Goal: Task Accomplishment & Management: Manage account settings

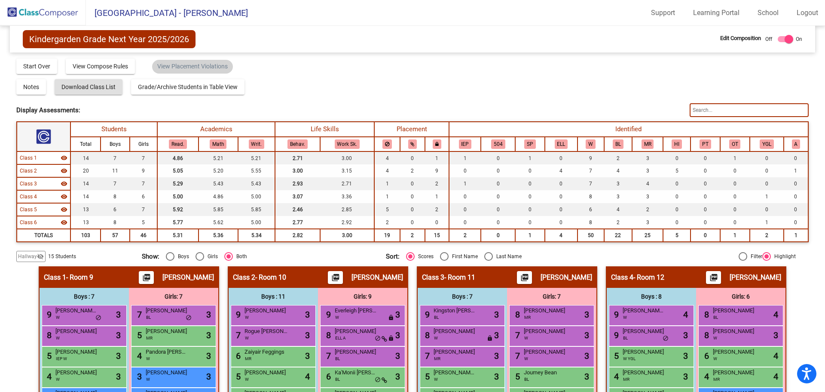
scroll to position [156, 0]
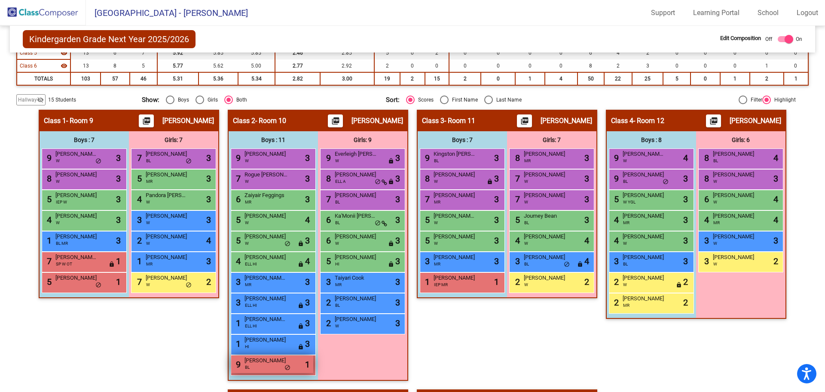
click at [288, 364] on div "9 Mylo Williams BL lock do_not_disturb_alt 1" at bounding box center [272, 364] width 82 height 18
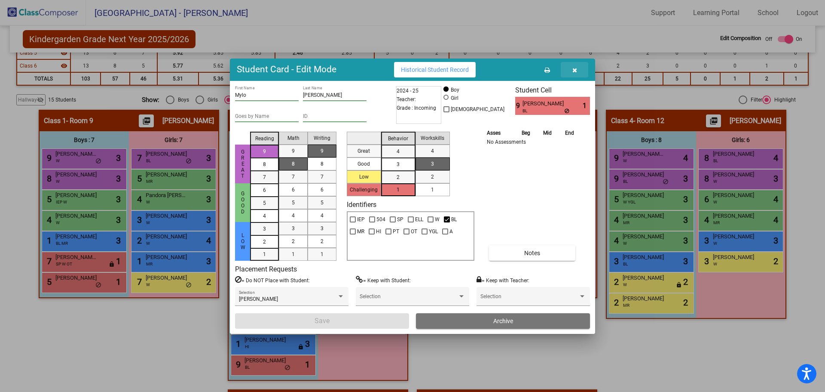
click at [575, 65] on button "button" at bounding box center [575, 69] width 28 height 15
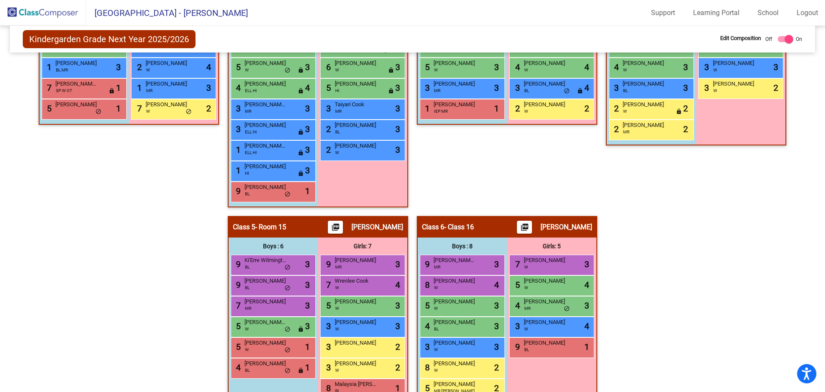
scroll to position [371, 0]
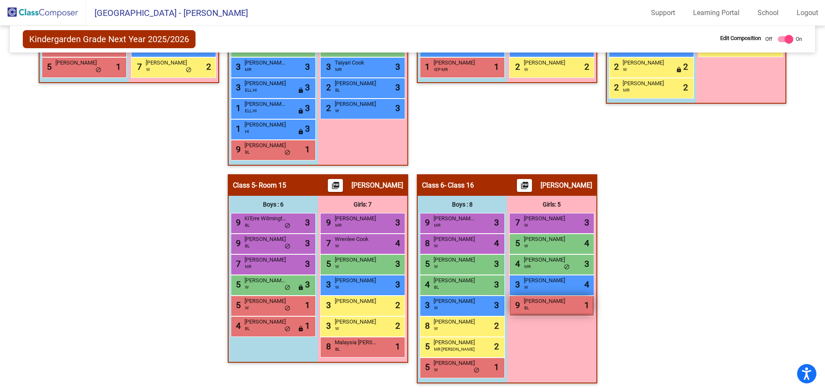
click at [524, 303] on span "Kensley Burris" at bounding box center [545, 301] width 43 height 9
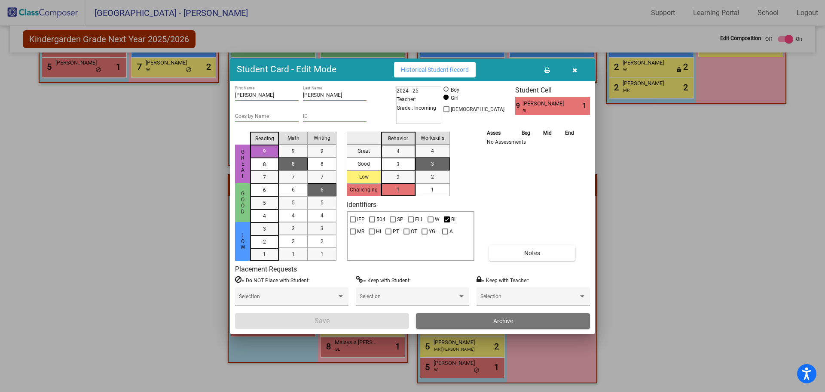
click at [515, 318] on button "Archive" at bounding box center [503, 320] width 174 height 15
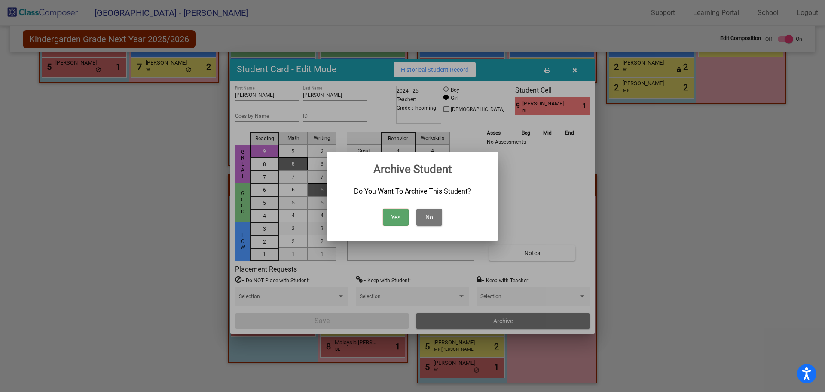
click at [396, 212] on button "Yes" at bounding box center [396, 216] width 26 height 17
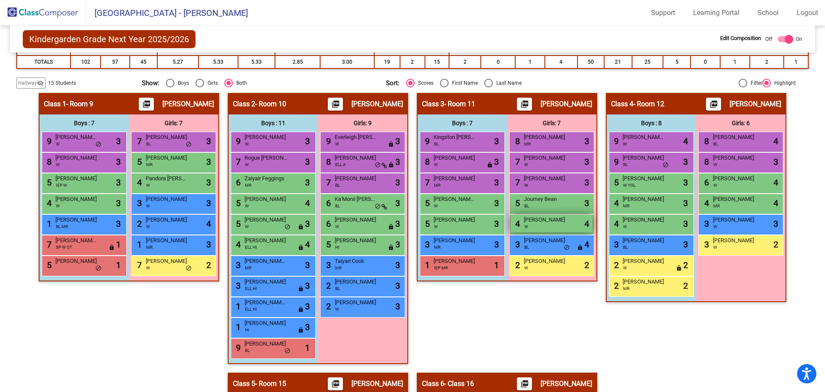
scroll to position [113, 0]
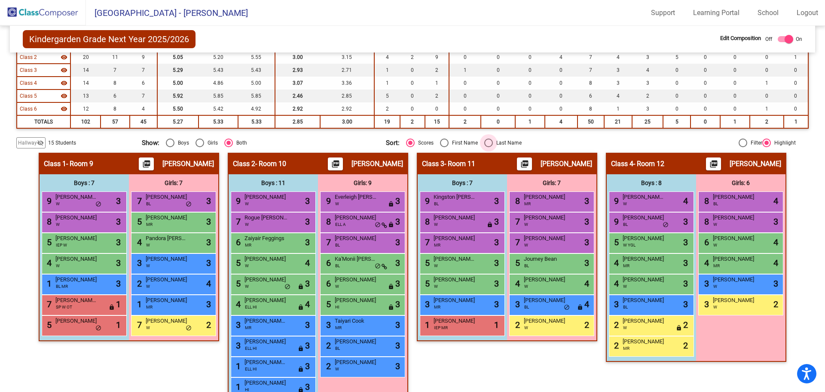
click at [484, 144] on div "Select an option" at bounding box center [488, 142] width 9 height 9
click at [488, 147] on input "Last Name" at bounding box center [488, 147] width 0 height 0
radio input "true"
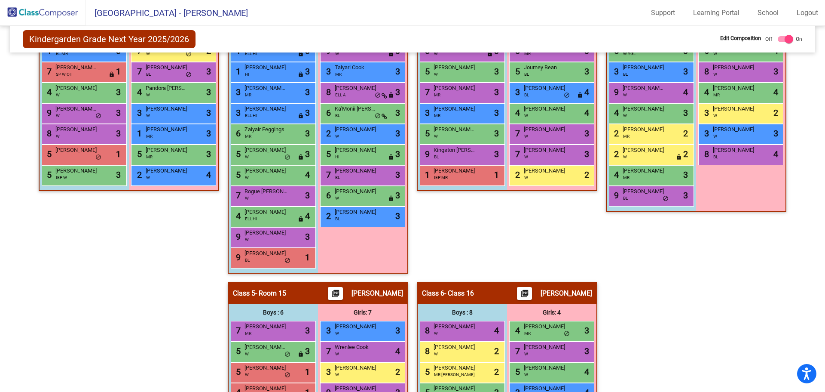
scroll to position [242, 0]
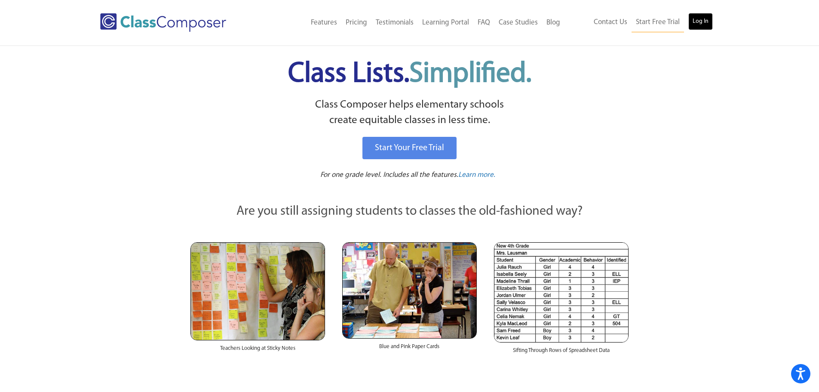
click at [704, 19] on link "Log In" at bounding box center [700, 21] width 25 height 17
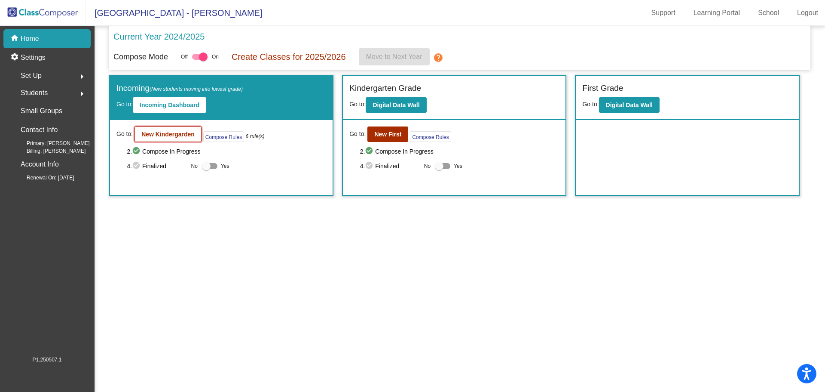
click at [160, 132] on b "New Kindergarden" at bounding box center [167, 134] width 53 height 7
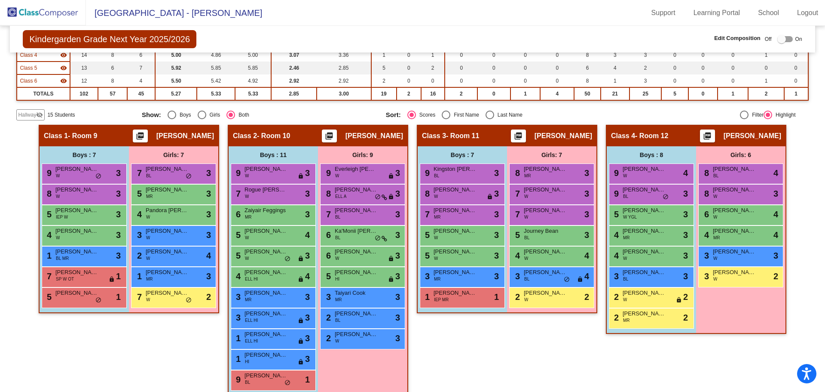
scroll to position [129, 0]
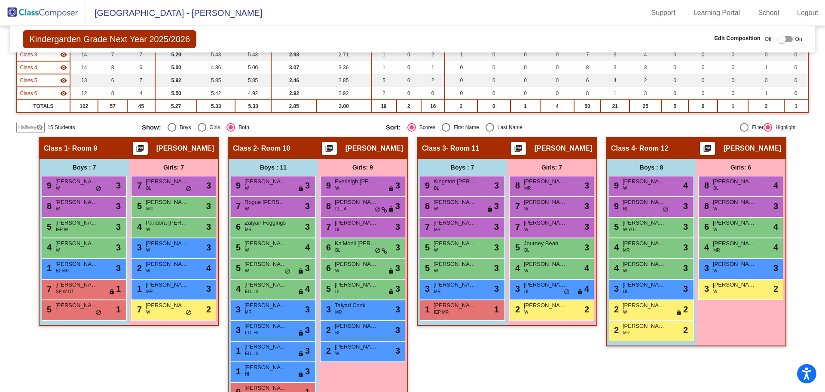
click at [491, 128] on div "Select an option" at bounding box center [490, 127] width 9 height 9
click at [490, 132] on input "Last Name" at bounding box center [490, 132] width 0 height 0
radio input "true"
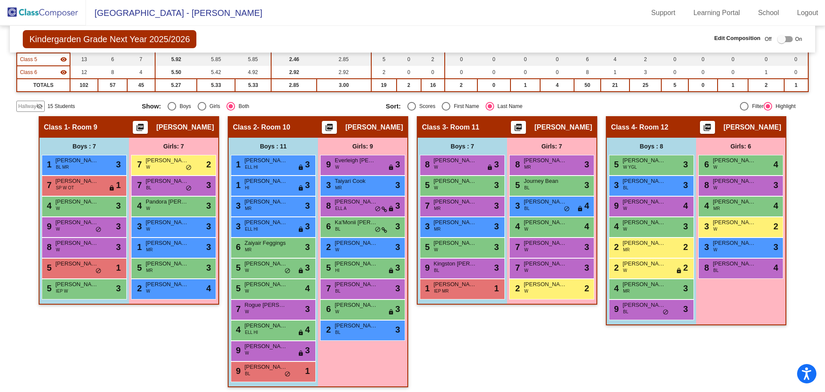
scroll to position [156, 0]
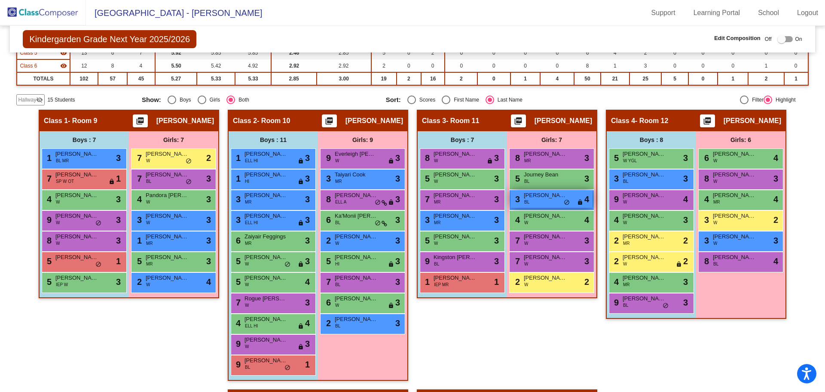
click at [535, 194] on span "Marlee Cunningham" at bounding box center [545, 195] width 43 height 9
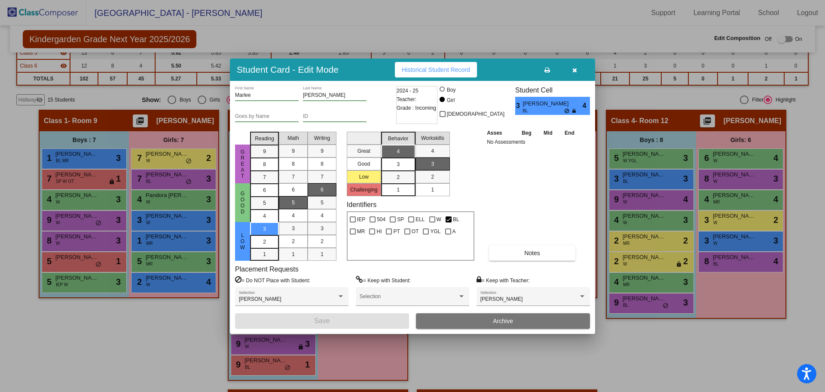
click at [579, 71] on button "button" at bounding box center [575, 69] width 28 height 15
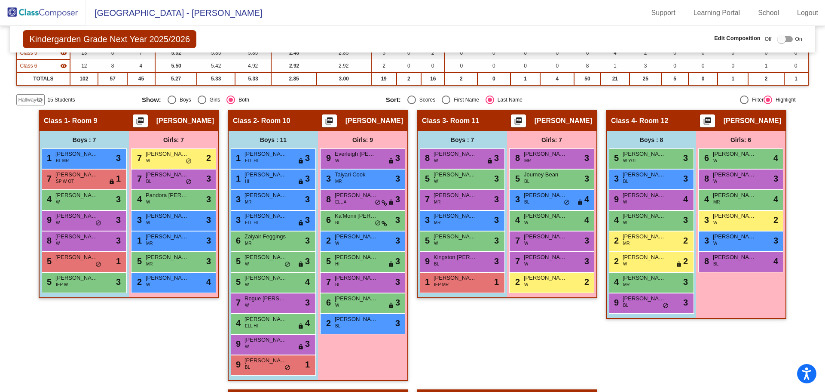
click at [34, 9] on img at bounding box center [43, 12] width 86 height 25
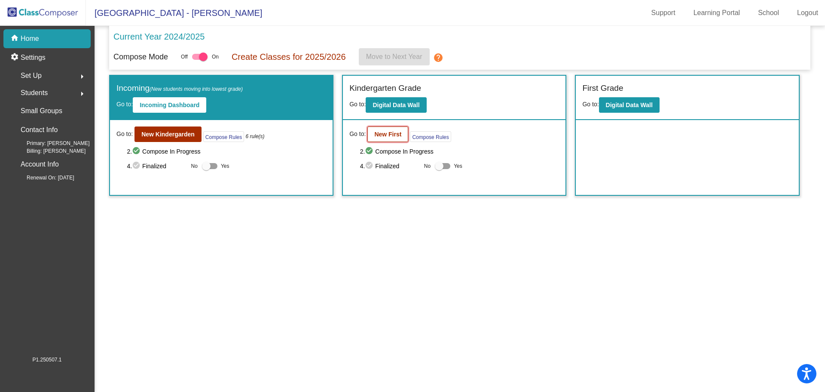
click at [396, 132] on b "New First" at bounding box center [387, 134] width 27 height 7
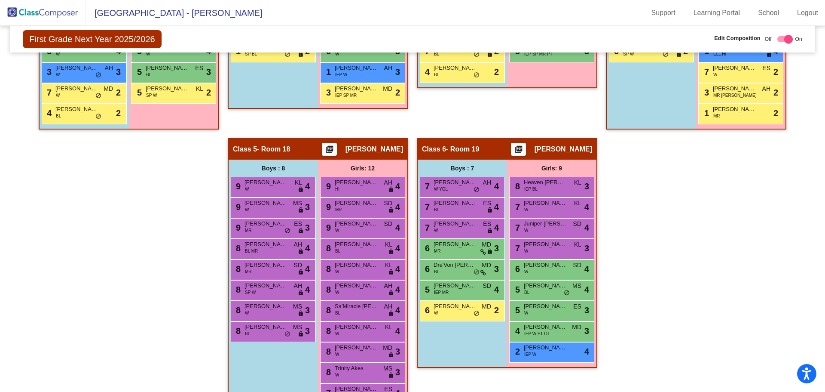
scroll to position [129, 0]
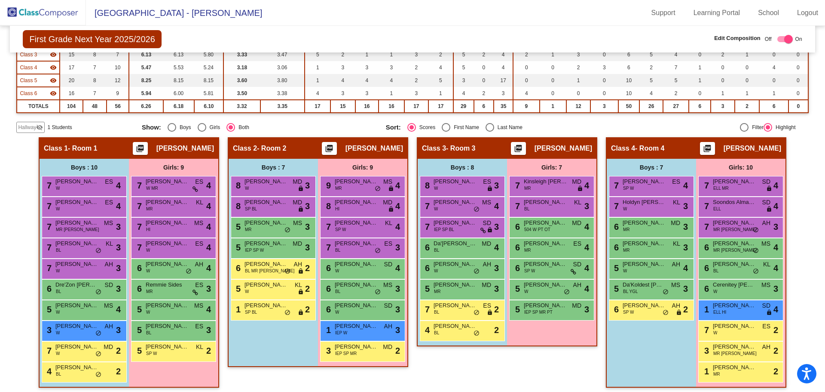
click at [34, 10] on img at bounding box center [43, 12] width 86 height 25
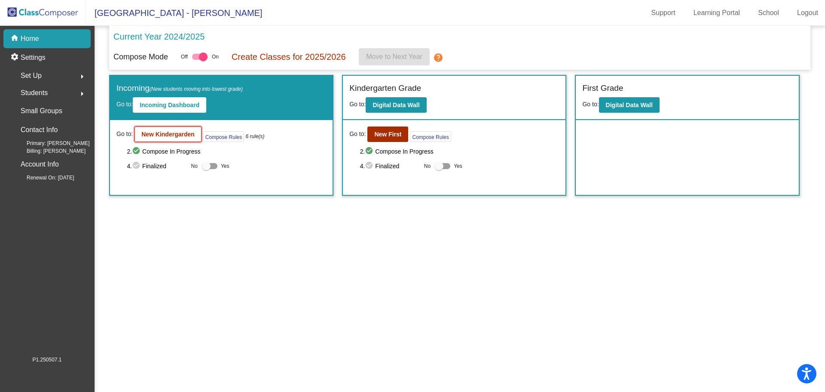
click at [169, 133] on b "New Kindergarden" at bounding box center [167, 134] width 53 height 7
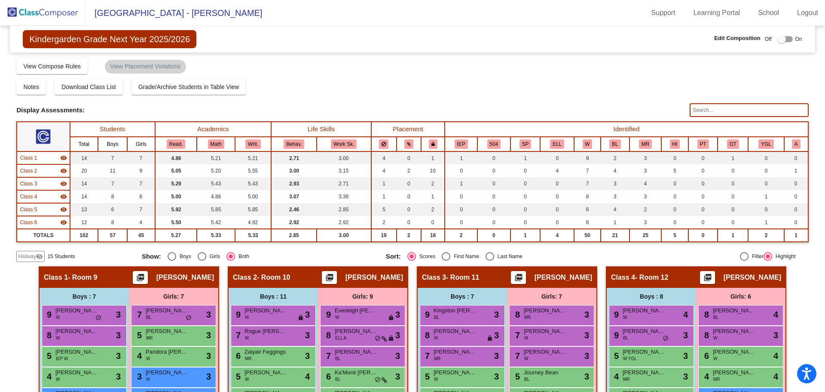
click at [33, 256] on span "Hallway" at bounding box center [27, 256] width 18 height 8
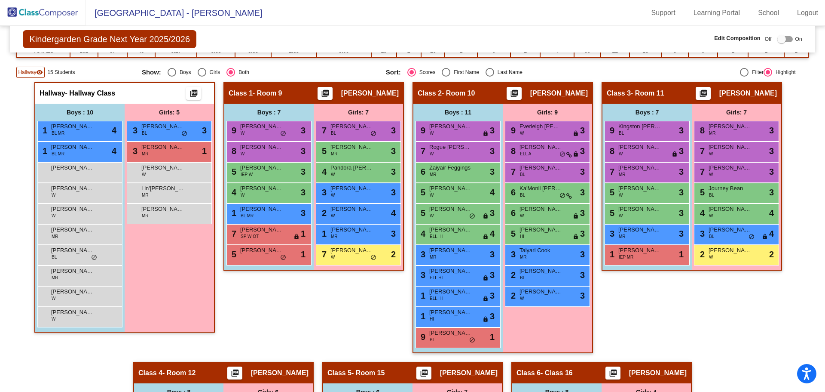
scroll to position [215, 0]
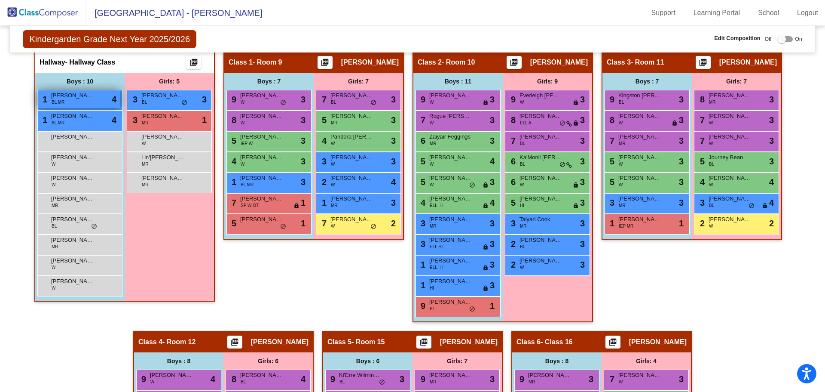
click at [88, 97] on span "Jerome Lilly" at bounding box center [72, 95] width 43 height 9
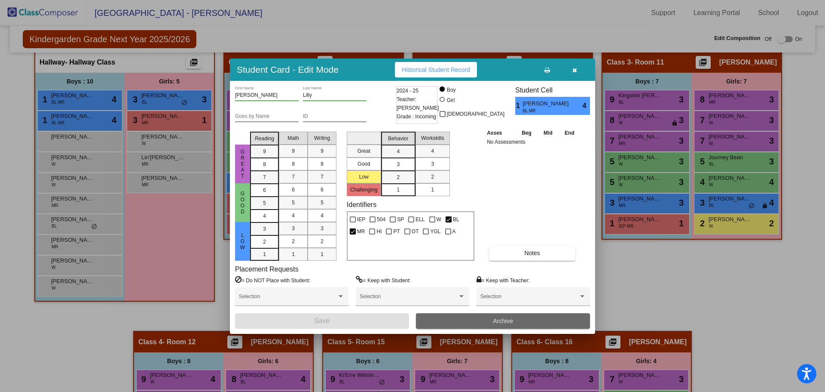
click at [537, 325] on button "Archive" at bounding box center [503, 320] width 174 height 15
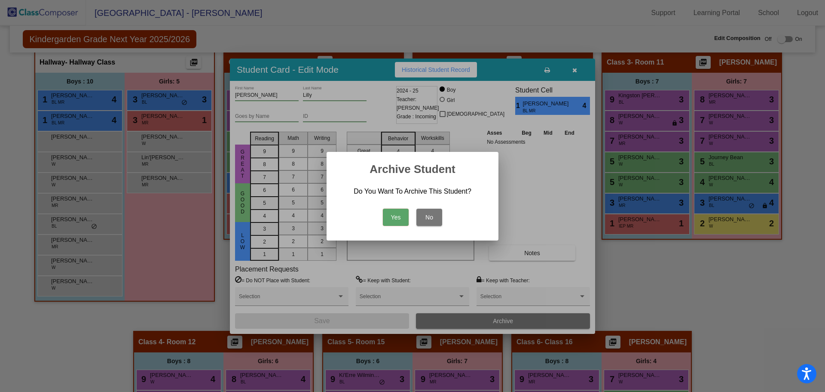
click at [386, 212] on button "Yes" at bounding box center [396, 216] width 26 height 17
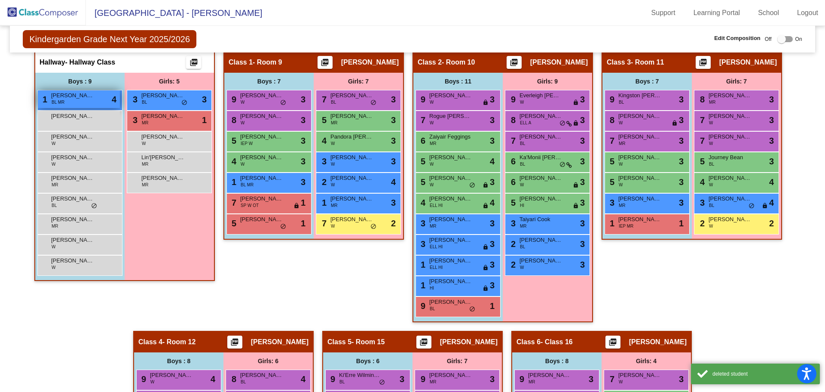
click at [73, 95] on span "Jerome Lilly" at bounding box center [72, 95] width 43 height 9
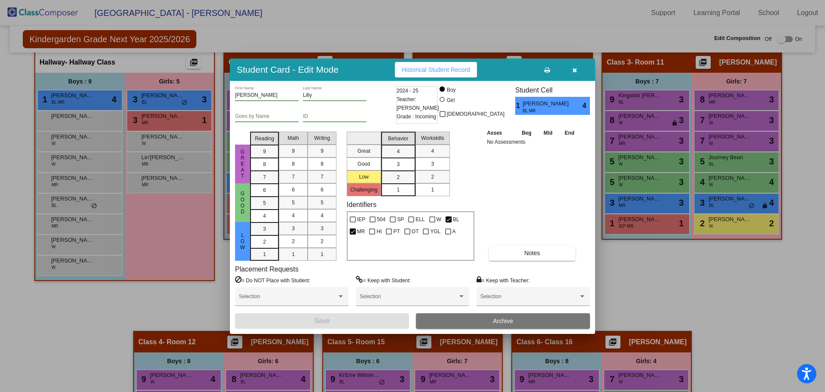
click at [435, 317] on button "Archive" at bounding box center [503, 320] width 174 height 15
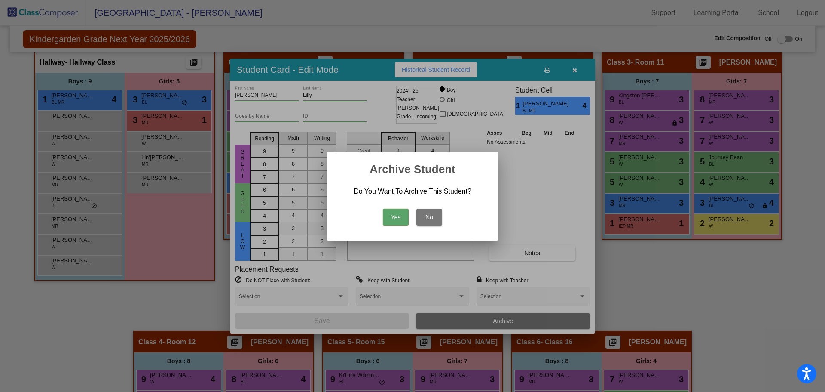
click at [392, 214] on button "Yes" at bounding box center [396, 216] width 26 height 17
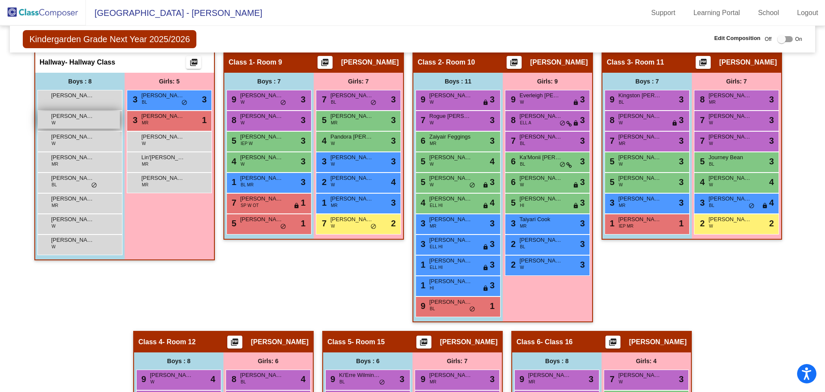
click at [67, 115] on span "Jaxon Biegeleisen" at bounding box center [72, 116] width 43 height 9
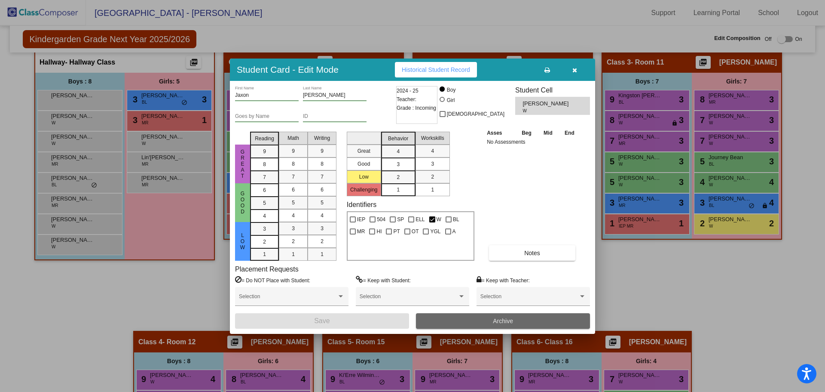
click at [475, 323] on button "Archive" at bounding box center [503, 320] width 174 height 15
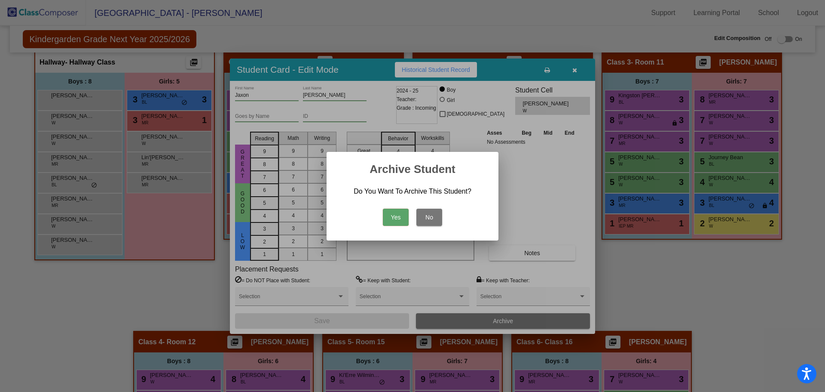
click at [397, 213] on button "Yes" at bounding box center [396, 216] width 26 height 17
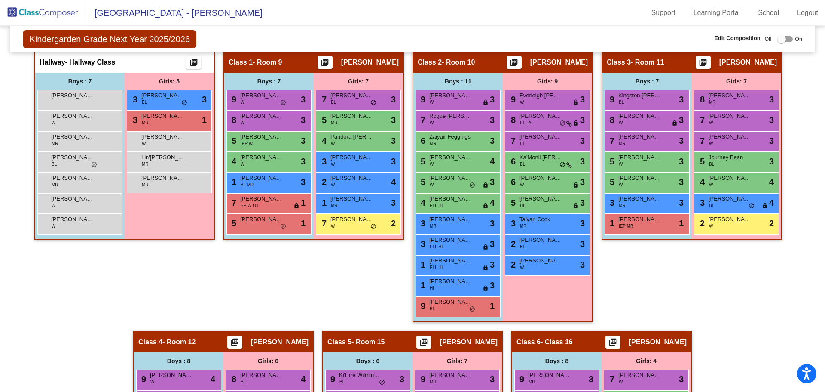
scroll to position [0, 0]
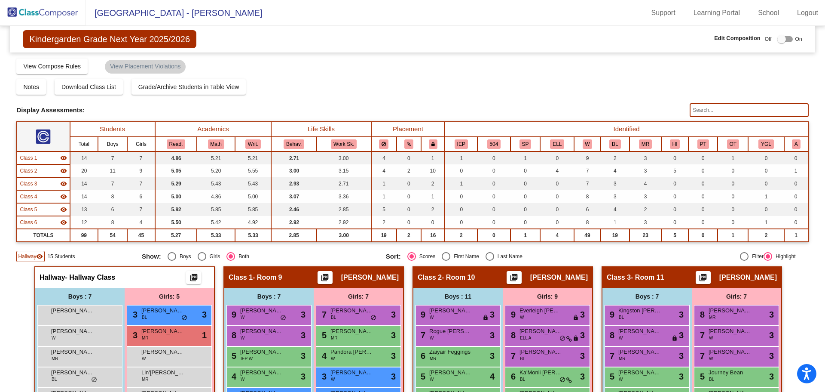
click at [34, 12] on img at bounding box center [43, 12] width 86 height 25
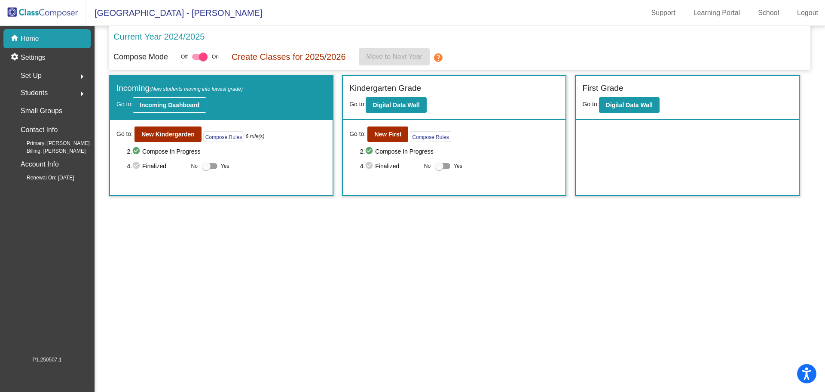
click at [154, 104] on b "Incoming Dashboard" at bounding box center [170, 104] width 60 height 7
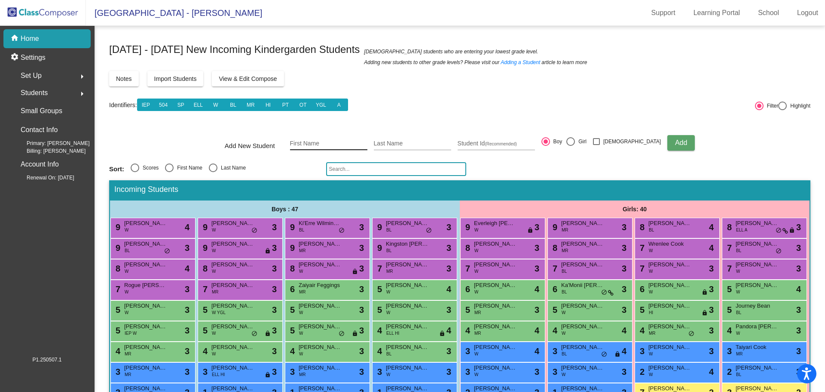
click at [368, 136] on div "First Name" at bounding box center [328, 141] width 77 height 18
type input "Elijah"
type input "Lemmer"
click at [672, 139] on button "Add" at bounding box center [682, 142] width 28 height 15
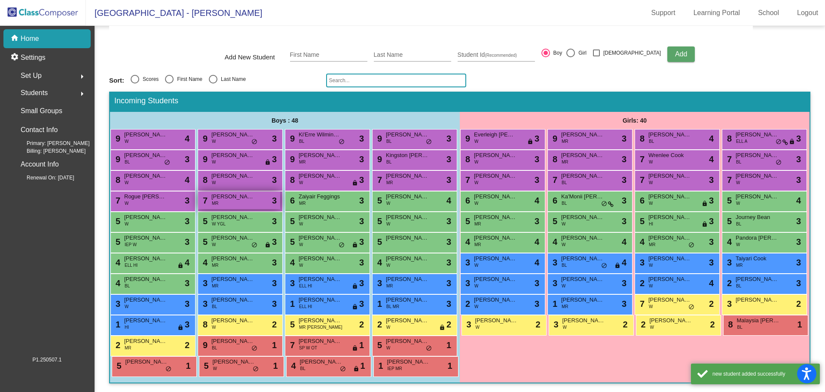
scroll to position [171, 0]
click at [386, 233] on span "Elijah Lemmer" at bounding box center [407, 237] width 43 height 9
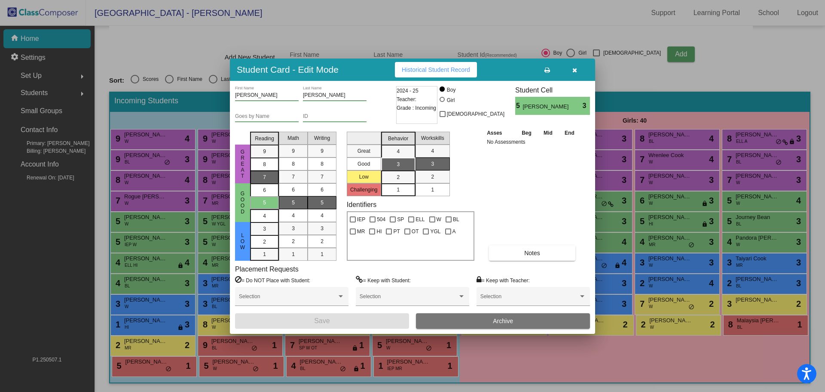
click at [263, 158] on div "7" at bounding box center [264, 151] width 17 height 13
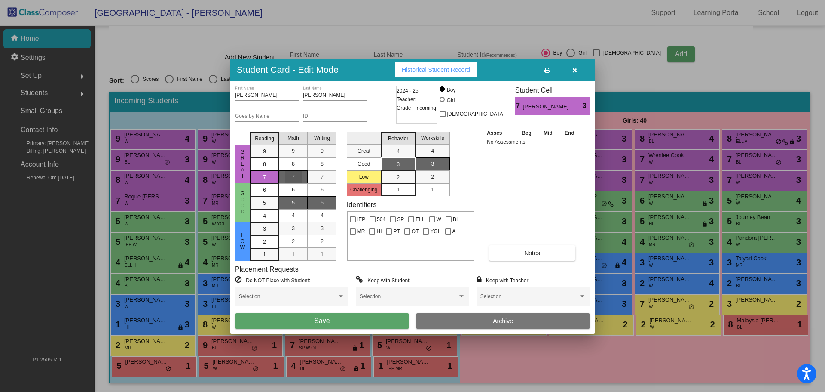
click at [297, 175] on div "7" at bounding box center [293, 176] width 17 height 13
click at [326, 174] on div "7" at bounding box center [322, 176] width 17 height 13
click at [441, 216] on div "W" at bounding box center [435, 218] width 16 height 12
click at [435, 218] on div at bounding box center [432, 219] width 6 height 6
click at [432, 222] on input "W" at bounding box center [432, 222] width 0 height 0
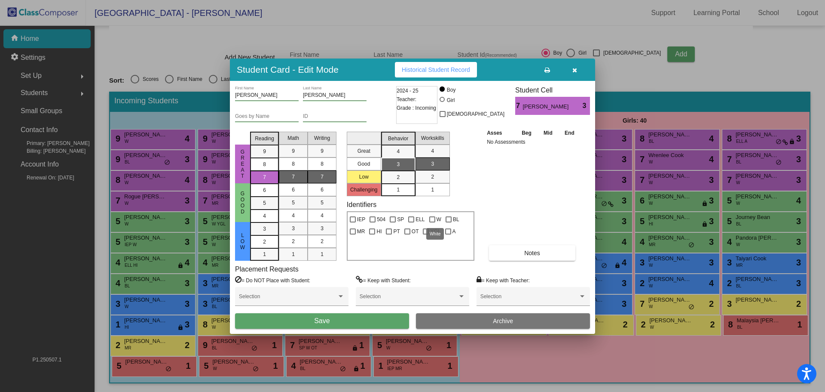
checkbox input "true"
click at [354, 221] on div at bounding box center [353, 219] width 6 height 6
click at [353, 222] on input "IEP" at bounding box center [352, 222] width 0 height 0
checkbox input "true"
click at [395, 217] on div at bounding box center [393, 219] width 6 height 6
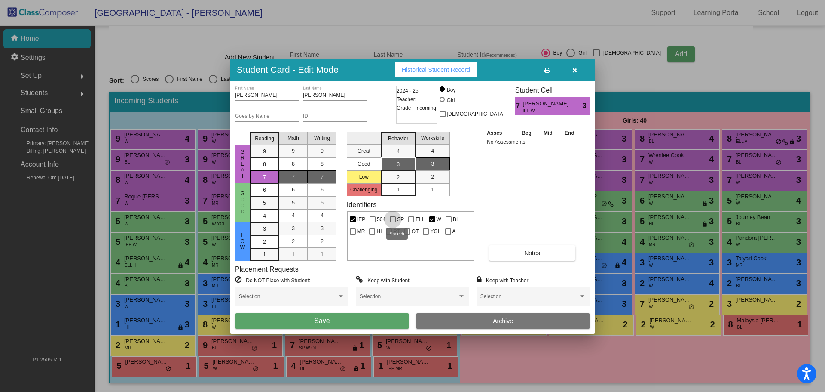
click at [393, 222] on input "SP" at bounding box center [392, 222] width 0 height 0
checkbox input "true"
click at [270, 194] on div "6" at bounding box center [264, 190] width 17 height 13
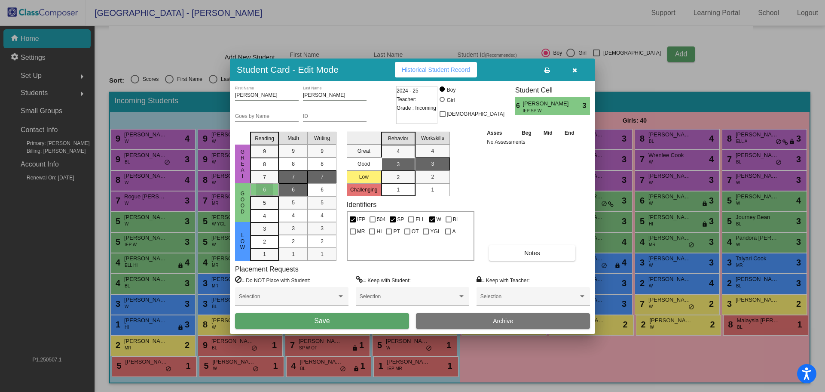
click at [286, 188] on div "6" at bounding box center [293, 189] width 17 height 13
click at [322, 188] on span "6" at bounding box center [322, 190] width 3 height 8
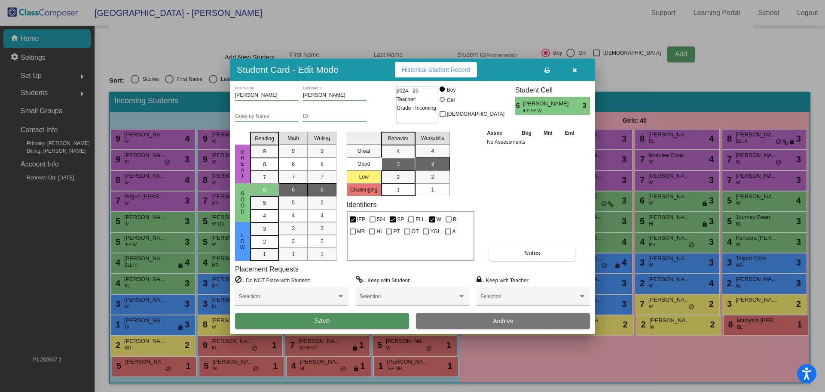
click at [338, 321] on button "Save" at bounding box center [322, 320] width 174 height 15
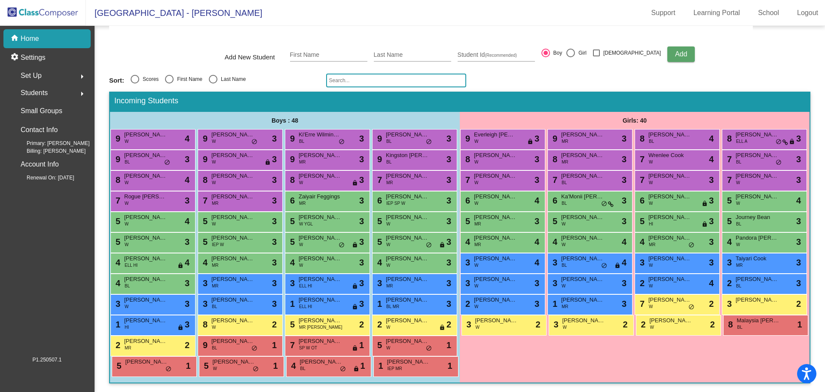
click at [42, 13] on img at bounding box center [43, 12] width 86 height 25
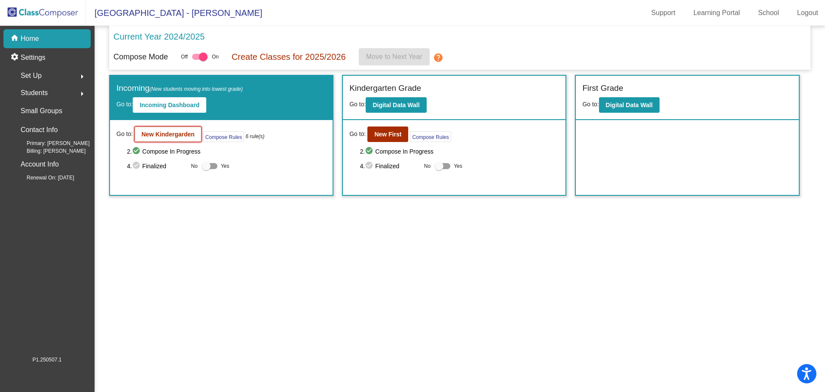
click at [165, 135] on b "New Kindergarden" at bounding box center [167, 134] width 53 height 7
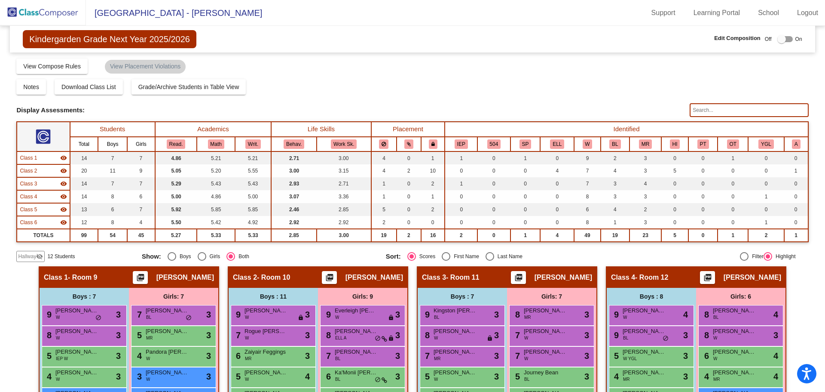
click at [25, 256] on span "Hallway" at bounding box center [27, 256] width 18 height 8
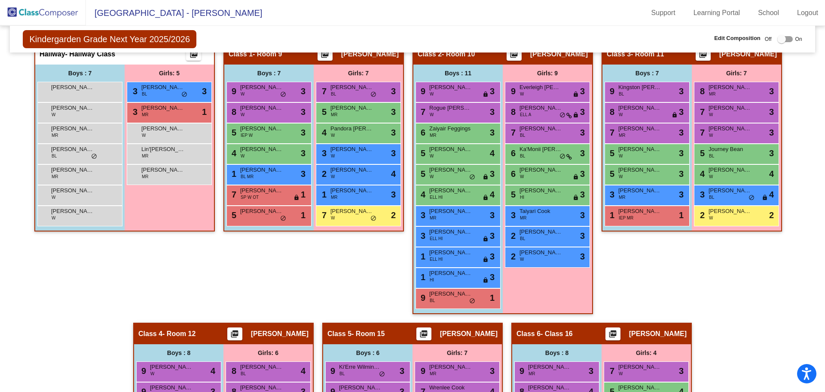
scroll to position [70, 0]
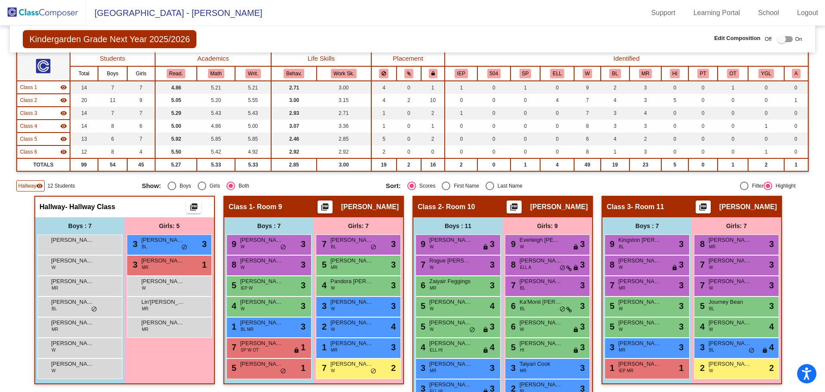
click at [466, 181] on label "First Name" at bounding box center [460, 185] width 37 height 9
click at [446, 190] on input "First Name" at bounding box center [446, 190] width 0 height 0
radio input "true"
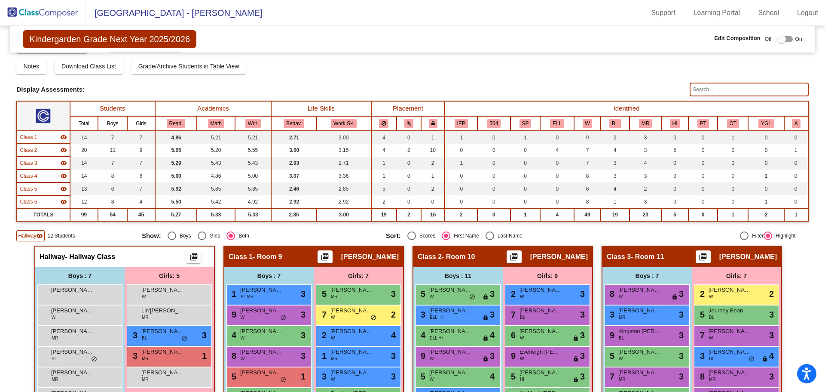
scroll to position [0, 0]
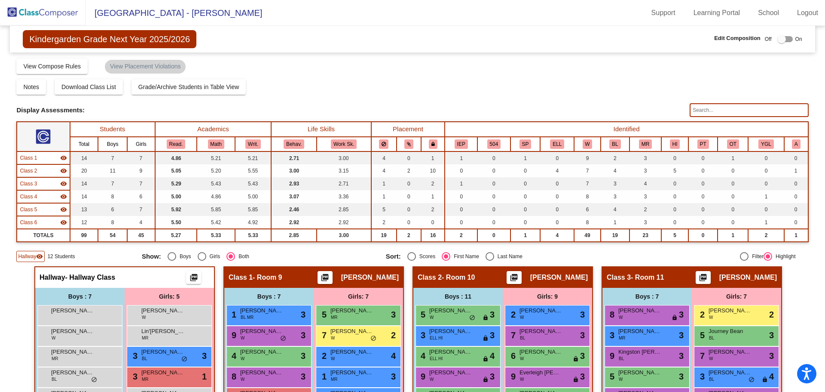
click at [32, 6] on img at bounding box center [43, 12] width 86 height 25
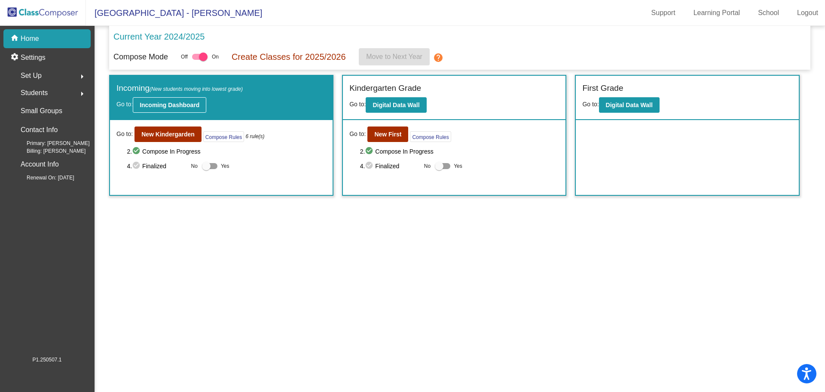
click at [192, 104] on b "Incoming Dashboard" at bounding box center [170, 104] width 60 height 7
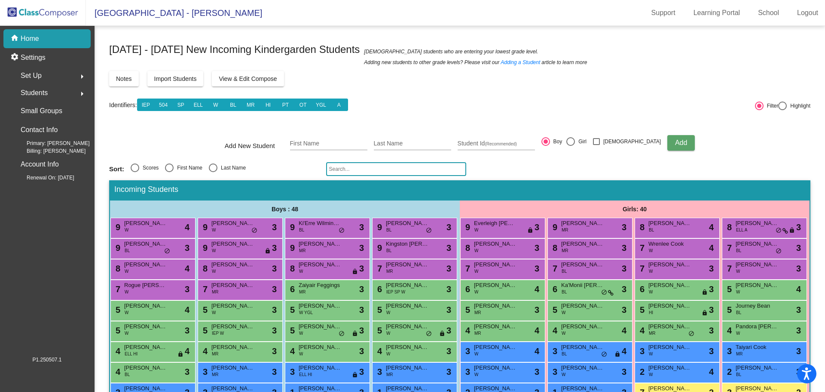
click at [38, 18] on img at bounding box center [43, 12] width 86 height 25
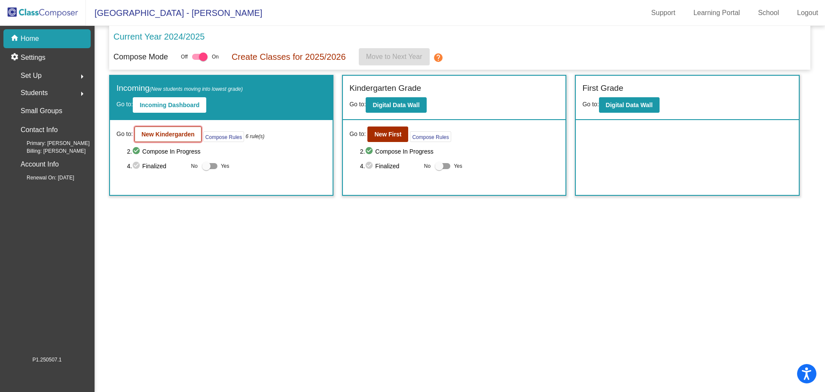
click at [181, 135] on b "New Kindergarden" at bounding box center [167, 134] width 53 height 7
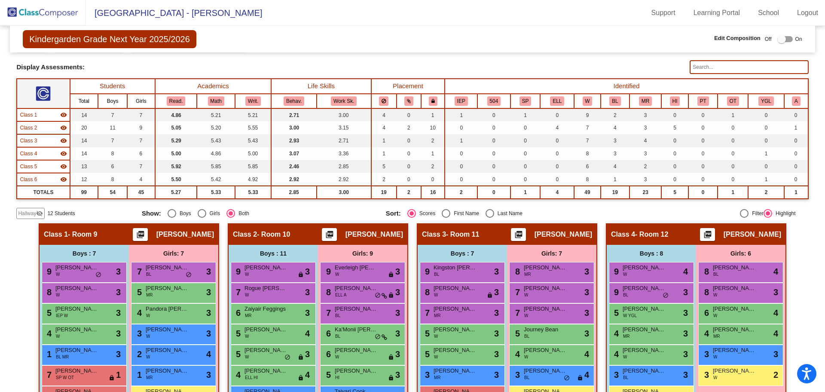
scroll to position [86, 0]
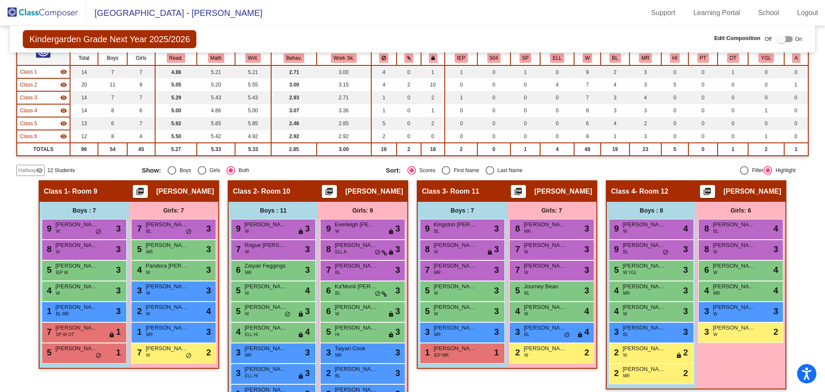
click at [26, 167] on span "Hallway" at bounding box center [27, 170] width 18 height 8
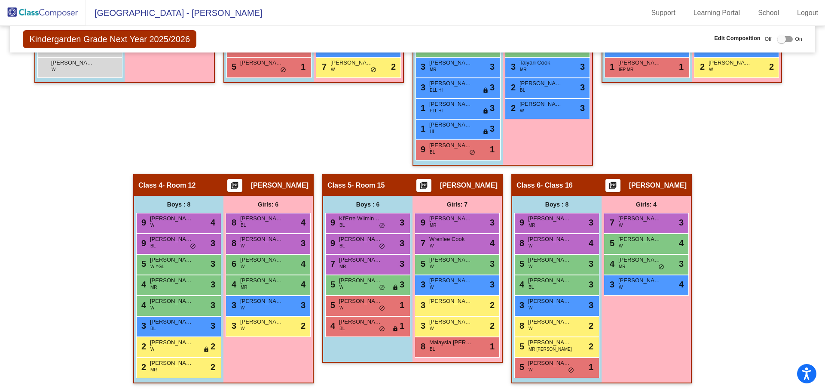
scroll to position [156, 0]
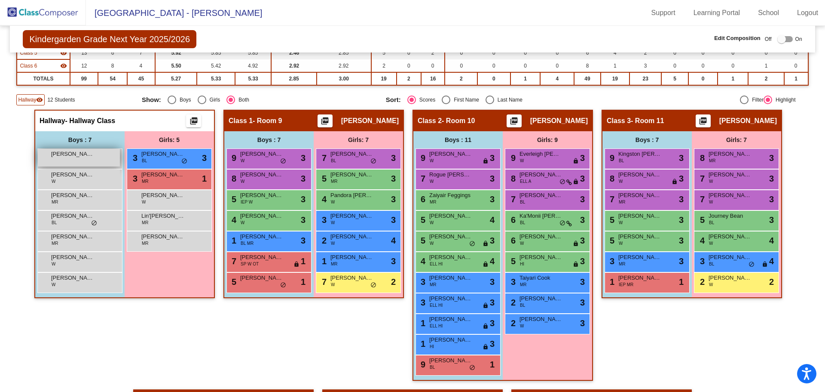
click at [57, 156] on span "Jaison Sierra" at bounding box center [72, 154] width 43 height 9
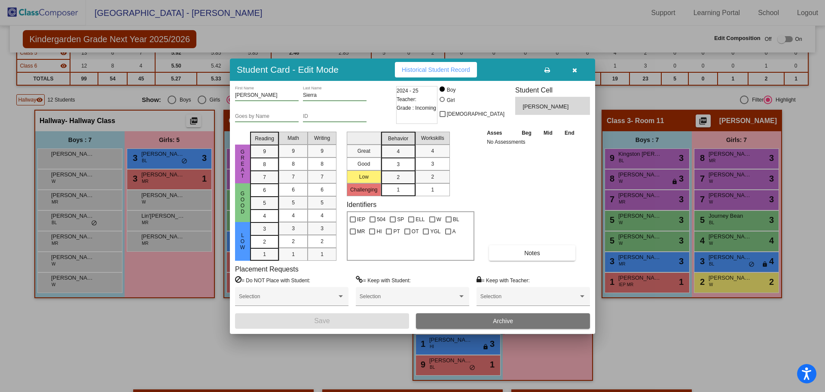
click at [461, 314] on button "Archive" at bounding box center [503, 320] width 174 height 15
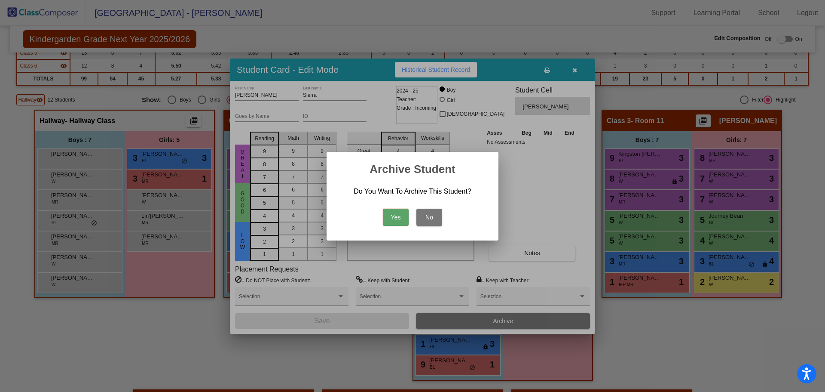
click at [398, 218] on button "Yes" at bounding box center [396, 216] width 26 height 17
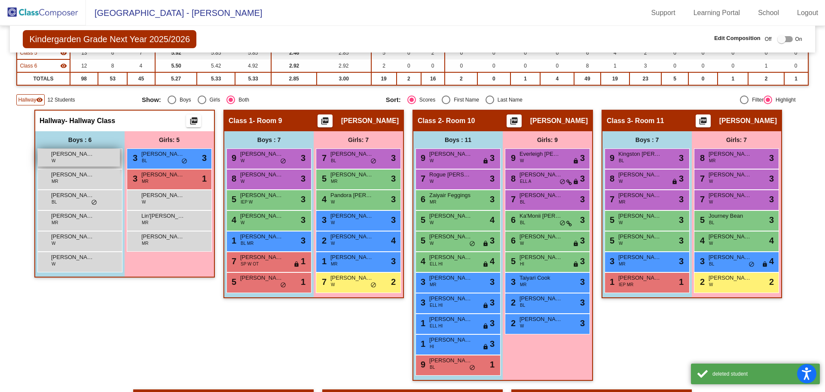
click at [70, 157] on span "Justin Altom" at bounding box center [72, 154] width 43 height 9
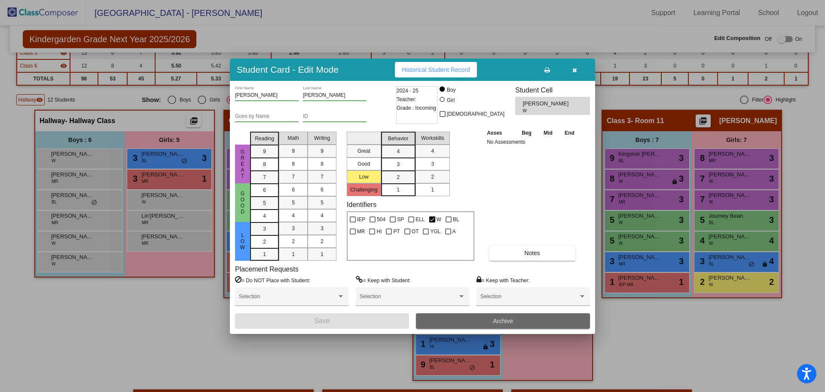
click at [485, 321] on button "Archive" at bounding box center [503, 320] width 174 height 15
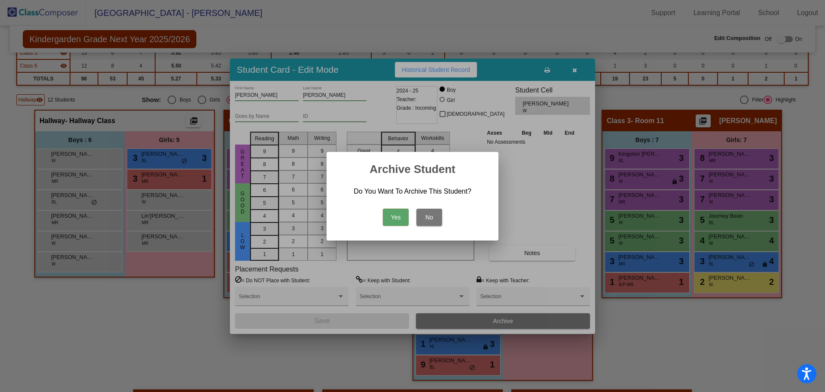
click at [389, 215] on button "Yes" at bounding box center [396, 216] width 26 height 17
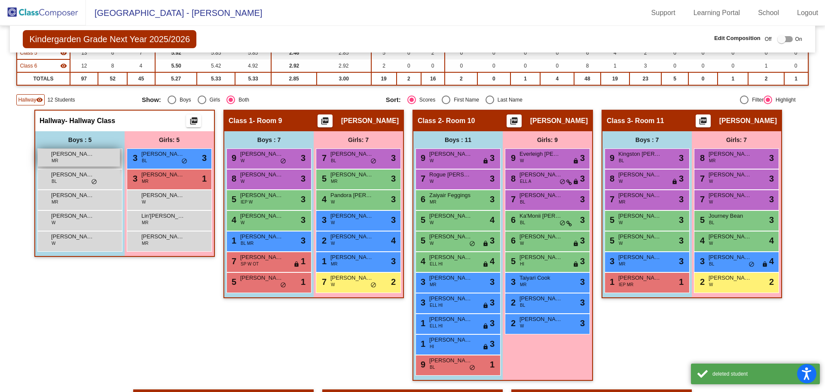
click at [58, 159] on div "Kade Jones MR lock do_not_disturb_alt" at bounding box center [79, 158] width 82 height 18
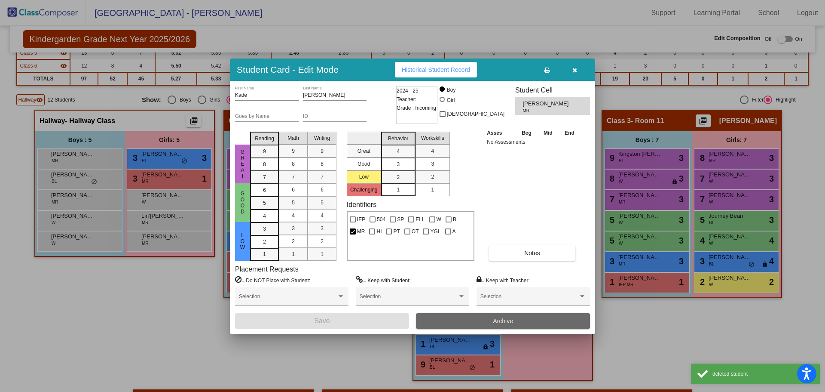
click at [472, 318] on button "Archive" at bounding box center [503, 320] width 174 height 15
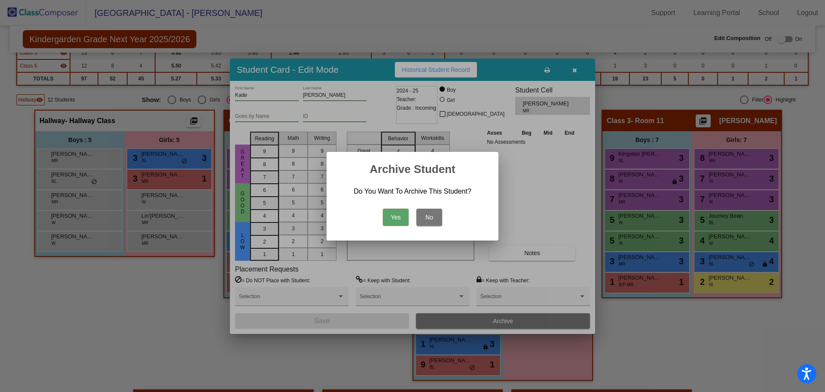
click at [387, 221] on button "Yes" at bounding box center [396, 216] width 26 height 17
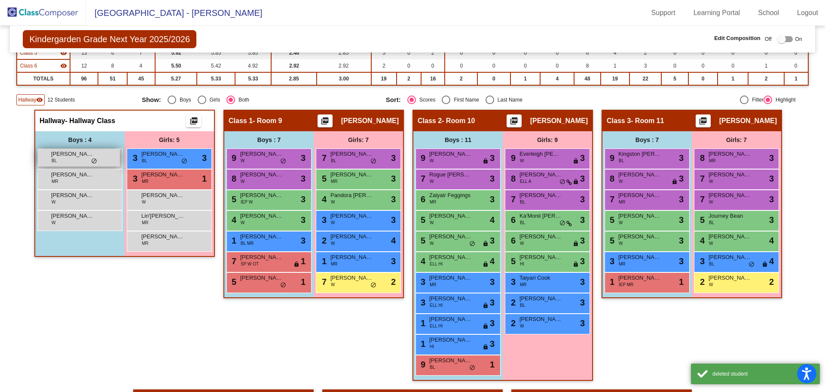
click at [56, 156] on span "Khalil Jones" at bounding box center [72, 154] width 43 height 9
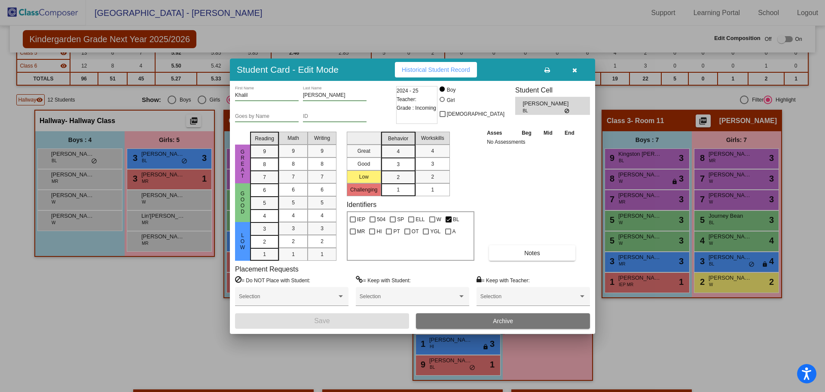
click at [473, 315] on button "Archive" at bounding box center [503, 320] width 174 height 15
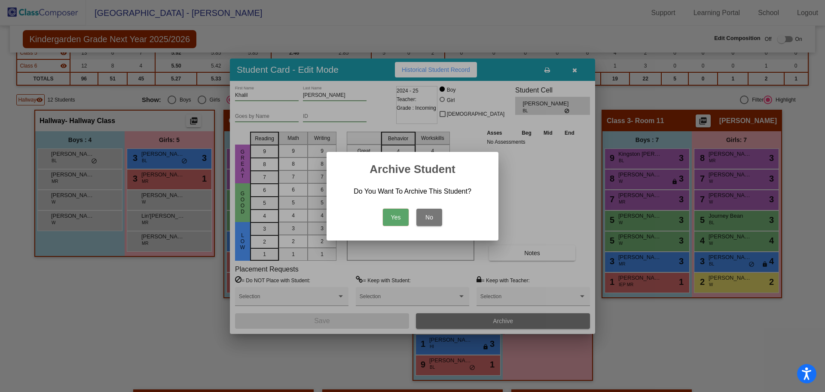
click at [389, 217] on button "Yes" at bounding box center [396, 216] width 26 height 17
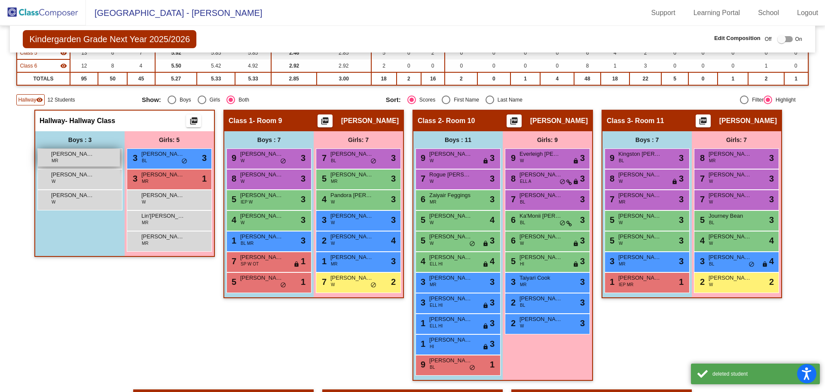
click at [49, 155] on div "La'Ron Bennett MR lock do_not_disturb_alt" at bounding box center [79, 158] width 82 height 18
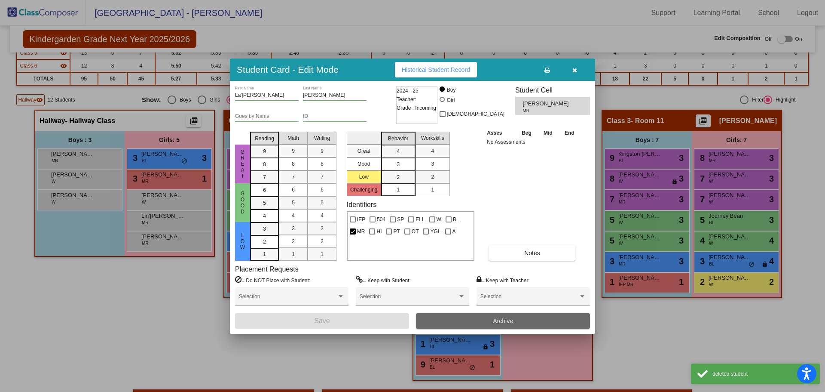
click at [466, 324] on button "Archive" at bounding box center [503, 320] width 174 height 15
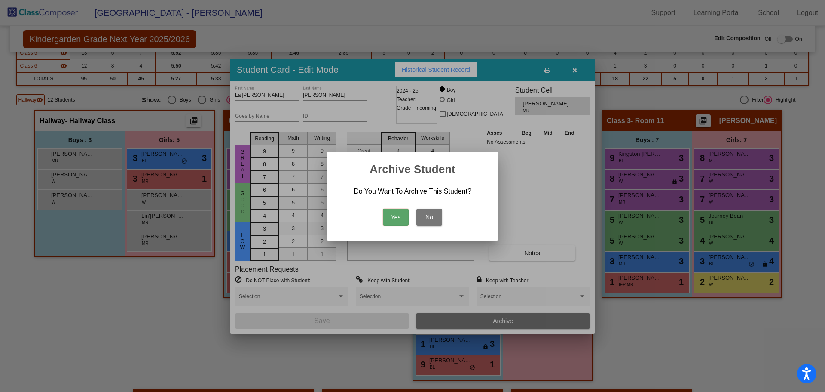
click at [393, 215] on button "Yes" at bounding box center [396, 216] width 26 height 17
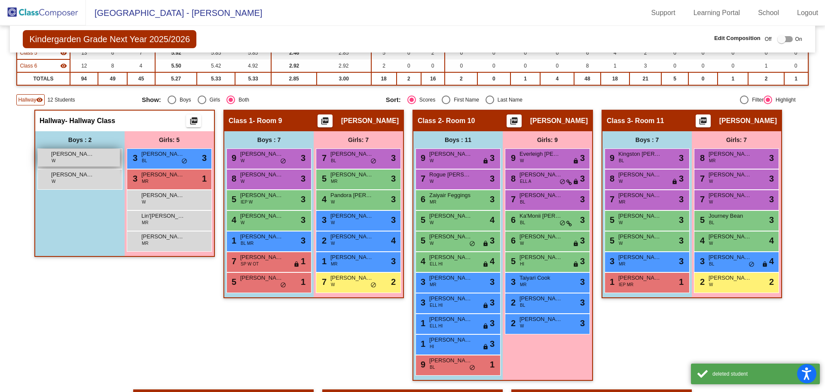
click at [85, 157] on span "Silas Gaines" at bounding box center [72, 154] width 43 height 9
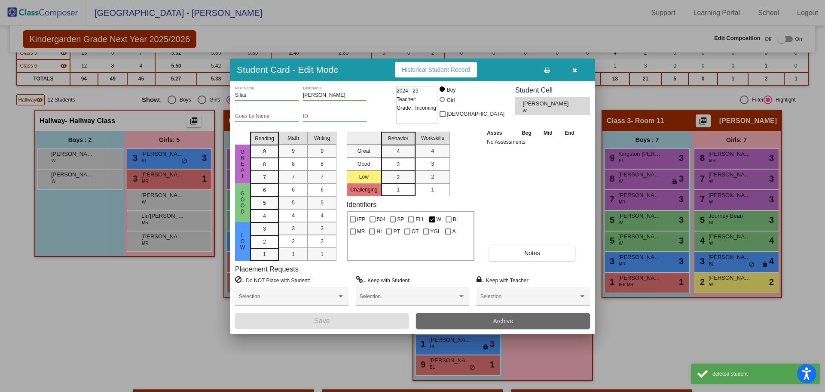
click at [450, 319] on button "Archive" at bounding box center [503, 320] width 174 height 15
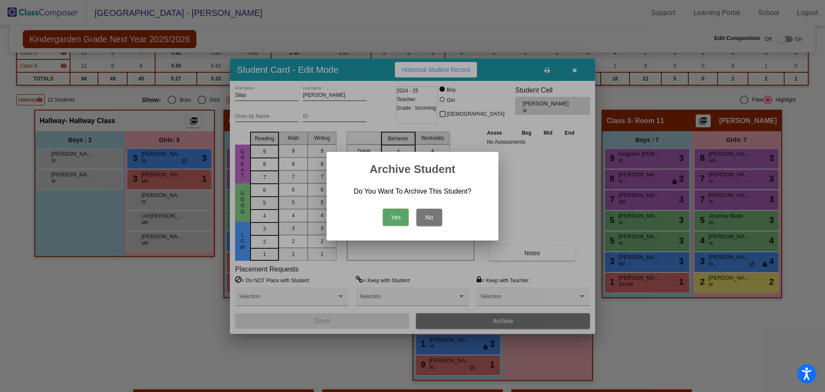
click at [387, 216] on button "Yes" at bounding box center [396, 216] width 26 height 17
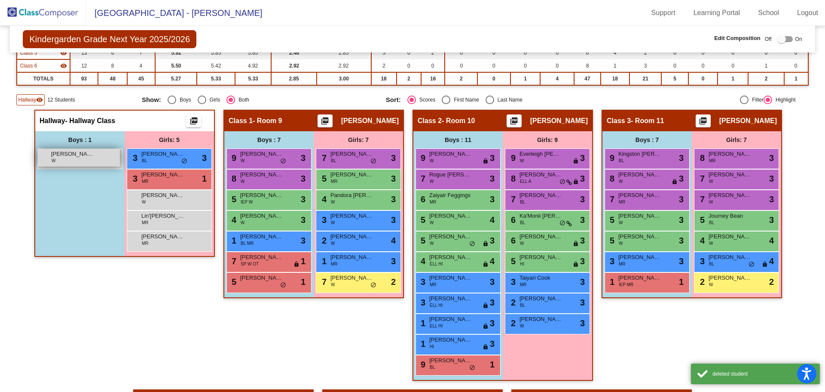
click at [82, 155] on span "Winston Koehler" at bounding box center [72, 154] width 43 height 9
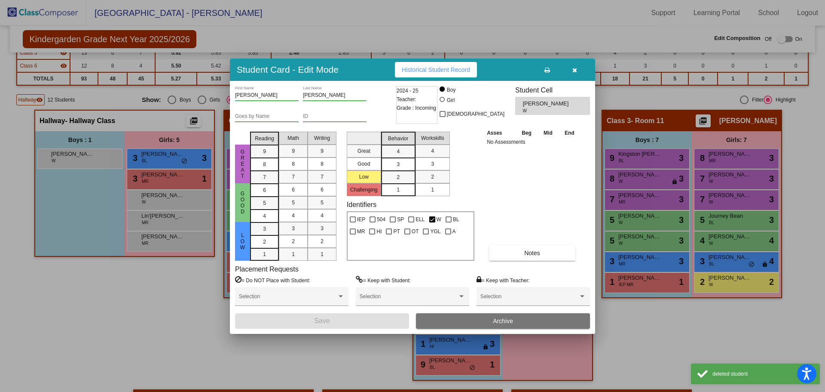
click at [448, 321] on button "Archive" at bounding box center [503, 320] width 174 height 15
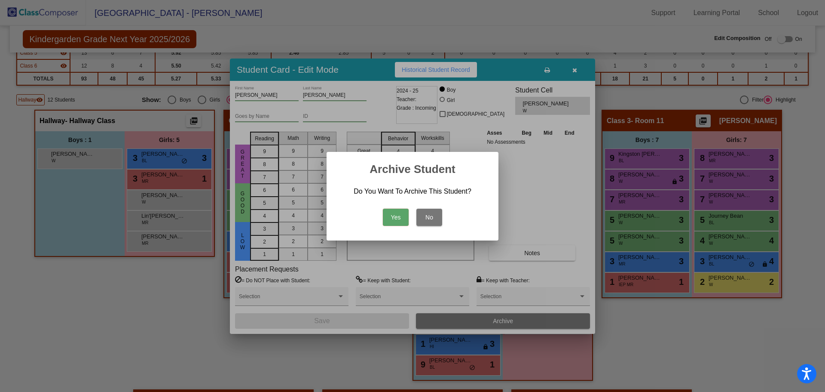
click at [392, 216] on button "Yes" at bounding box center [396, 216] width 26 height 17
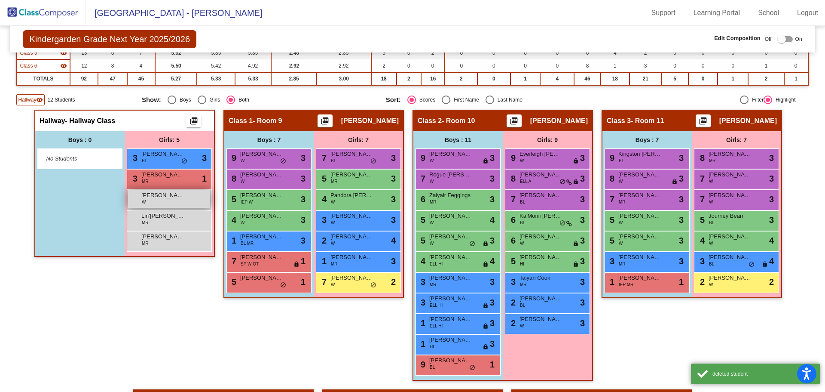
click at [152, 205] on div "Hazel Higgins W lock do_not_disturb_alt" at bounding box center [169, 199] width 82 height 18
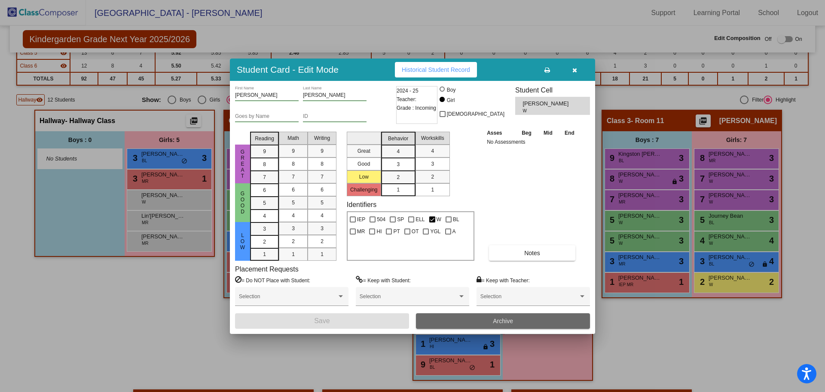
click at [438, 324] on button "Archive" at bounding box center [503, 320] width 174 height 15
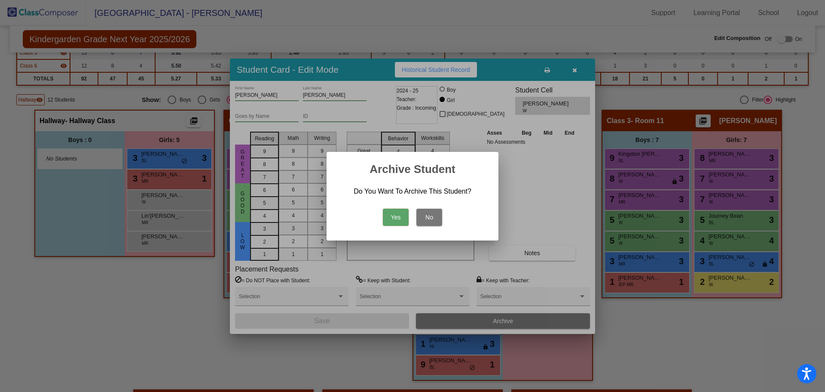
click at [394, 216] on button "Yes" at bounding box center [396, 216] width 26 height 17
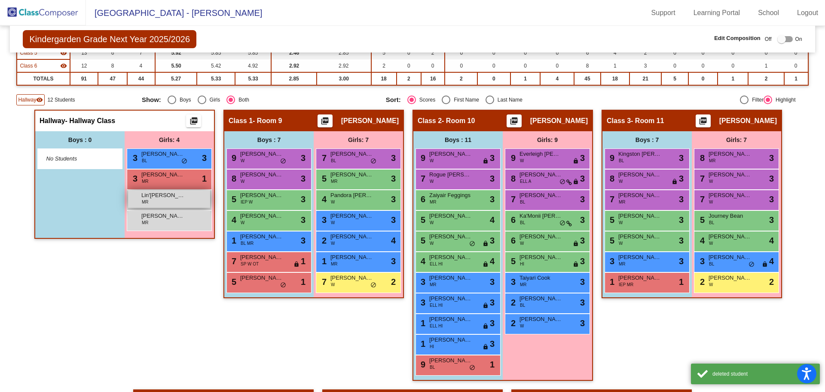
click at [180, 202] on div "Lin'Niah Troupe MR lock do_not_disturb_alt" at bounding box center [169, 199] width 82 height 18
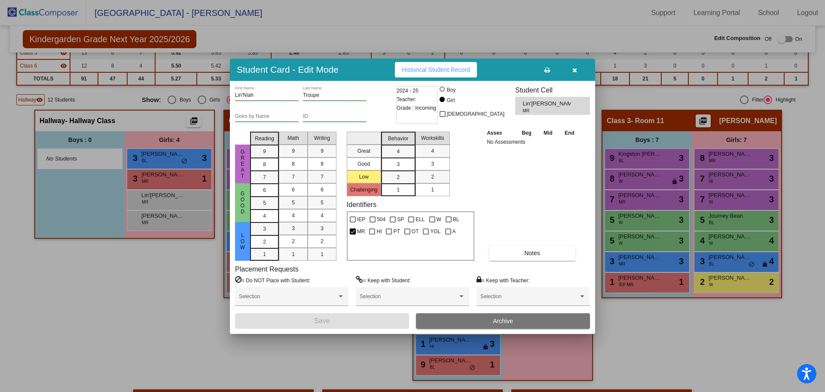
click at [434, 319] on button "Archive" at bounding box center [503, 320] width 174 height 15
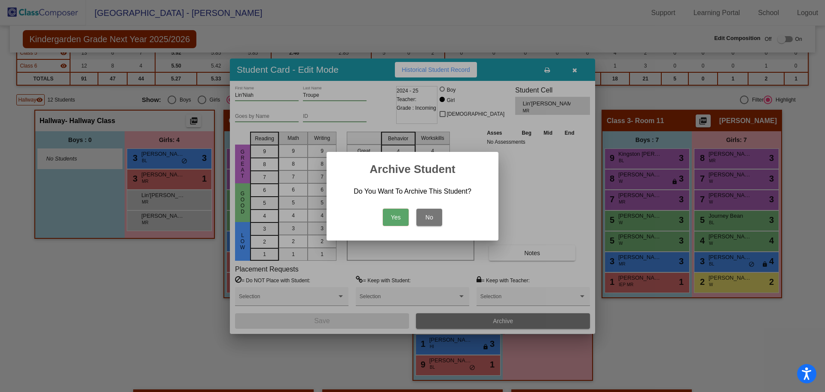
click at [401, 212] on button "Yes" at bounding box center [396, 216] width 26 height 17
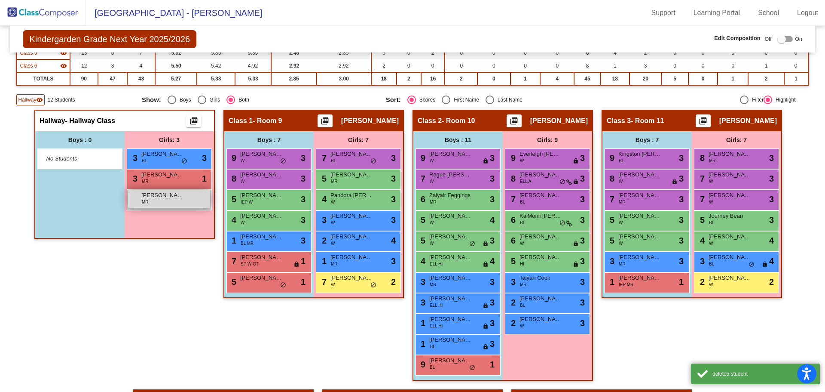
click at [183, 201] on div "Shanna Guo MR lock do_not_disturb_alt" at bounding box center [169, 199] width 82 height 18
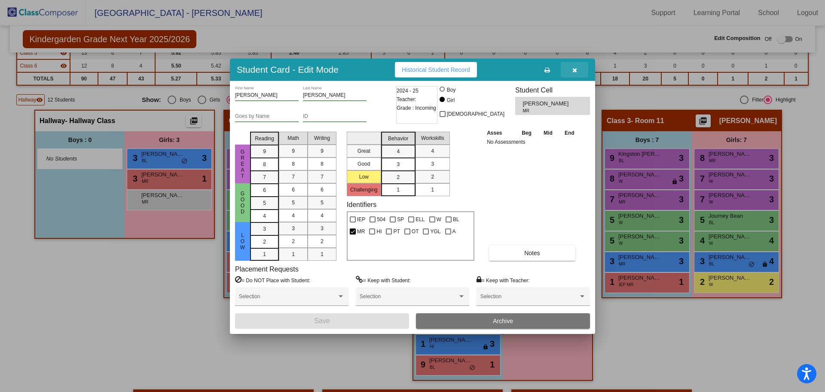
click at [580, 67] on button "button" at bounding box center [575, 69] width 28 height 15
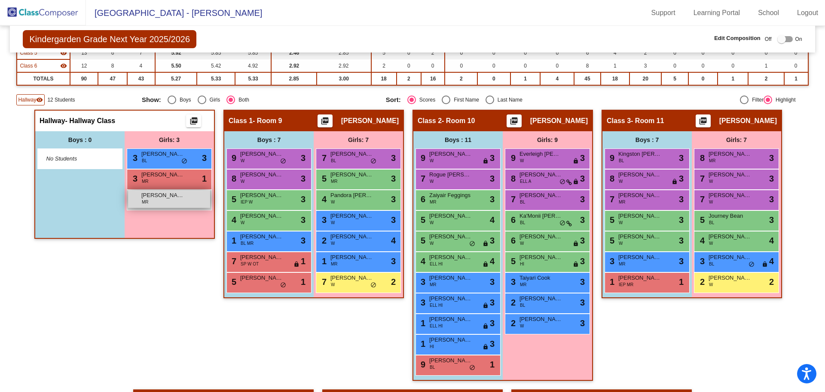
click at [166, 203] on div "Shanna Guo MR lock do_not_disturb_alt" at bounding box center [169, 199] width 82 height 18
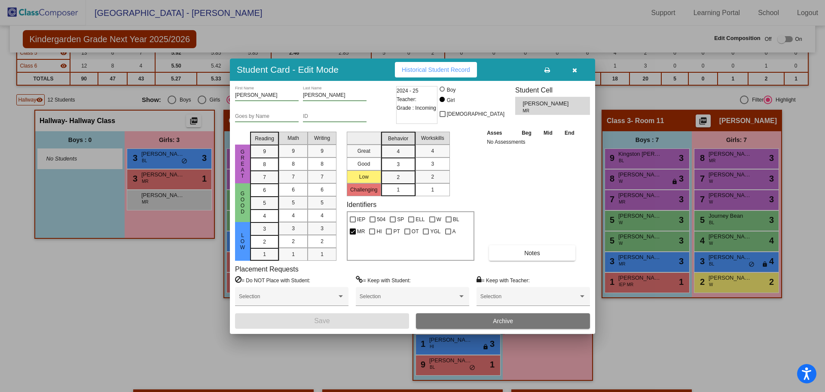
click at [510, 324] on span "Archive" at bounding box center [503, 320] width 20 height 7
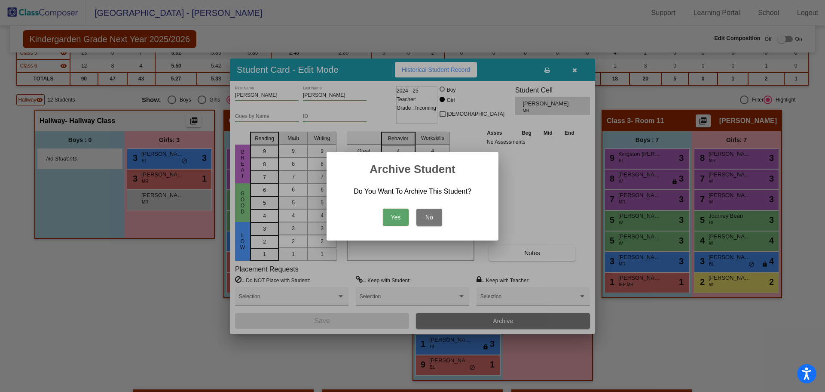
click at [395, 213] on button "Yes" at bounding box center [396, 216] width 26 height 17
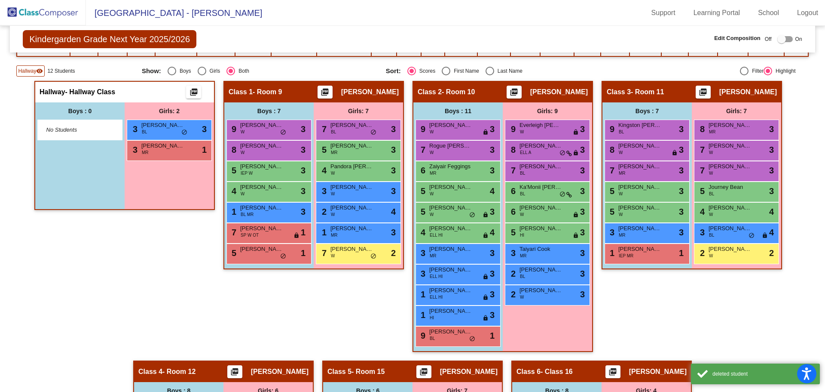
scroll to position [199, 0]
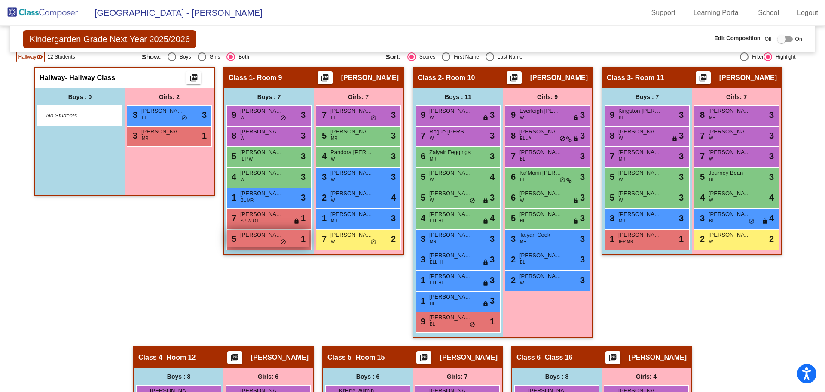
click at [269, 242] on div "5 Liam Wesley lock do_not_disturb_alt 1" at bounding box center [268, 239] width 82 height 18
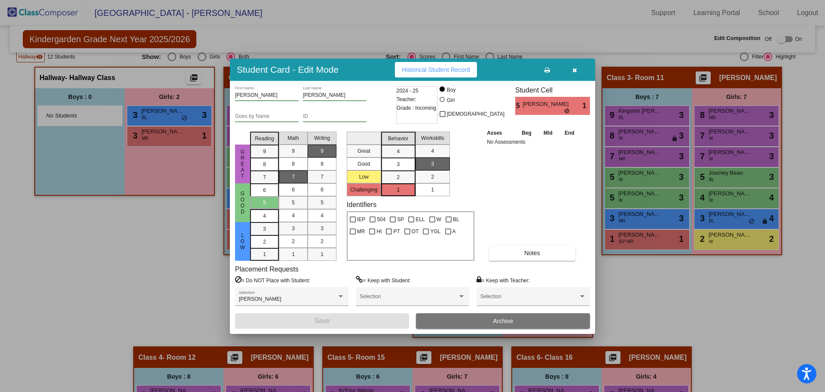
click at [579, 69] on button "button" at bounding box center [575, 69] width 28 height 15
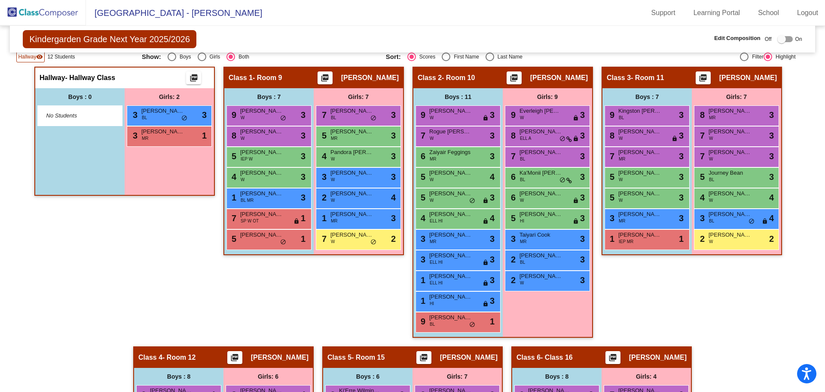
drag, startPoint x: 244, startPoint y: 237, endPoint x: 55, endPoint y: 113, distance: 225.9
click at [55, 113] on div "Hallway - Hallway Class picture_as_pdf Add Student First Name Last Name Student…" at bounding box center [412, 315] width 792 height 497
click at [233, 277] on div "Class 1 - Room 9 picture_as_pdf Mia Debernardi Add Student First Name Last Name…" at bounding box center [314, 206] width 181 height 279
drag, startPoint x: 257, startPoint y: 236, endPoint x: 208, endPoint y: 239, distance: 48.3
click at [208, 239] on div "Hallway - Hallway Class picture_as_pdf Add Student First Name Last Name Student…" at bounding box center [412, 315] width 792 height 497
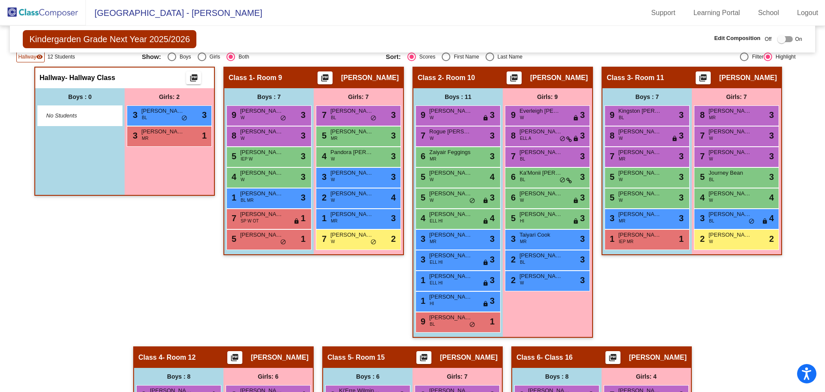
click at [269, 259] on app-classroom "Class 1 - Room 9 picture_as_pdf Mia Debernardi Add Student First Name Last Name…" at bounding box center [314, 165] width 181 height 197
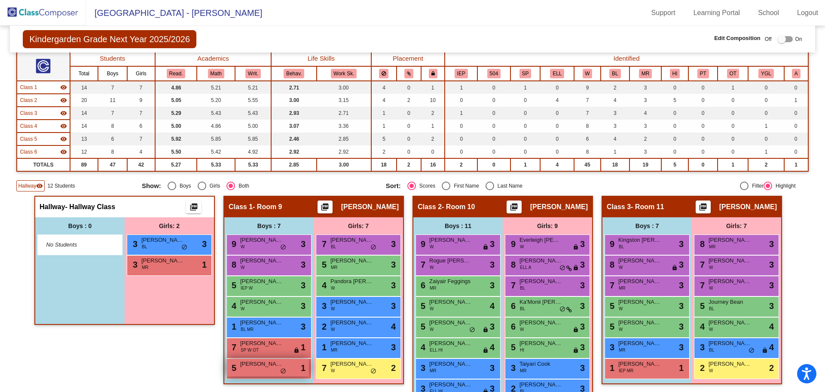
scroll to position [0, 0]
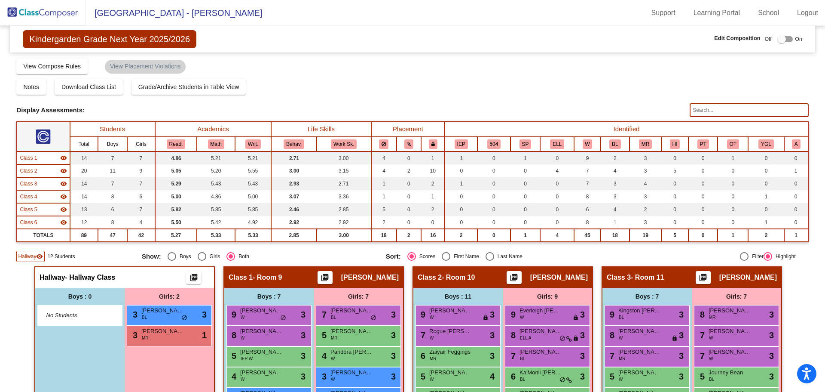
click at [785, 40] on div at bounding box center [785, 39] width 15 height 6
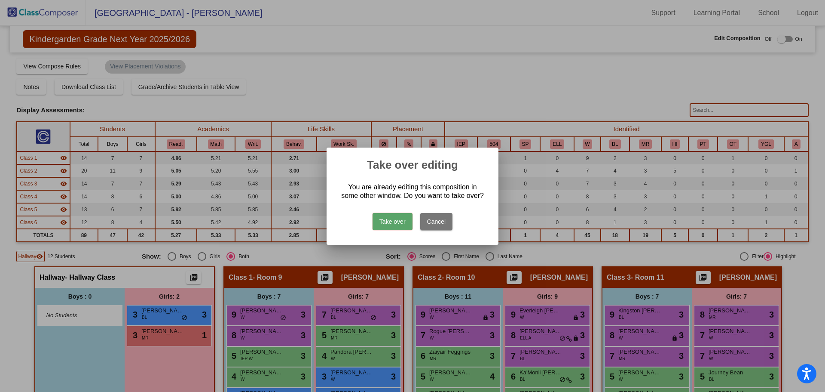
click at [395, 219] on button "Take over" at bounding box center [393, 221] width 40 height 17
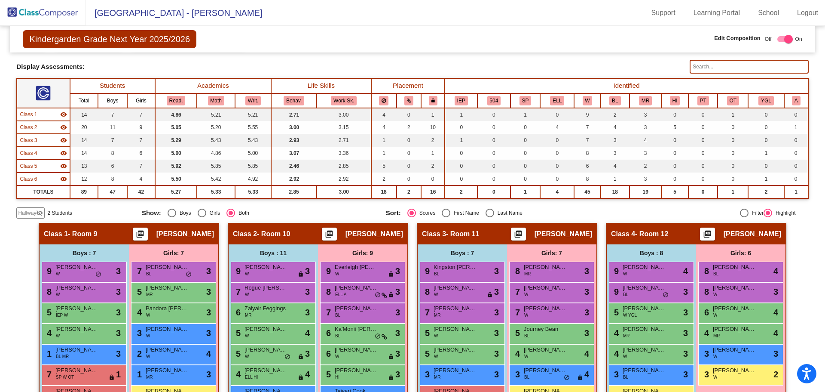
scroll to position [43, 0]
click at [23, 212] on span "Hallway" at bounding box center [27, 213] width 18 height 8
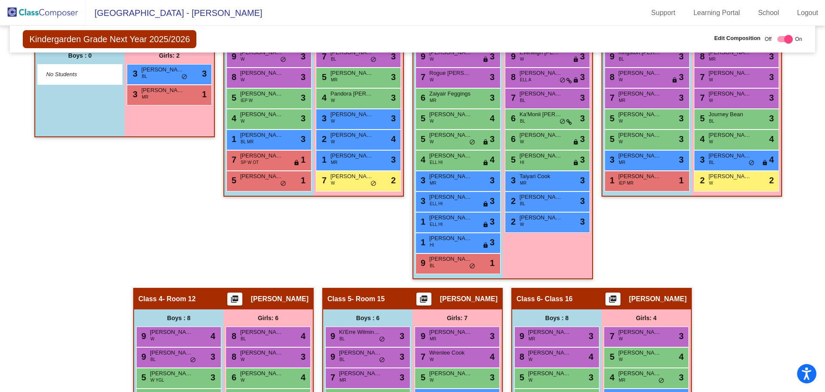
scroll to position [215, 0]
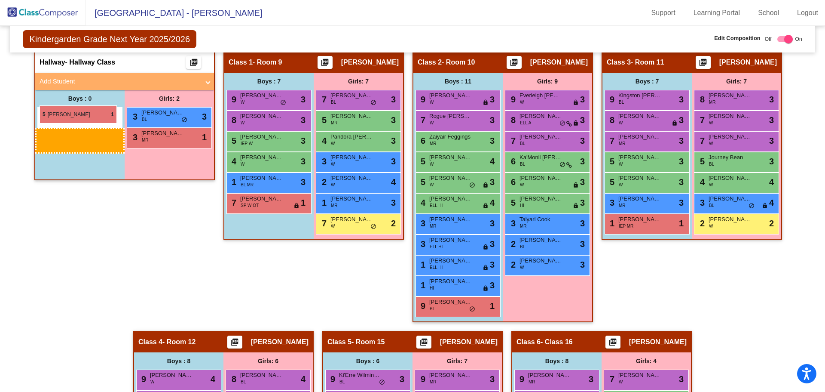
drag, startPoint x: 262, startPoint y: 223, endPoint x: 40, endPoint y: 105, distance: 251.5
drag, startPoint x: 254, startPoint y: 229, endPoint x: 43, endPoint y: 108, distance: 243.9
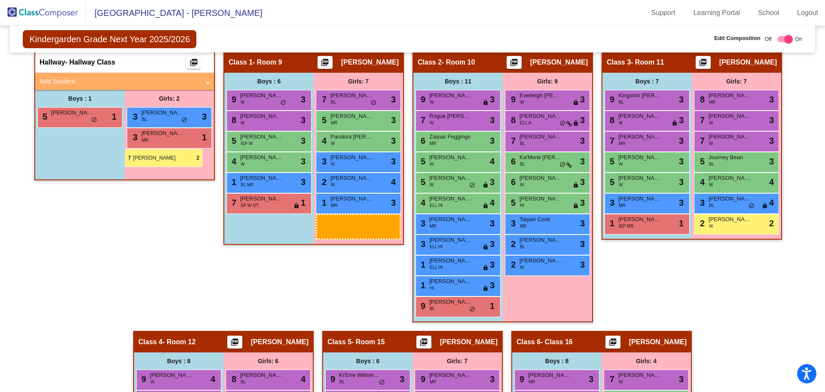
drag, startPoint x: 334, startPoint y: 226, endPoint x: 125, endPoint y: 149, distance: 222.6
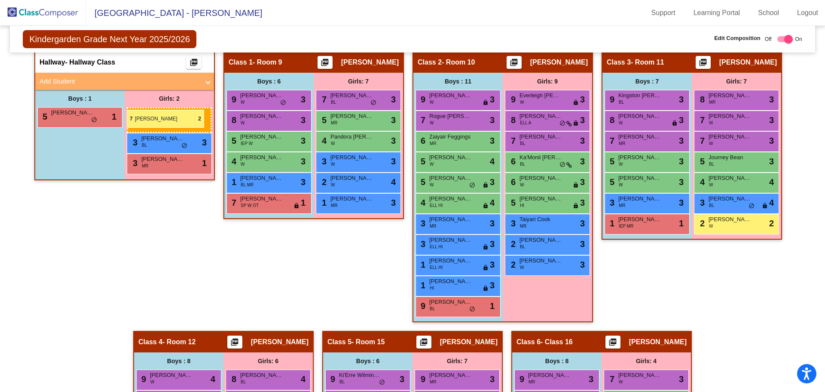
drag, startPoint x: 358, startPoint y: 226, endPoint x: 127, endPoint y: 110, distance: 258.9
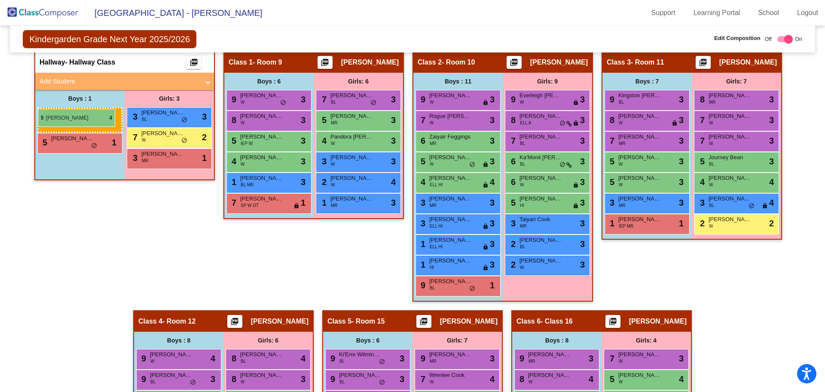
drag, startPoint x: 447, startPoint y: 163, endPoint x: 38, endPoint y: 109, distance: 412.8
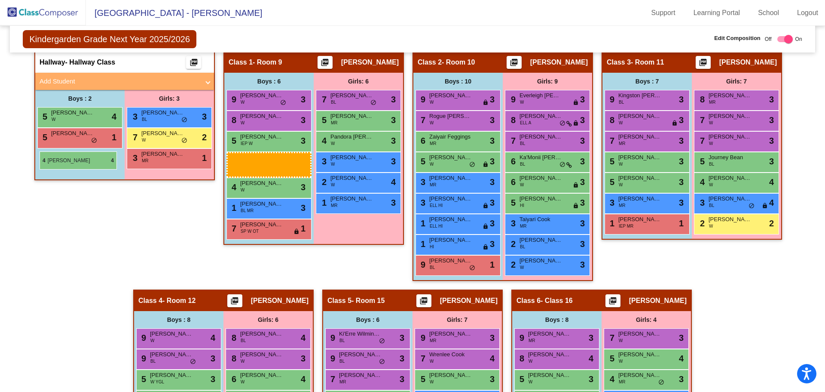
drag, startPoint x: 461, startPoint y: 179, endPoint x: 40, endPoint y: 151, distance: 422.2
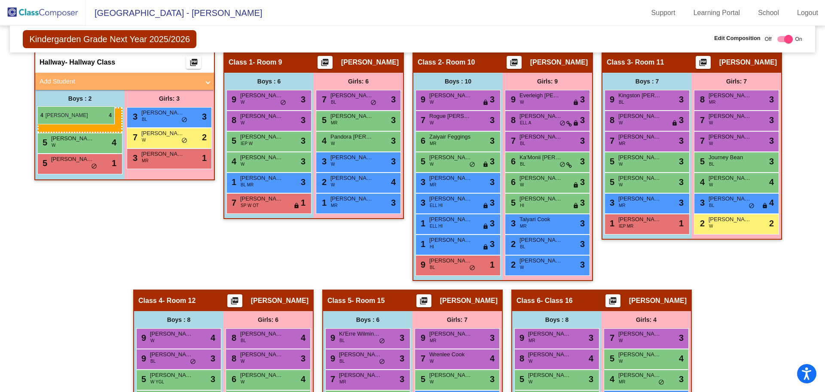
drag, startPoint x: 447, startPoint y: 181, endPoint x: 37, endPoint y: 106, distance: 416.3
drag, startPoint x: 467, startPoint y: 179, endPoint x: 36, endPoint y: 129, distance: 434.0
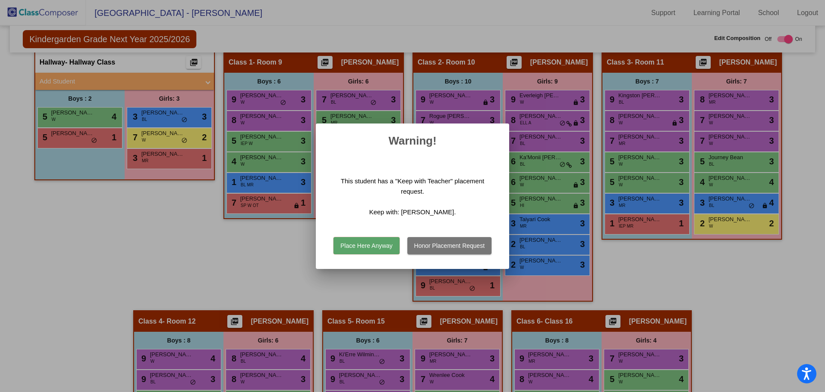
click at [387, 246] on button "Place Here Anyway" at bounding box center [367, 245] width 66 height 17
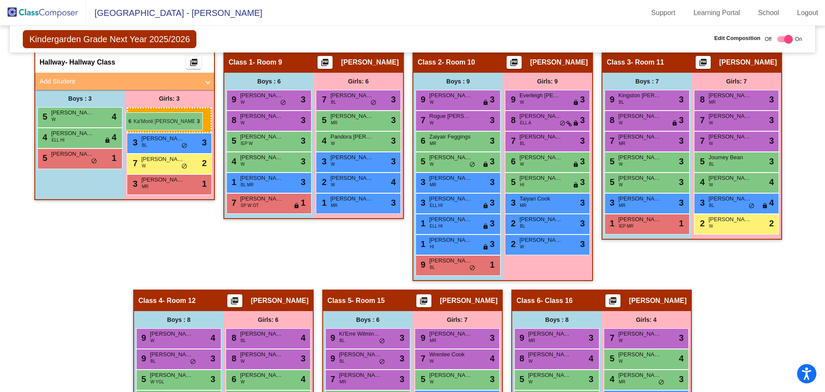
drag, startPoint x: 541, startPoint y: 160, endPoint x: 126, endPoint y: 112, distance: 418.4
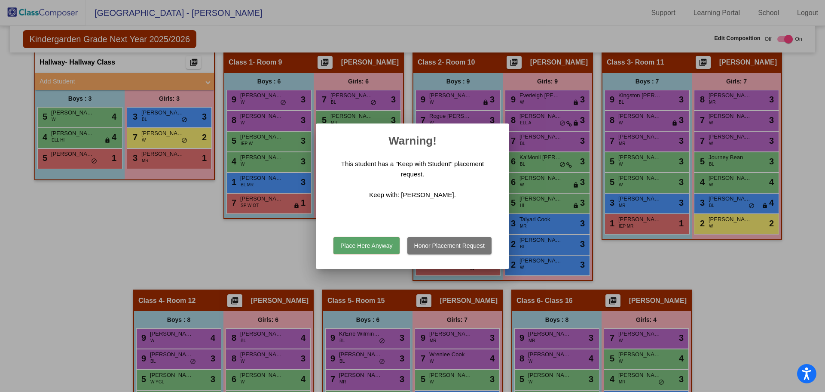
click at [383, 244] on button "Place Here Anyway" at bounding box center [367, 245] width 66 height 17
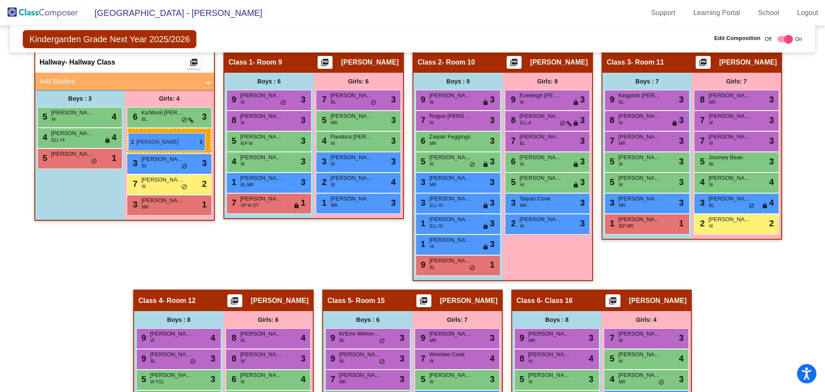
drag, startPoint x: 535, startPoint y: 222, endPoint x: 128, endPoint y: 133, distance: 416.7
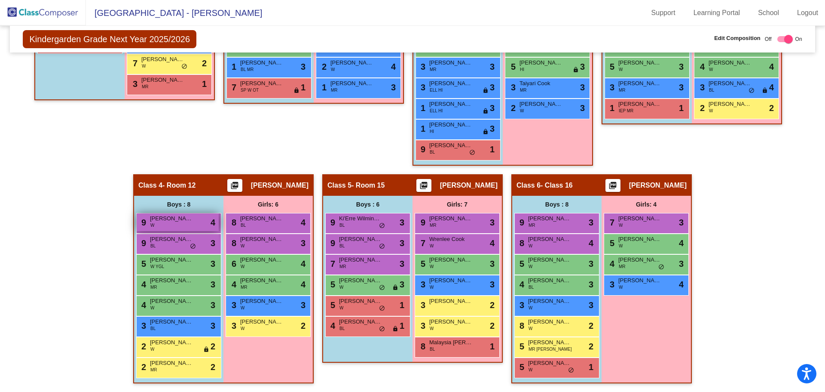
scroll to position [244, 0]
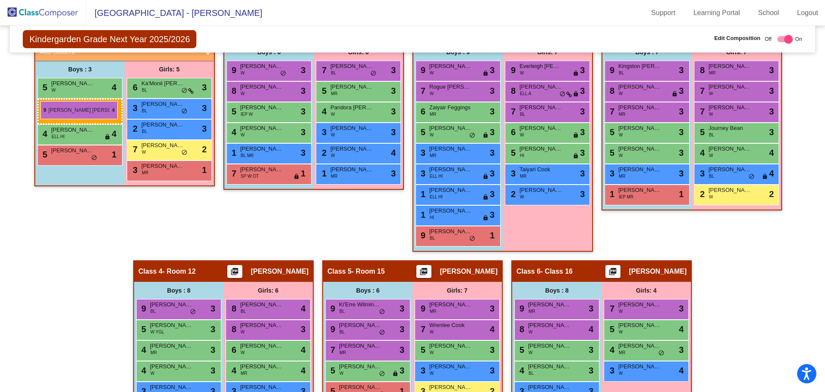
drag, startPoint x: 178, startPoint y: 310, endPoint x: 40, endPoint y: 101, distance: 250.1
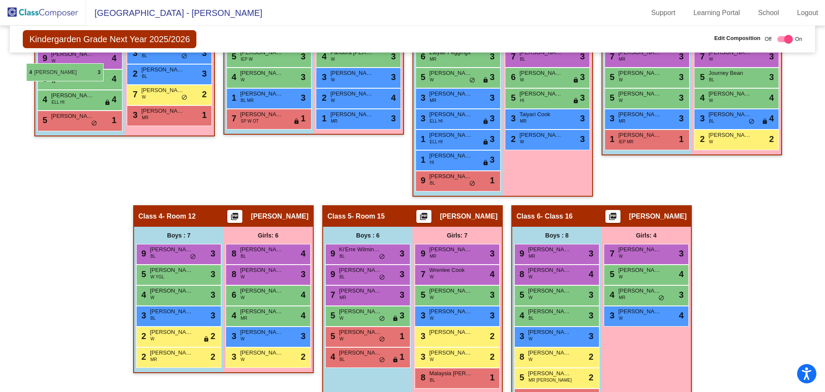
scroll to position [297, 0]
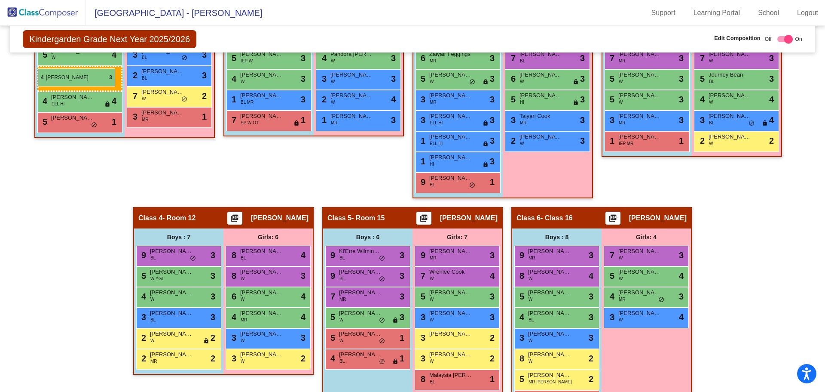
drag, startPoint x: 149, startPoint y: 261, endPoint x: 38, endPoint y: 68, distance: 222.4
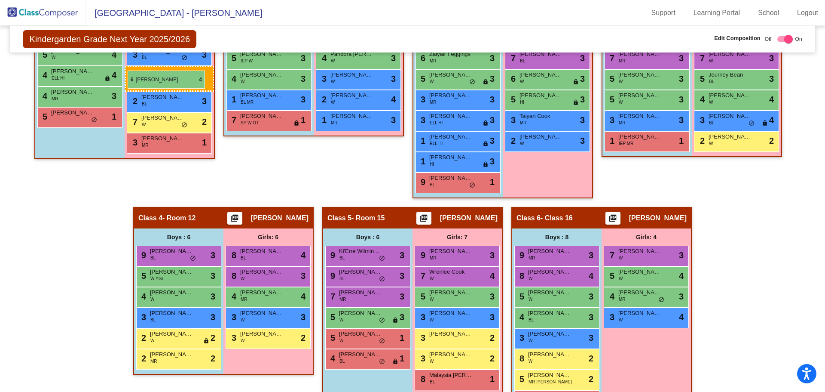
drag, startPoint x: 248, startPoint y: 298, endPoint x: 128, endPoint y: 70, distance: 257.1
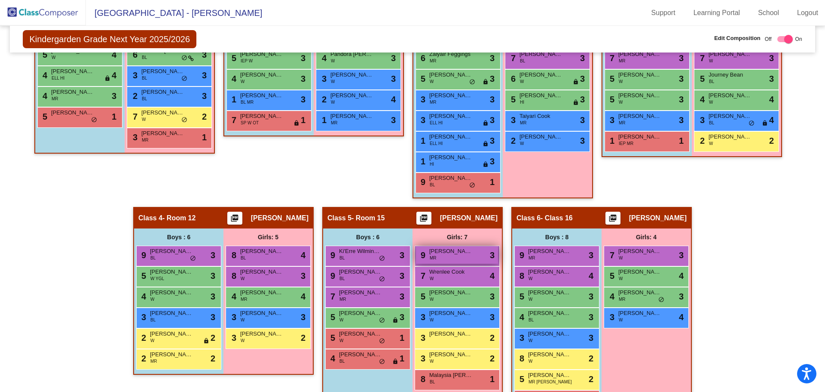
scroll to position [330, 0]
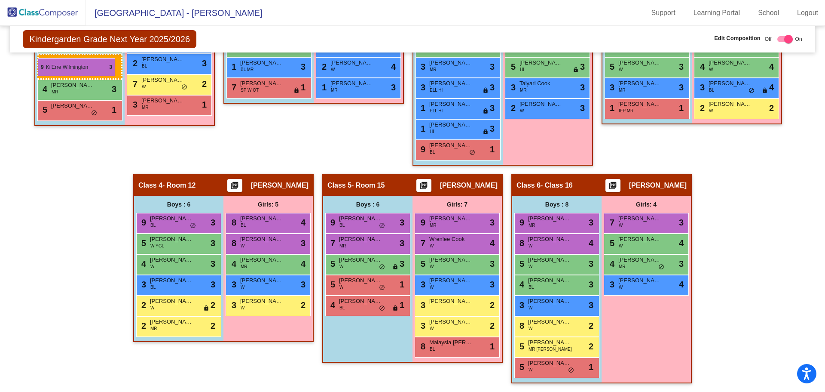
drag, startPoint x: 367, startPoint y: 225, endPoint x: 38, endPoint y: 58, distance: 368.9
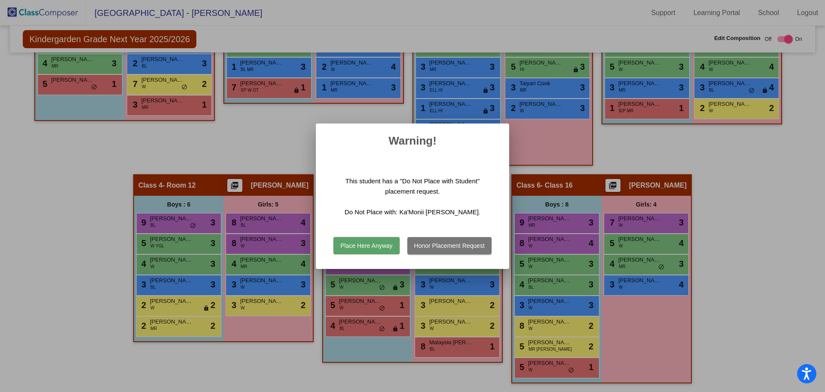
click at [358, 245] on button "Place Here Anyway" at bounding box center [367, 245] width 66 height 17
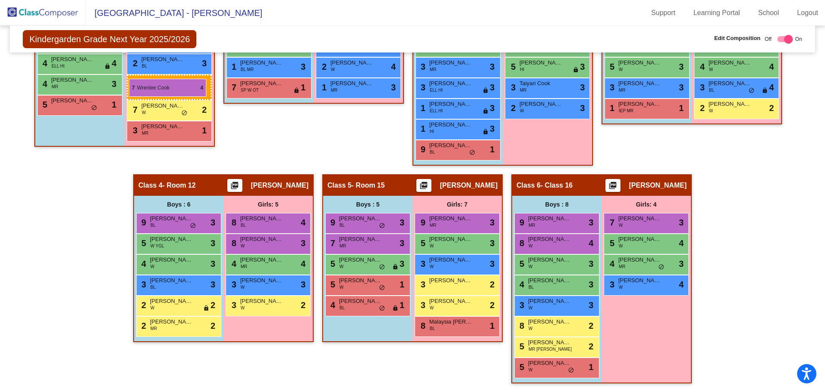
drag, startPoint x: 441, startPoint y: 250, endPoint x: 129, endPoint y: 79, distance: 356.1
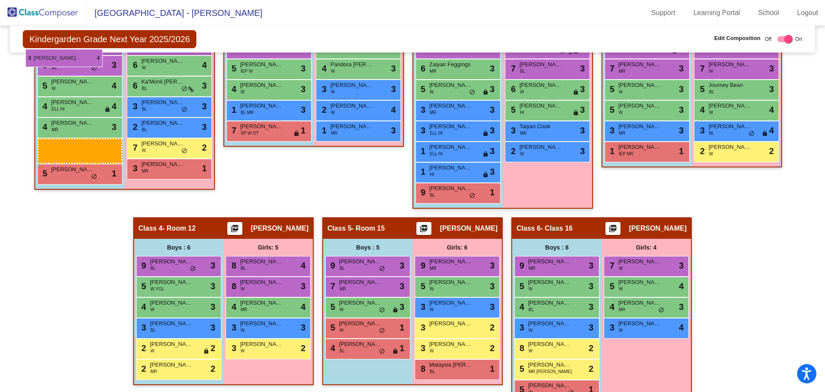
scroll to position [287, 0]
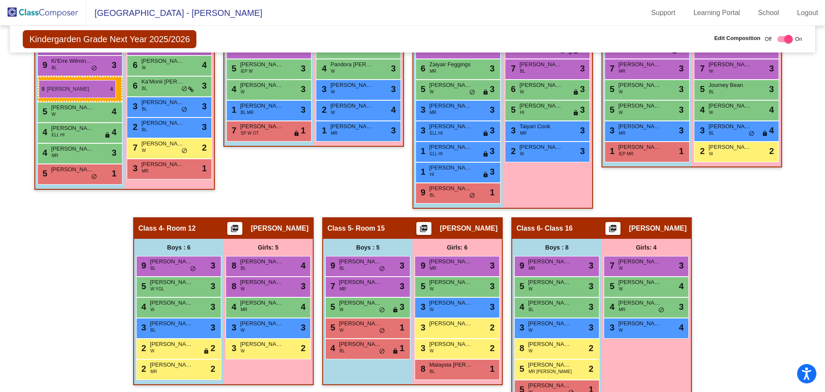
drag, startPoint x: 533, startPoint y: 244, endPoint x: 39, endPoint y: 80, distance: 521.3
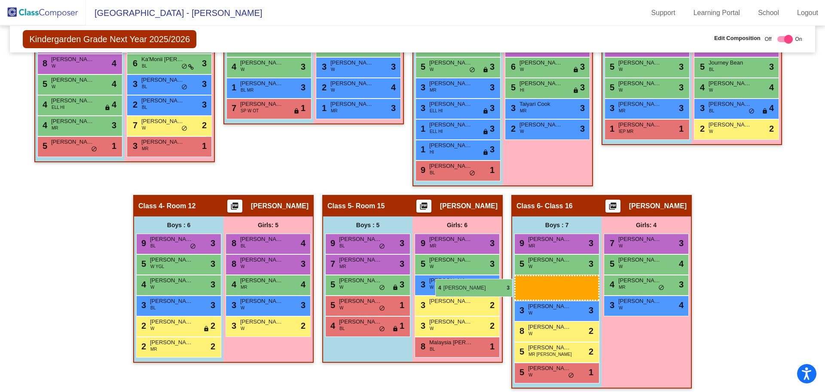
scroll to position [294, 0]
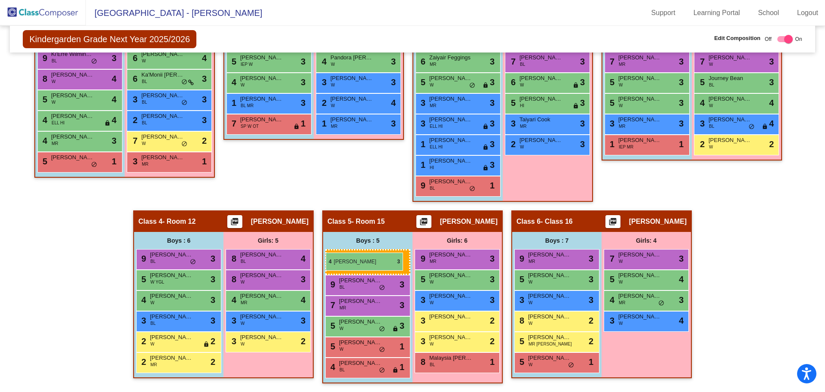
drag, startPoint x: 544, startPoint y: 285, endPoint x: 326, endPoint y: 252, distance: 220.4
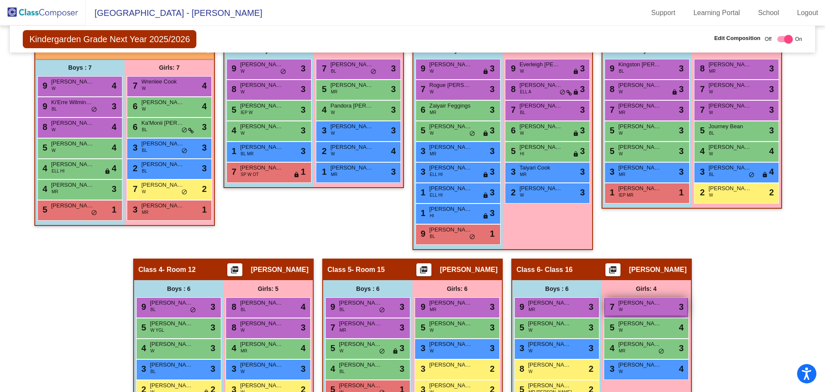
scroll to position [289, 0]
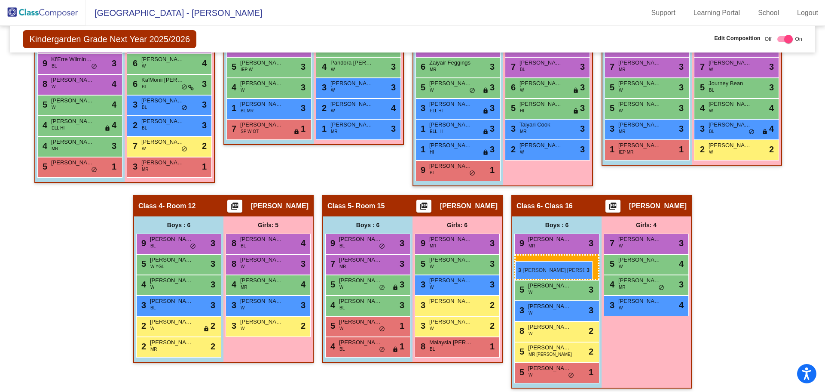
drag, startPoint x: 427, startPoint y: 104, endPoint x: 515, endPoint y: 261, distance: 179.9
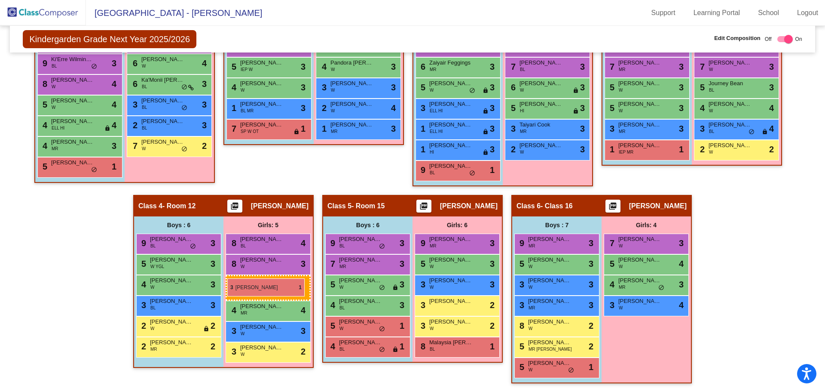
drag, startPoint x: 157, startPoint y: 162, endPoint x: 227, endPoint y: 278, distance: 135.4
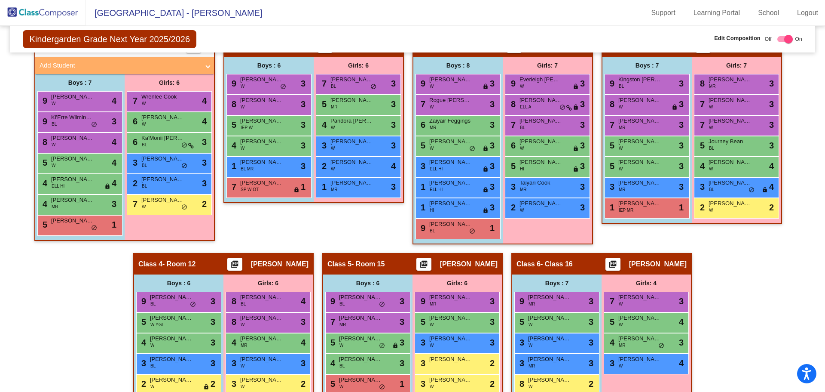
scroll to position [246, 0]
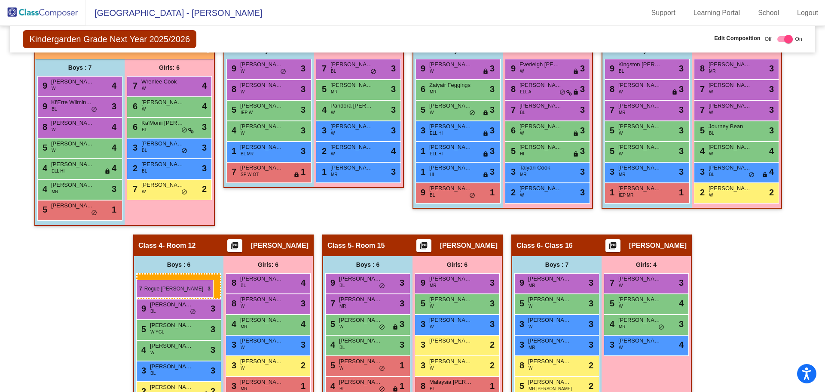
drag, startPoint x: 451, startPoint y: 84, endPoint x: 136, endPoint y: 279, distance: 370.2
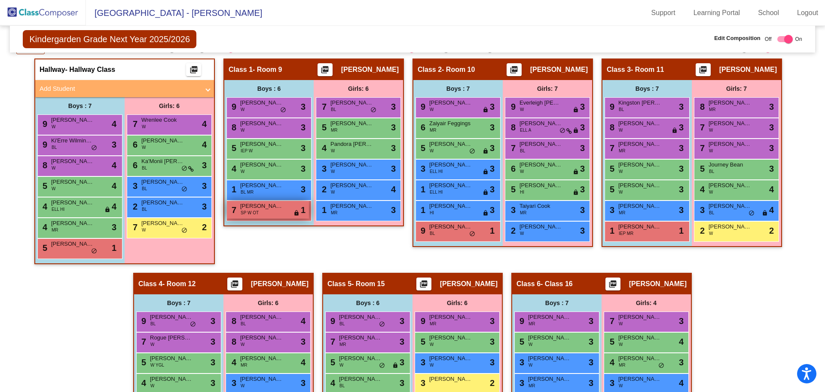
scroll to position [199, 0]
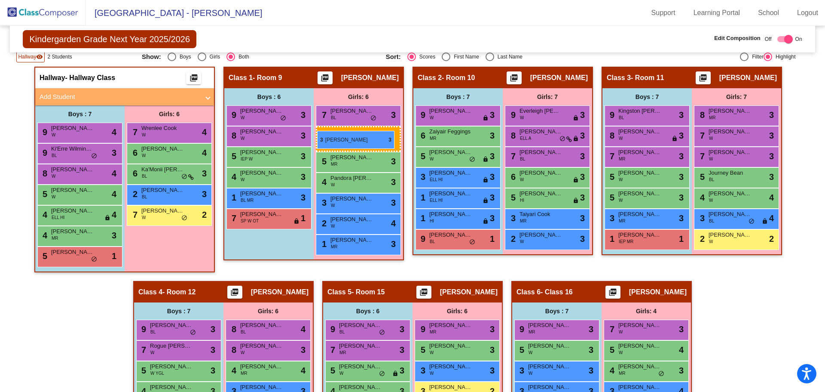
drag, startPoint x: 159, startPoint y: 195, endPoint x: 317, endPoint y: 131, distance: 171.0
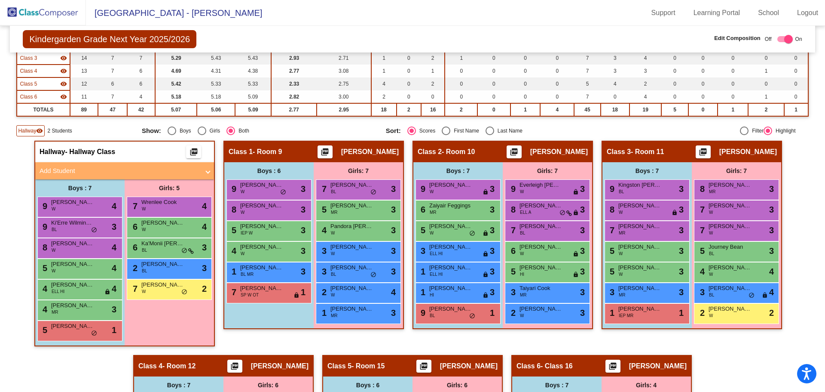
scroll to position [129, 0]
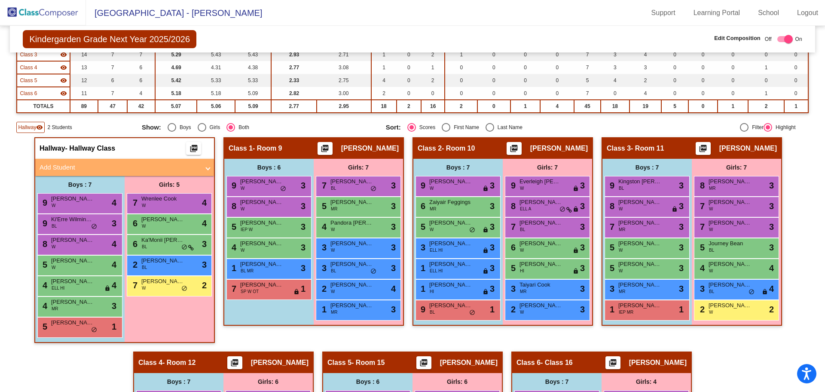
click at [72, 167] on mat-panel-title "Add Student" at bounding box center [120, 167] width 160 height 10
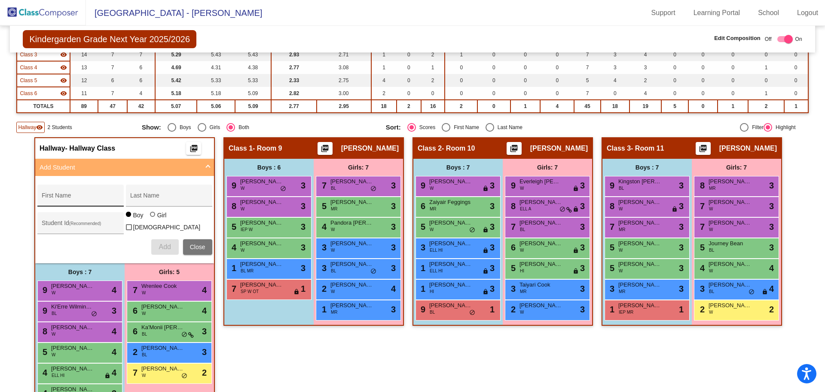
click at [77, 196] on input "First Name" at bounding box center [80, 198] width 77 height 7
type input "Oliver"
type input "Nokes"
click at [160, 247] on span "Add" at bounding box center [165, 246] width 12 height 7
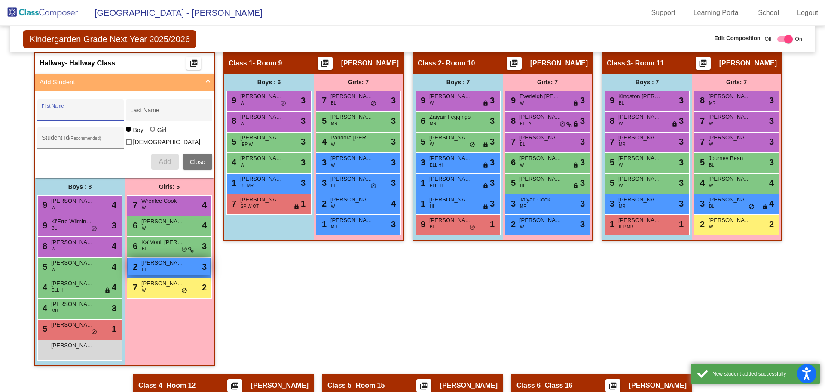
scroll to position [215, 0]
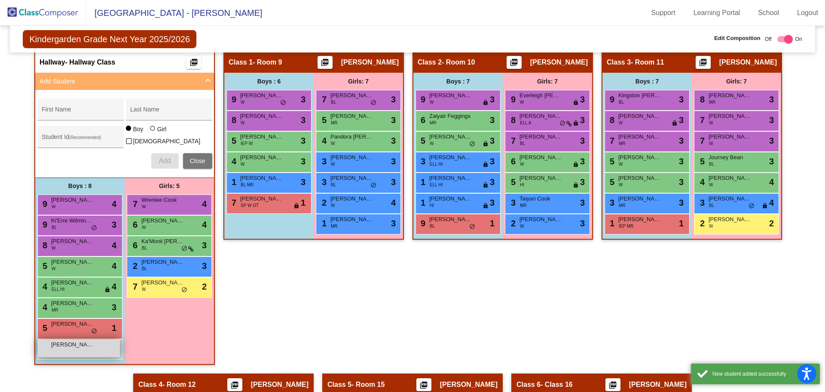
click at [78, 343] on span "Oliver Nokes" at bounding box center [72, 344] width 43 height 9
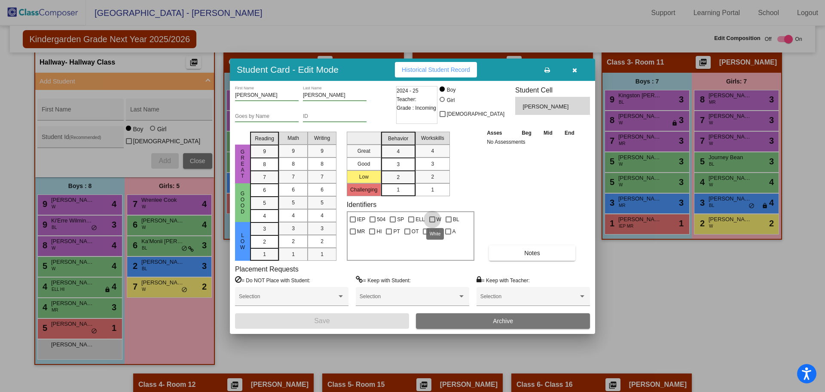
click at [433, 219] on div at bounding box center [432, 219] width 6 height 6
click at [432, 222] on input "W" at bounding box center [432, 222] width 0 height 0
checkbox input "true"
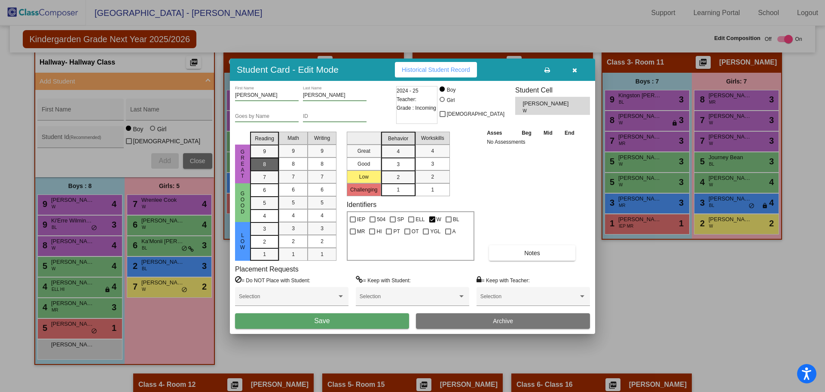
click at [272, 158] on div "8" at bounding box center [264, 151] width 17 height 13
click at [289, 160] on div "8" at bounding box center [293, 163] width 17 height 13
click at [321, 161] on span "8" at bounding box center [322, 164] width 3 height 8
click at [405, 158] on div "3" at bounding box center [398, 151] width 17 height 13
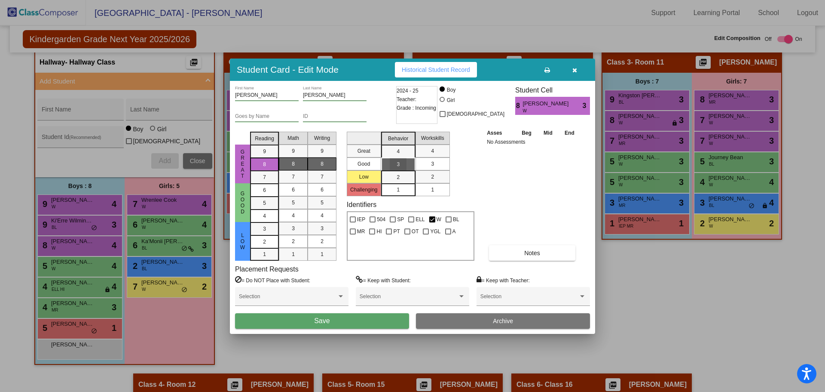
click at [423, 160] on mat-list-option "3" at bounding box center [433, 163] width 34 height 13
click at [340, 322] on button "Save" at bounding box center [322, 320] width 174 height 15
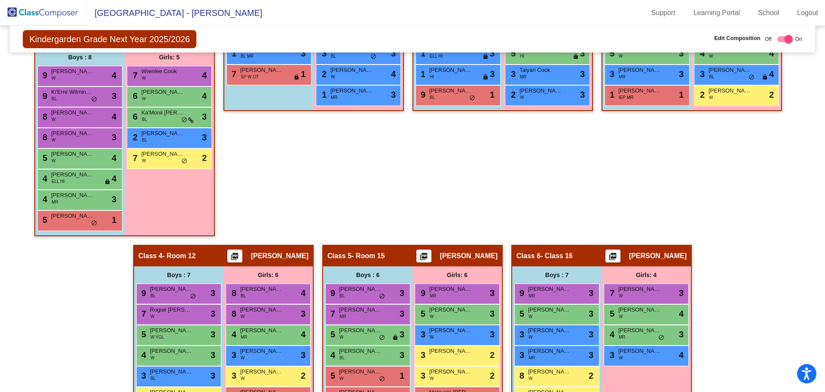
scroll to position [344, 0]
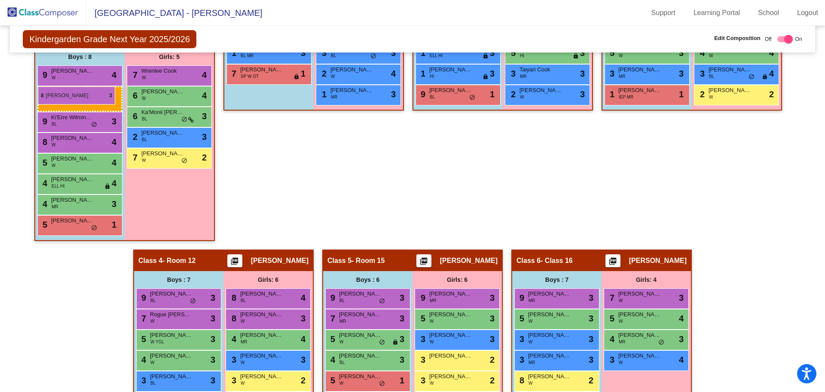
drag, startPoint x: 64, startPoint y: 130, endPoint x: 38, endPoint y: 86, distance: 51.3
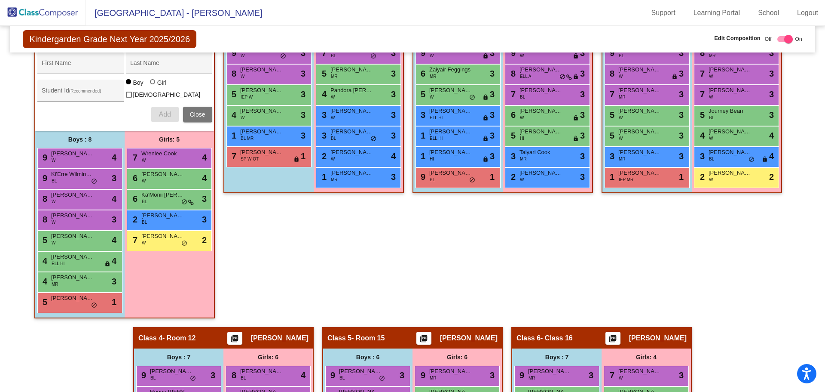
scroll to position [258, 0]
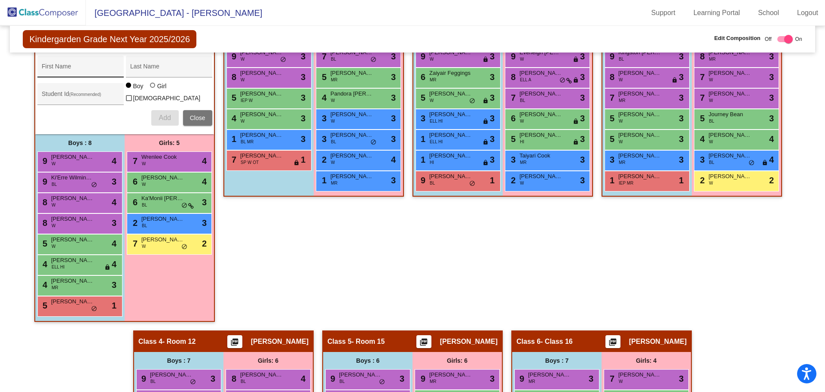
drag, startPoint x: 95, startPoint y: 72, endPoint x: 93, endPoint y: 64, distance: 8.4
click at [95, 72] on input "First Name" at bounding box center [80, 69] width 77 height 7
type input "Elijah"
type input "L"
type input "Le"
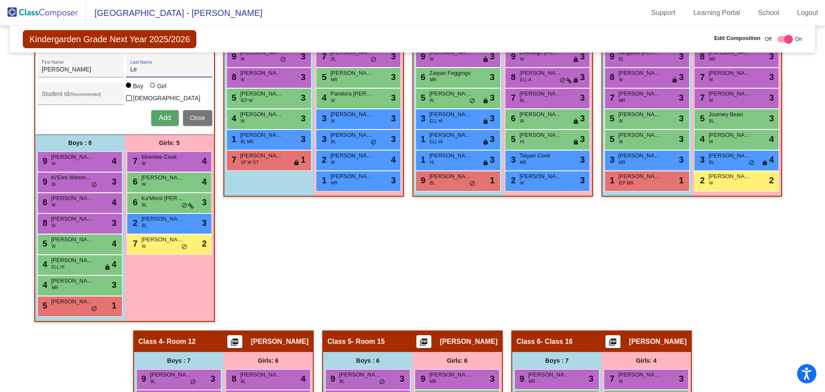
click at [46, 15] on img at bounding box center [43, 12] width 86 height 25
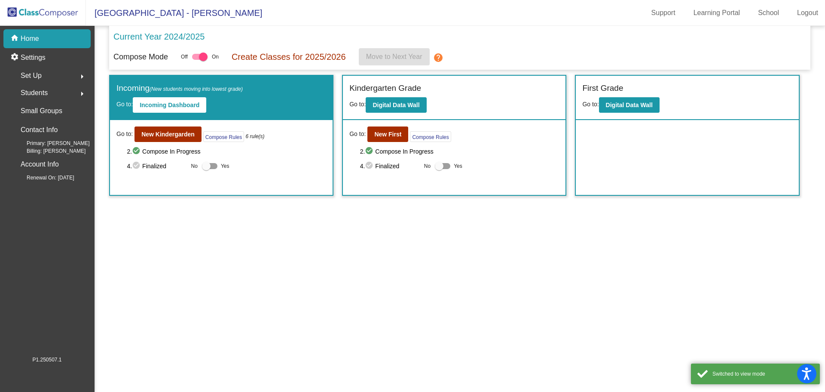
click at [42, 94] on span "Students" at bounding box center [34, 93] width 27 height 12
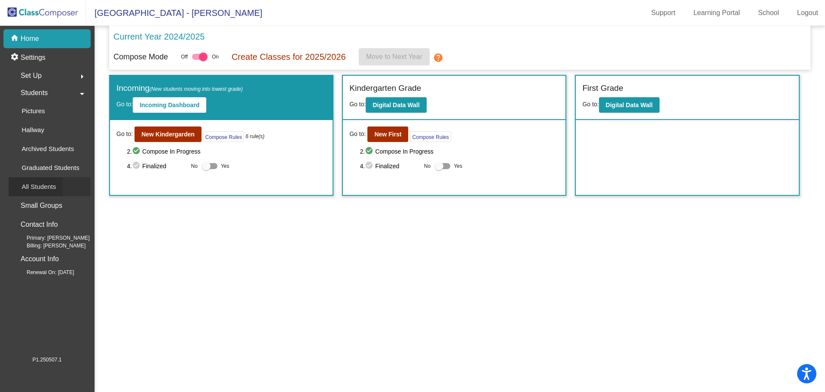
click at [43, 187] on p "All Students" at bounding box center [38, 186] width 34 height 10
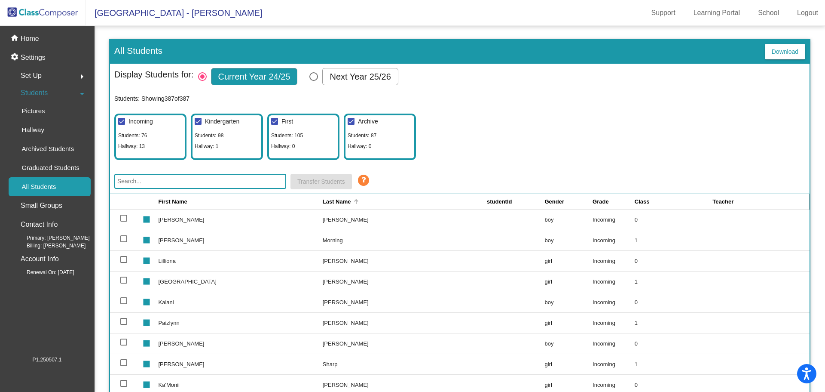
click at [323, 197] on div "Last Name" at bounding box center [337, 201] width 28 height 9
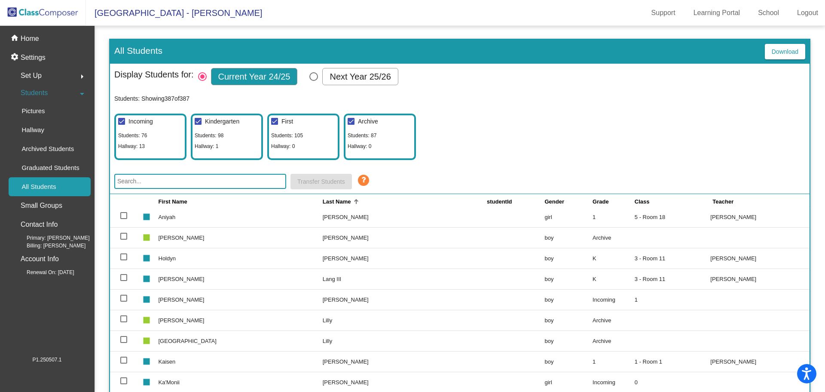
scroll to position [3654, 0]
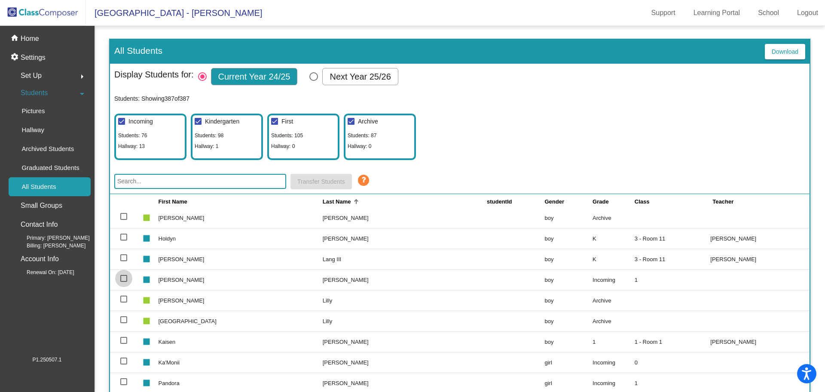
click at [125, 278] on div at bounding box center [123, 278] width 7 height 7
click at [124, 282] on input "select row 182" at bounding box center [123, 282] width 0 height 0
checkbox input "true"
click at [368, 178] on icon at bounding box center [363, 180] width 13 height 13
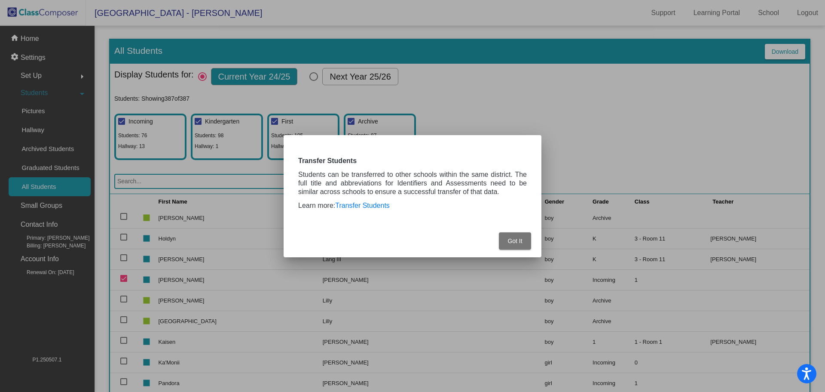
click at [518, 240] on span "Got It" at bounding box center [515, 240] width 15 height 7
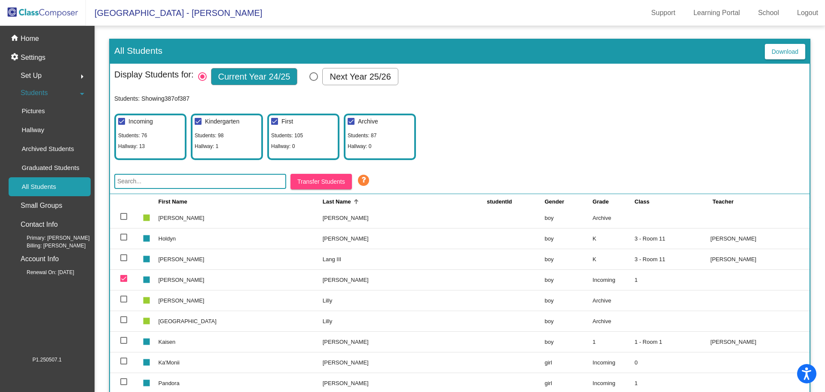
click at [50, 16] on img at bounding box center [43, 12] width 86 height 25
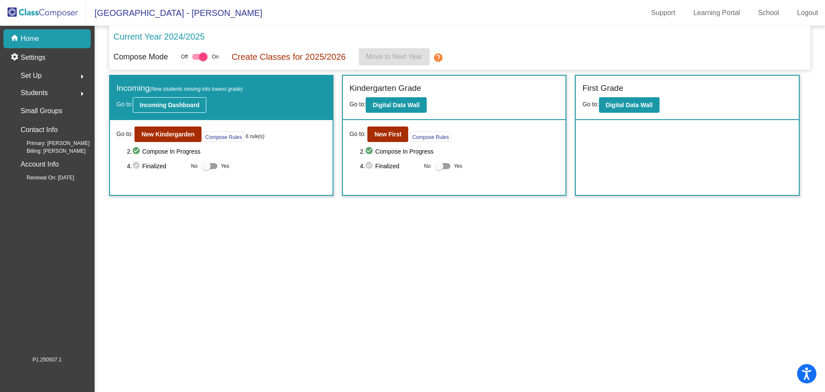
click at [155, 108] on b "Incoming Dashboard" at bounding box center [170, 104] width 60 height 7
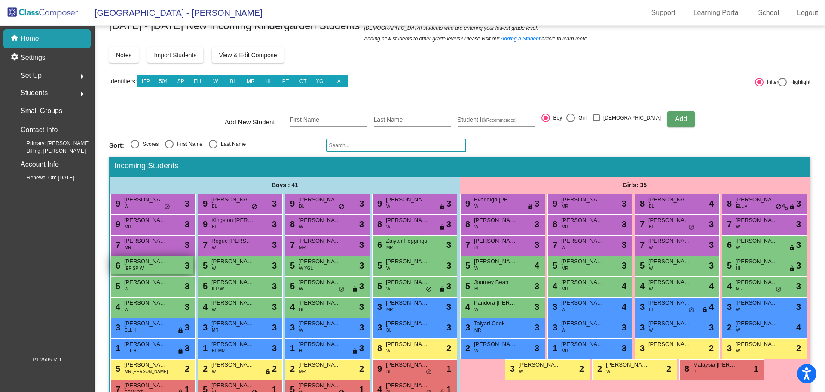
scroll to position [43, 0]
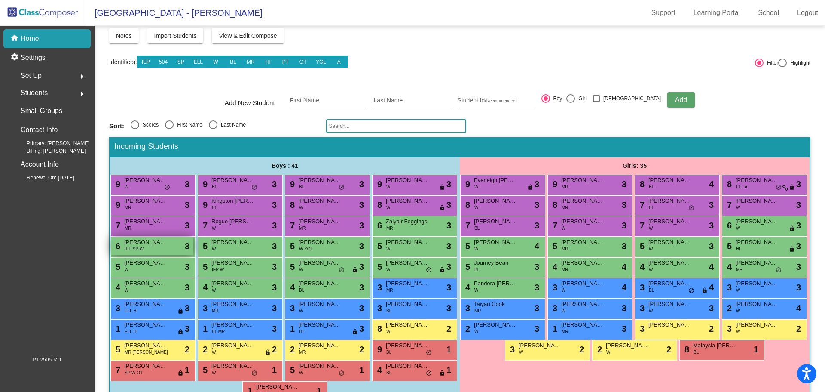
click at [144, 252] on span "IEP SP W" at bounding box center [134, 248] width 19 height 6
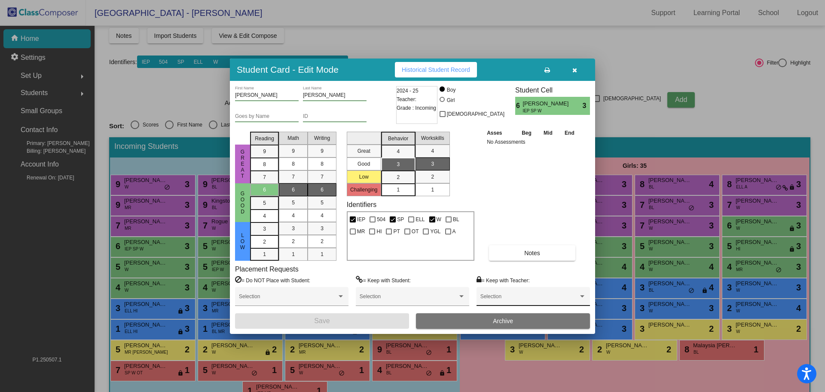
click at [487, 289] on div "Selection" at bounding box center [533, 296] width 113 height 19
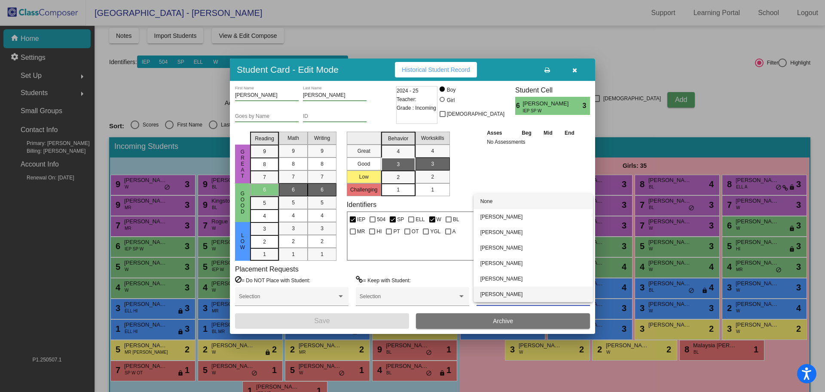
click at [499, 296] on span "Abbie Holtkamp" at bounding box center [534, 293] width 106 height 15
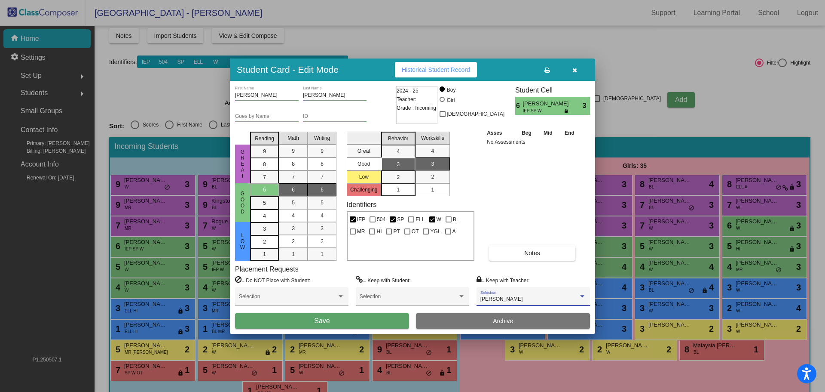
click at [322, 317] on span "Save" at bounding box center [321, 320] width 15 height 7
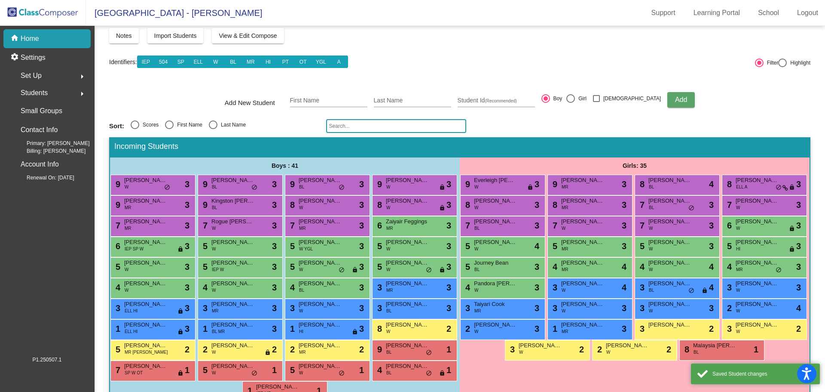
click at [70, 12] on img at bounding box center [43, 12] width 86 height 25
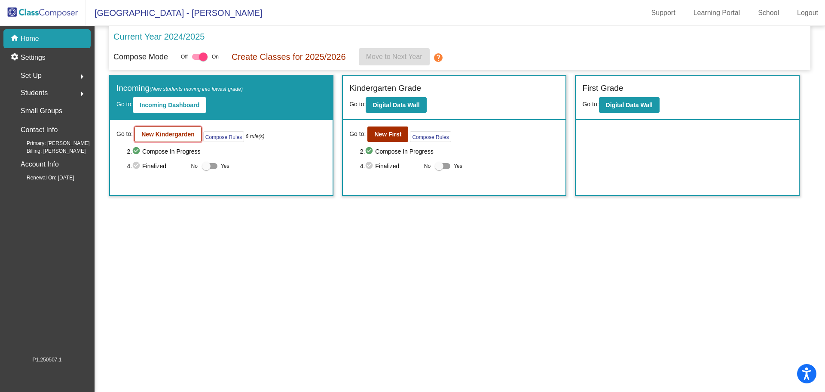
click at [163, 135] on b "New Kindergarden" at bounding box center [167, 134] width 53 height 7
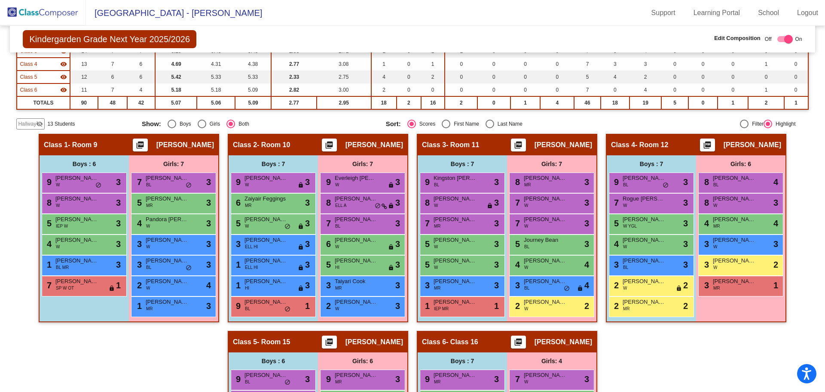
scroll to position [139, 0]
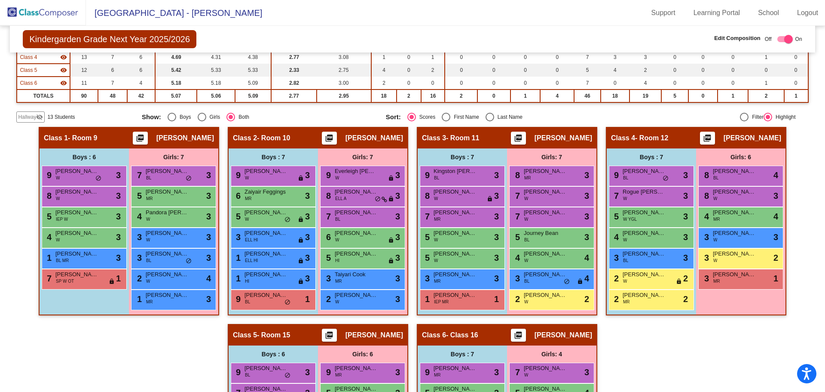
click at [34, 117] on span "Hallway" at bounding box center [27, 117] width 18 height 8
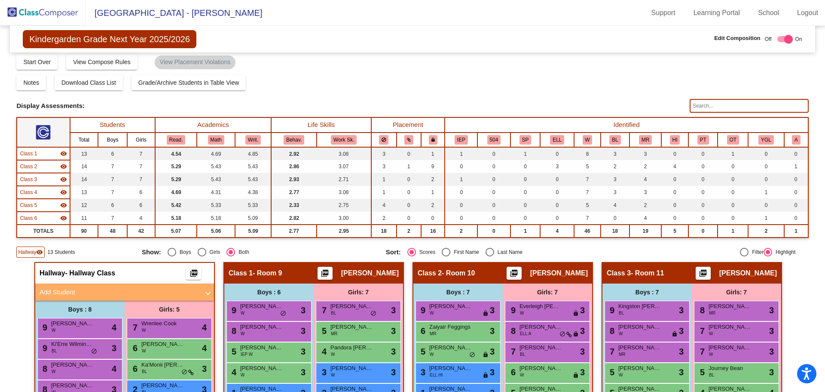
scroll to position [0, 0]
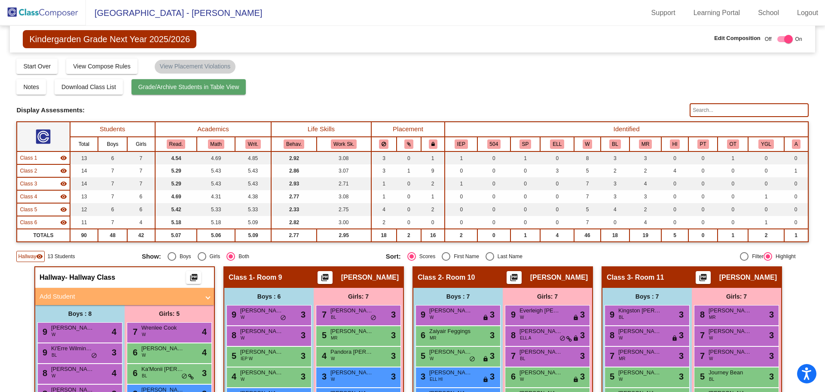
click at [151, 84] on span "Grade/Archive Students in Table View" at bounding box center [188, 86] width 101 height 7
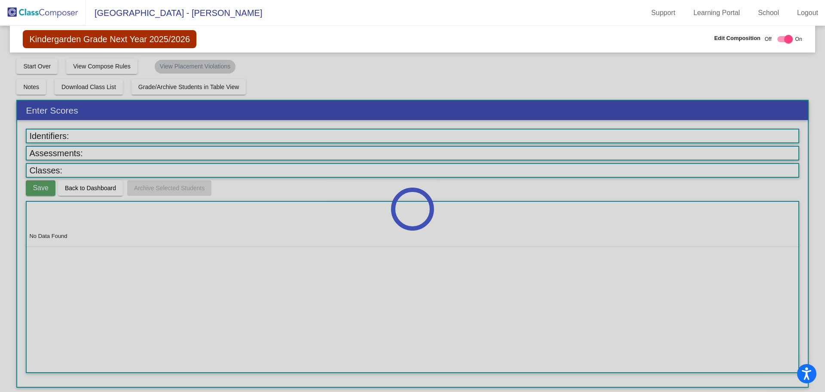
click at [66, 187] on div at bounding box center [412, 209] width 825 height 366
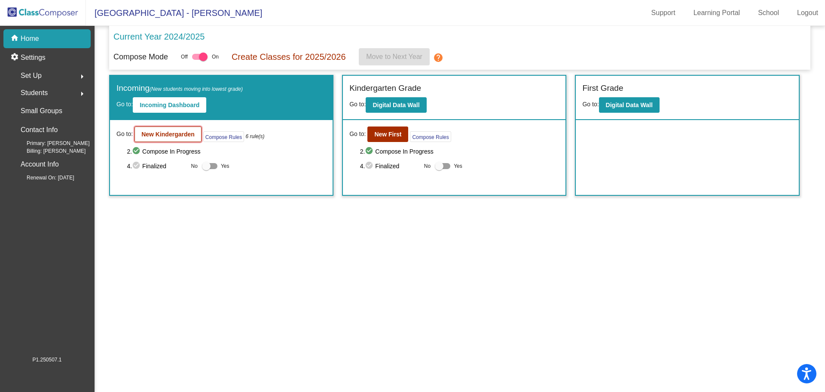
click at [177, 134] on b "New Kindergarden" at bounding box center [167, 134] width 53 height 7
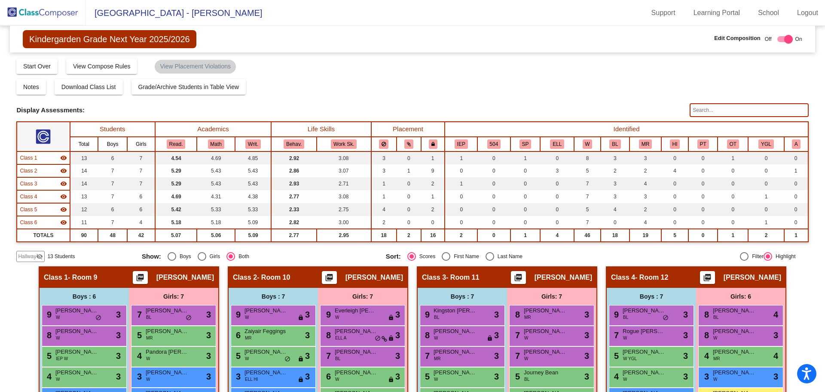
click at [39, 256] on mat-icon "visibility_off" at bounding box center [39, 256] width 7 height 7
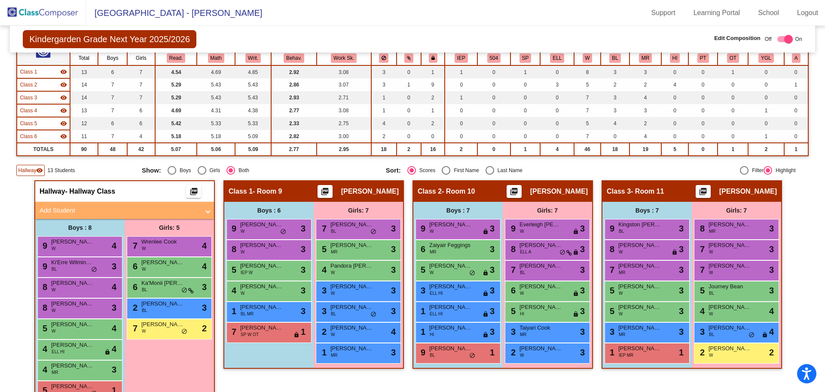
scroll to position [129, 0]
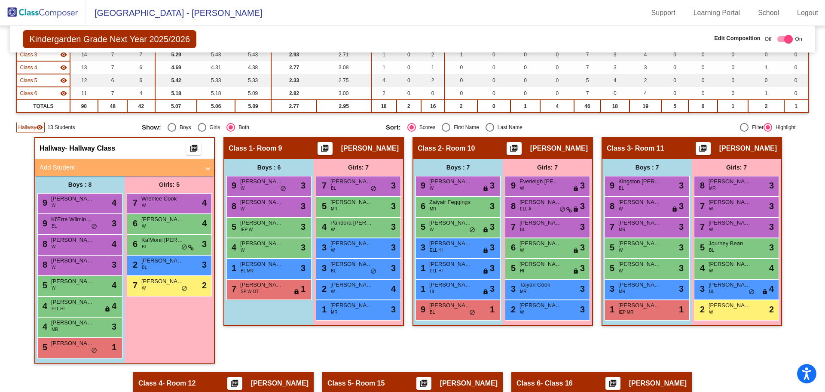
click at [60, 168] on mat-panel-title "Add Student" at bounding box center [120, 167] width 160 height 10
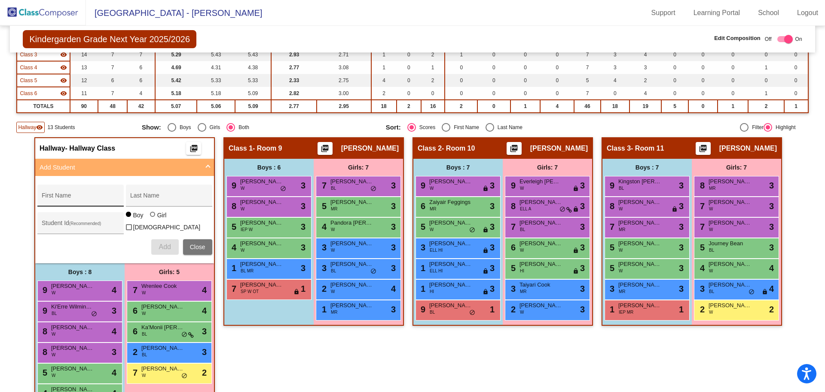
click at [58, 200] on input "First Name" at bounding box center [80, 198] width 77 height 7
type input "Elijah"
type input "Lemmer"
click at [159, 243] on span "Add" at bounding box center [165, 246] width 12 height 7
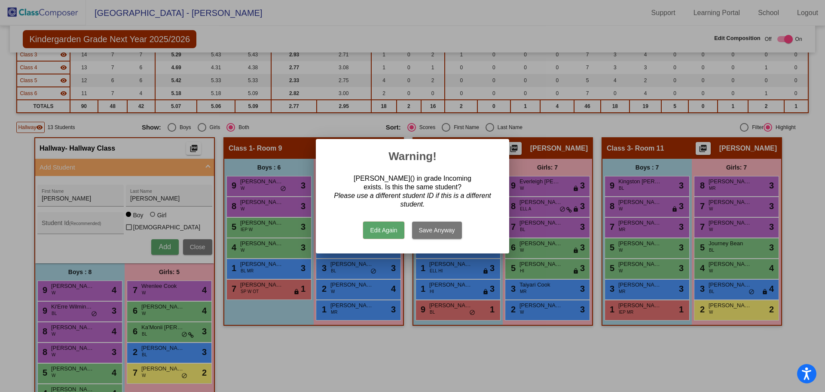
click at [387, 230] on button "Edit Again" at bounding box center [383, 229] width 41 height 17
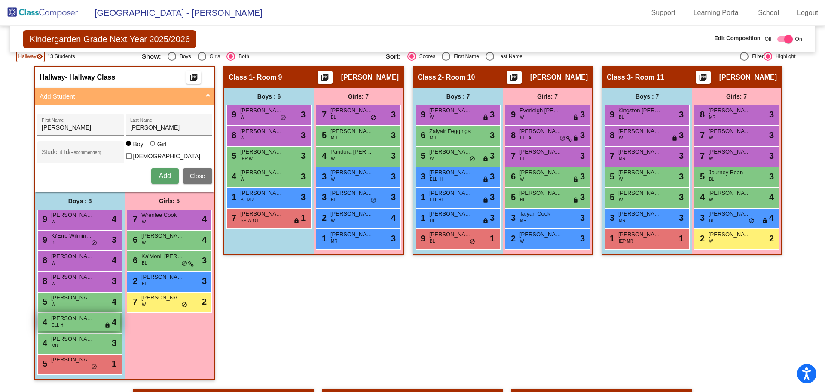
scroll to position [215, 0]
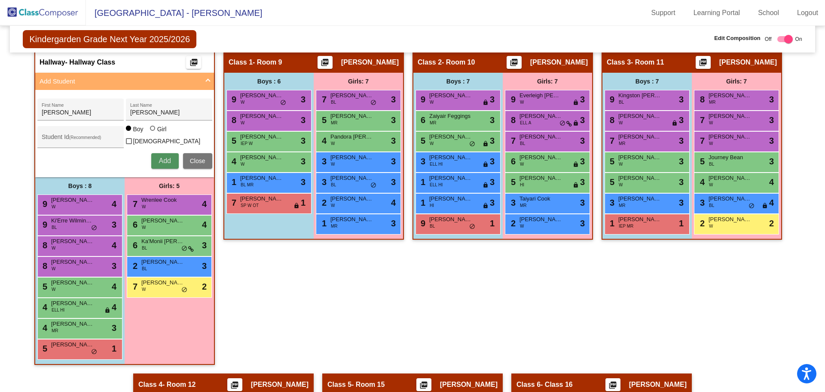
click at [156, 155] on button "Add" at bounding box center [165, 160] width 28 height 15
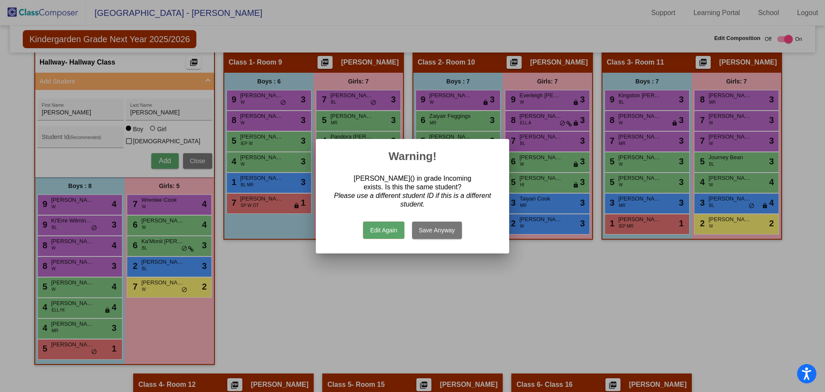
click at [422, 229] on button "Save Anyway" at bounding box center [437, 229] width 50 height 17
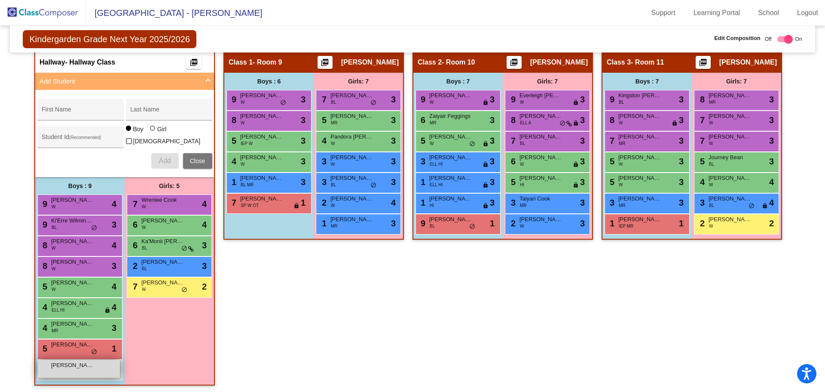
click at [80, 370] on div "Elijah Lemmer lock do_not_disturb_alt" at bounding box center [79, 369] width 82 height 18
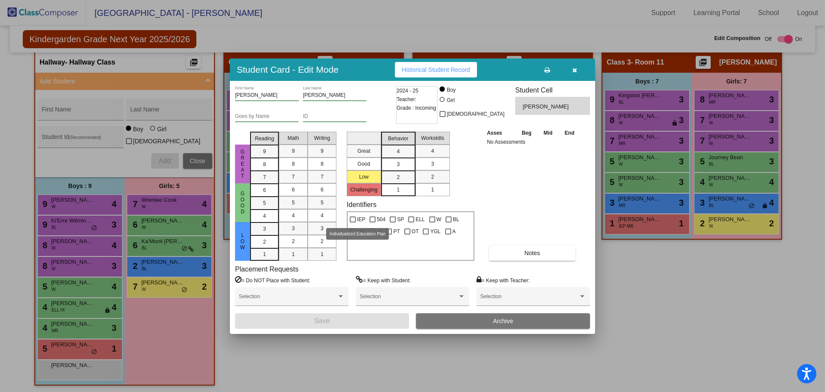
click at [361, 219] on span "IEP" at bounding box center [361, 219] width 8 height 10
click at [353, 222] on input "IEP" at bounding box center [352, 222] width 0 height 0
checkbox input "true"
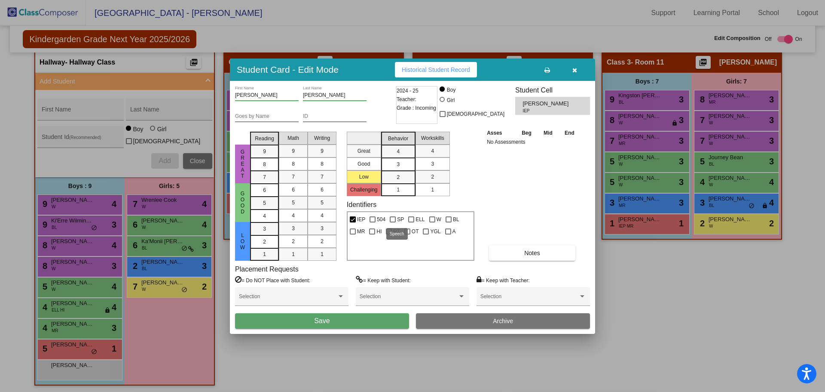
click at [402, 217] on span "SP" at bounding box center [400, 219] width 7 height 10
click at [393, 222] on input "SP" at bounding box center [392, 222] width 0 height 0
checkbox input "true"
click at [392, 177] on div "2" at bounding box center [398, 177] width 17 height 13
click at [409, 166] on mat-list-option "3" at bounding box center [398, 163] width 34 height 13
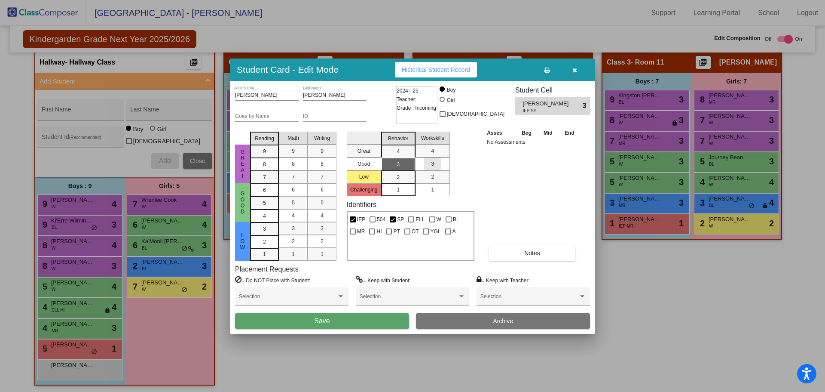
click at [419, 161] on mat-list-option "3" at bounding box center [433, 163] width 34 height 13
click at [266, 196] on div "4" at bounding box center [264, 190] width 17 height 13
click at [294, 211] on span "4" at bounding box center [293, 215] width 3 height 8
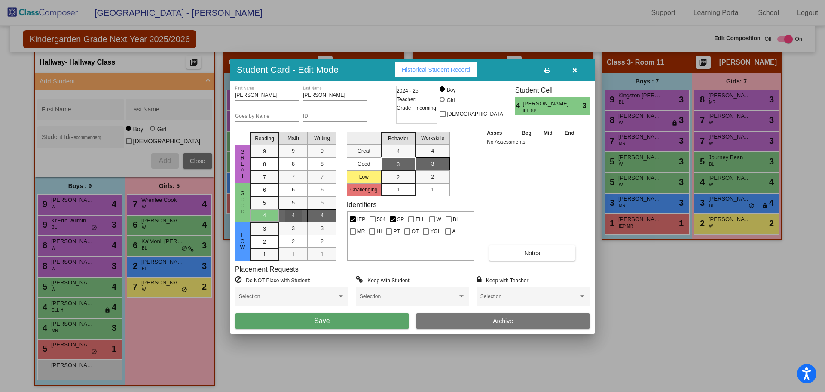
click at [315, 211] on div "4" at bounding box center [322, 215] width 17 height 13
click at [320, 318] on span "Save" at bounding box center [321, 320] width 15 height 7
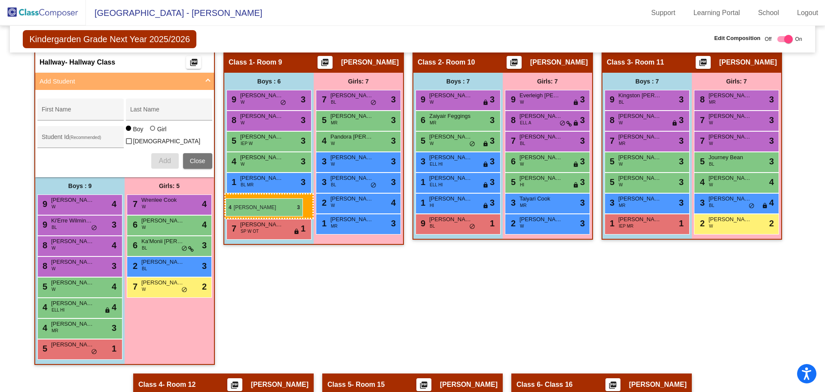
drag, startPoint x: 92, startPoint y: 352, endPoint x: 226, endPoint y: 198, distance: 203.6
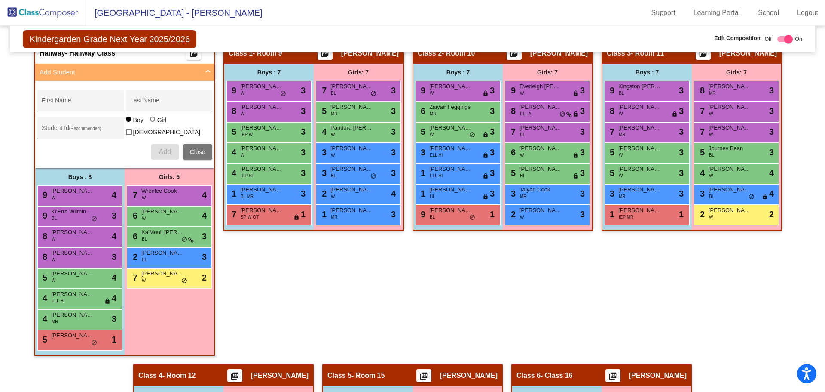
scroll to position [219, 0]
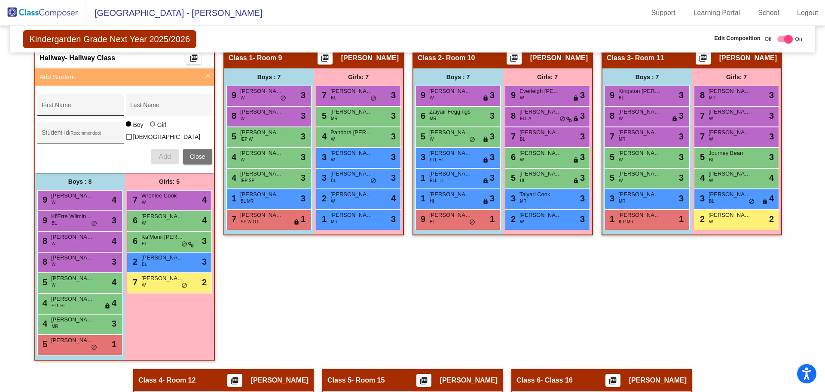
click at [74, 104] on div "First Name" at bounding box center [80, 108] width 77 height 18
type input "Alexandria"
type input "Munry"
click at [151, 126] on div at bounding box center [152, 123] width 5 height 5
click at [153, 128] on input "Girl" at bounding box center [153, 128] width 0 height 0
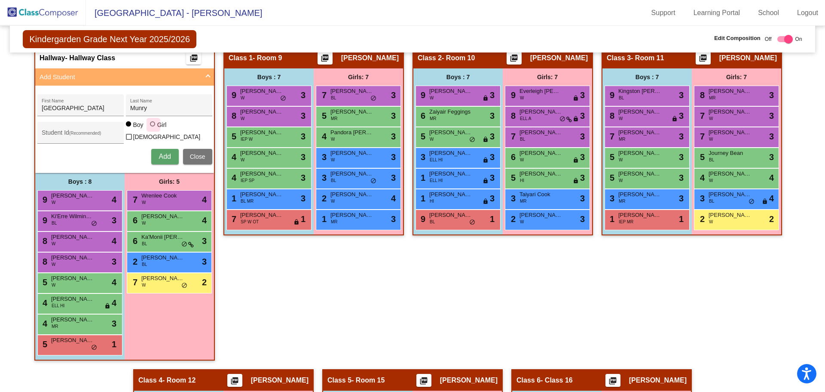
radio input "true"
click at [169, 158] on button "Add" at bounding box center [165, 156] width 28 height 15
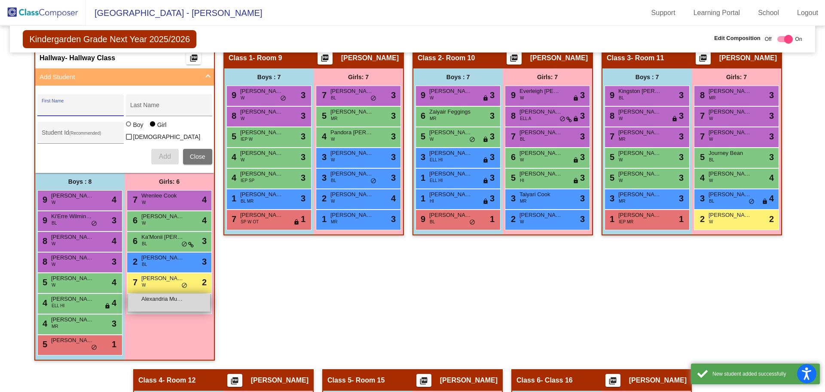
click at [171, 303] on div "Alexandria Munry lock do_not_disturb_alt" at bounding box center [169, 303] width 82 height 18
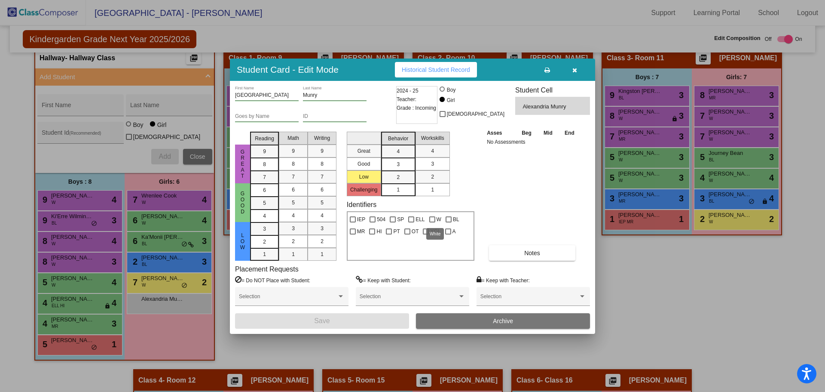
click at [433, 218] on div at bounding box center [432, 219] width 6 height 6
click at [432, 222] on input "W" at bounding box center [432, 222] width 0 height 0
checkbox input "true"
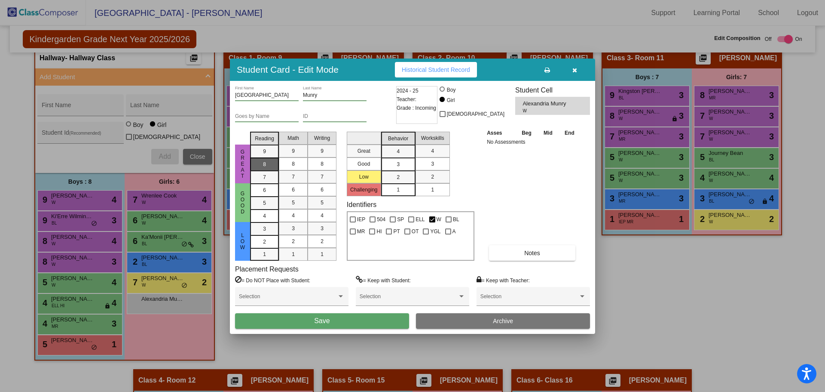
click at [258, 158] on div "8" at bounding box center [264, 151] width 17 height 13
click at [298, 162] on div "8" at bounding box center [293, 163] width 17 height 13
click at [311, 164] on mat-list-option "8" at bounding box center [322, 163] width 29 height 13
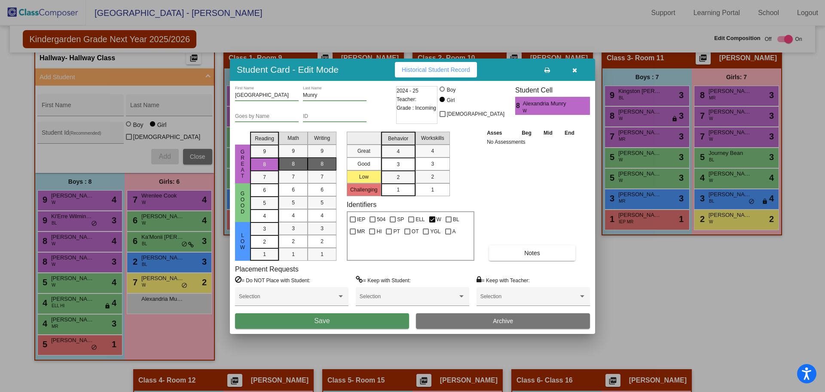
click at [297, 322] on button "Save" at bounding box center [322, 320] width 174 height 15
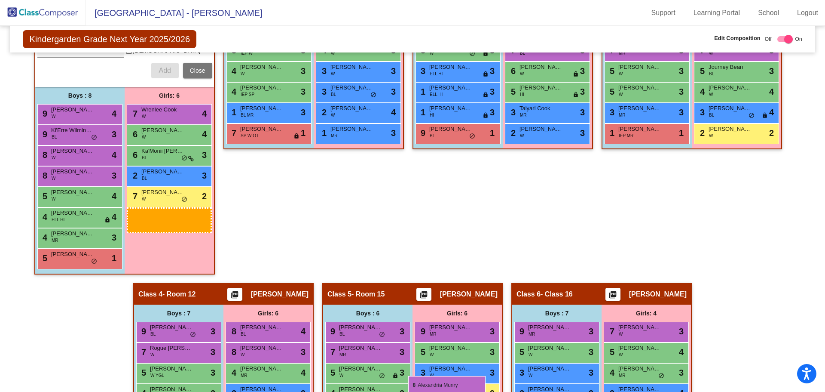
scroll to position [319, 0]
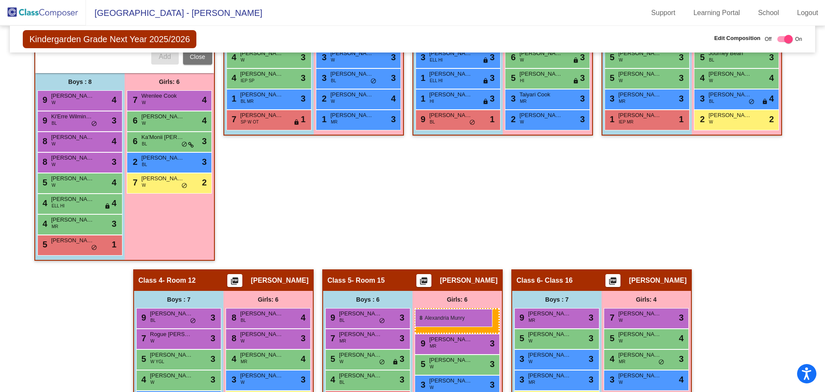
drag, startPoint x: 171, startPoint y: 209, endPoint x: 415, endPoint y: 309, distance: 264.0
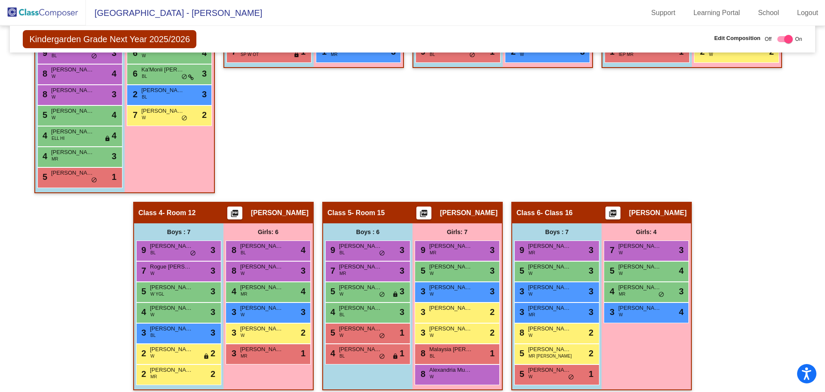
scroll to position [391, 0]
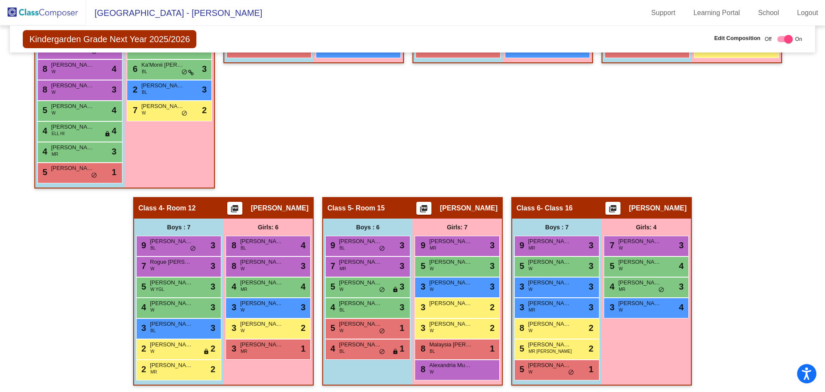
drag, startPoint x: 443, startPoint y: 379, endPoint x: 649, endPoint y: 337, distance: 210.0
click at [649, 337] on div "Hallway - Hallway Class picture_as_pdf Add Student First Name Last Name Student…" at bounding box center [412, 134] width 792 height 519
click at [783, 297] on div "Hallway - Hallway Class picture_as_pdf Add Student First Name Last Name Student…" at bounding box center [412, 134] width 792 height 519
click at [458, 360] on div "8 Alexandria Munry W lock do_not_disturb_alt" at bounding box center [457, 369] width 82 height 18
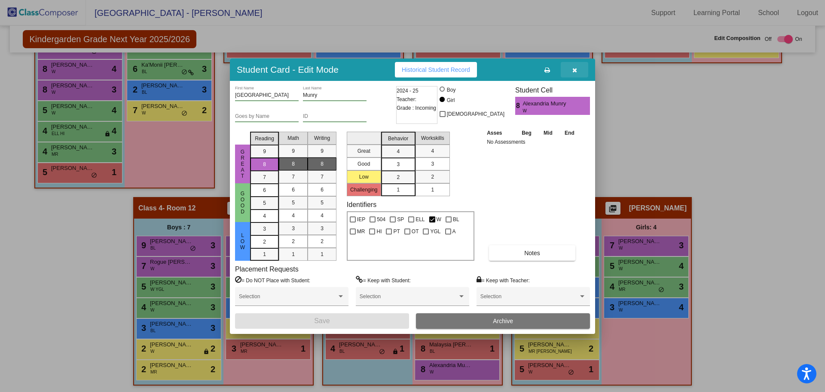
click at [576, 71] on icon "button" at bounding box center [575, 70] width 5 height 6
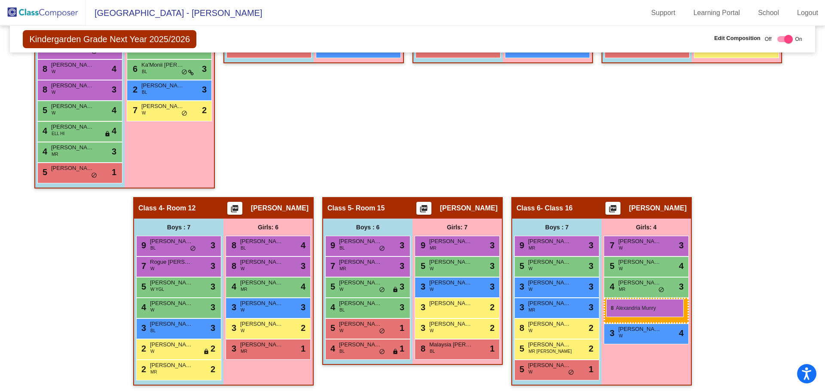
drag, startPoint x: 441, startPoint y: 371, endPoint x: 606, endPoint y: 299, distance: 180.7
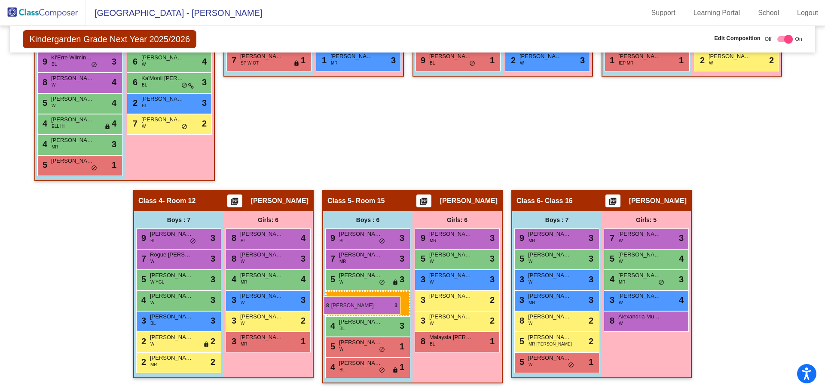
scroll to position [376, 0]
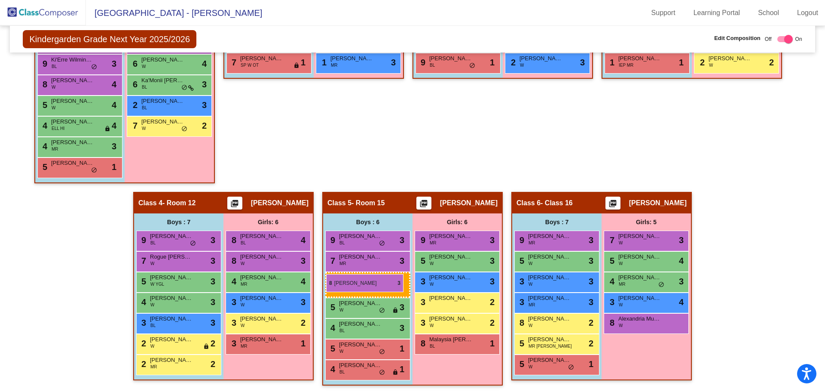
drag, startPoint x: 60, startPoint y: 84, endPoint x: 326, endPoint y: 274, distance: 327.0
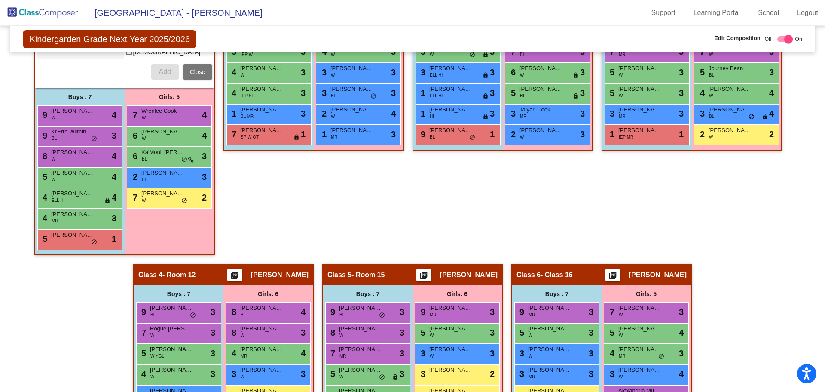
scroll to position [199, 0]
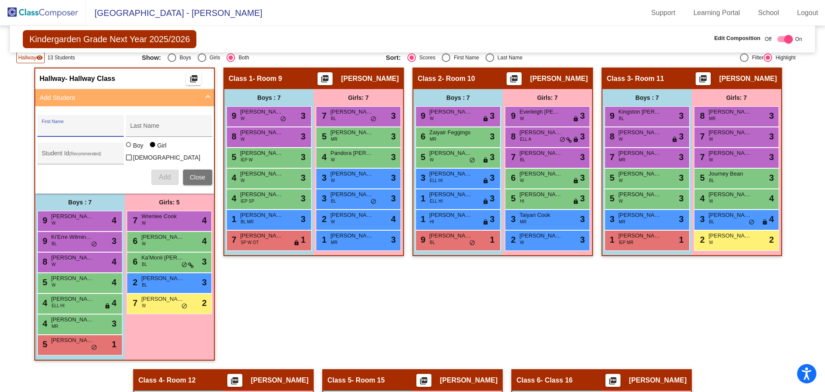
click at [77, 129] on input "First Name" at bounding box center [80, 129] width 77 height 7
type input "Gwen"
type input "Castleman"
click at [168, 178] on span "Add" at bounding box center [165, 176] width 12 height 7
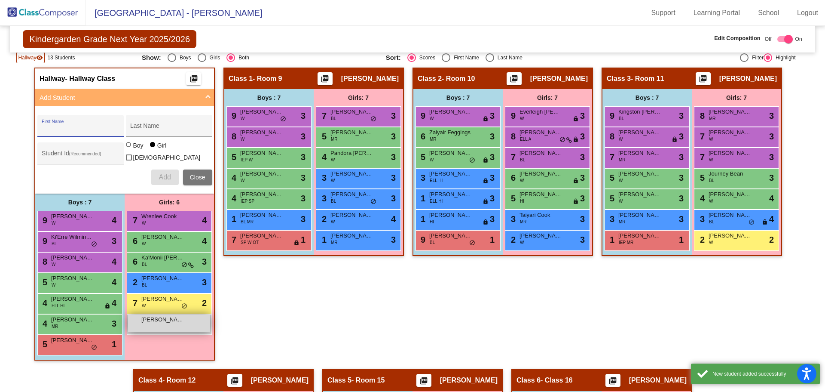
click at [151, 327] on div "Gwen Castleman lock do_not_disturb_alt" at bounding box center [169, 323] width 82 height 18
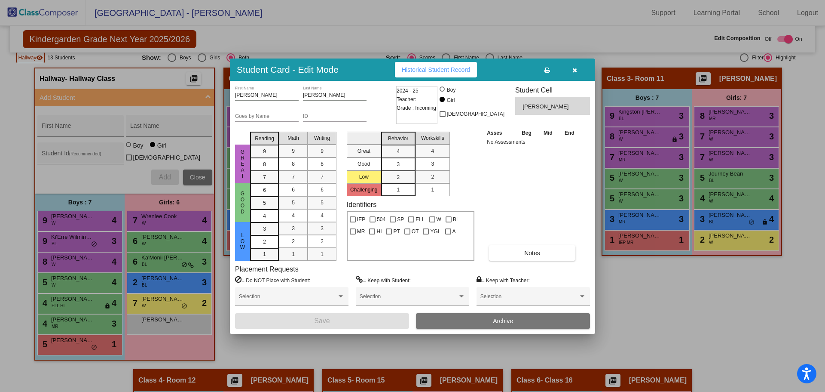
click at [398, 142] on div "Behavior" at bounding box center [398, 138] width 34 height 13
click at [435, 157] on div "3" at bounding box center [432, 163] width 17 height 13
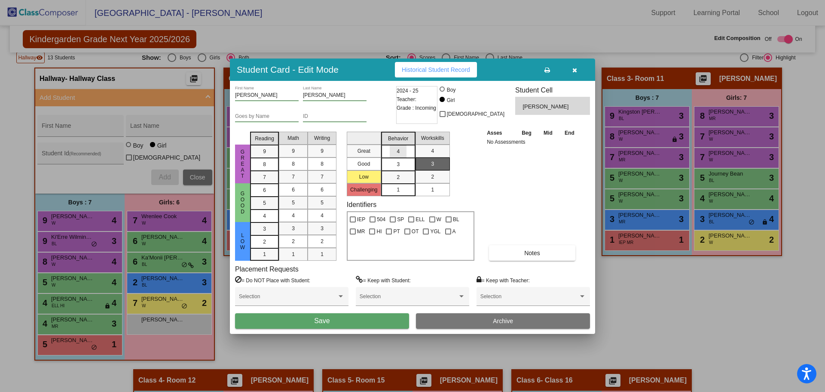
click at [394, 154] on div "4" at bounding box center [398, 151] width 17 height 13
click at [420, 151] on mat-list-option "4" at bounding box center [433, 150] width 34 height 13
click at [426, 230] on div at bounding box center [426, 231] width 6 height 6
click at [426, 234] on input "YGL" at bounding box center [426, 234] width 0 height 0
checkbox input "true"
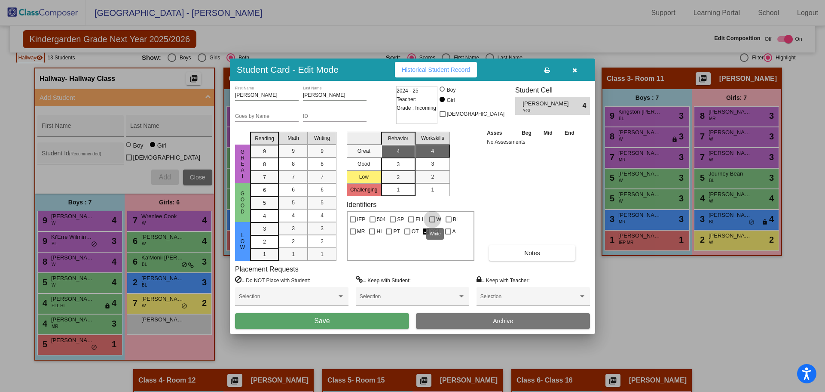
click at [433, 216] on div at bounding box center [432, 219] width 6 height 6
click at [432, 222] on input "W" at bounding box center [432, 222] width 0 height 0
checkbox input "true"
click at [268, 158] on div "7" at bounding box center [264, 151] width 17 height 13
click at [284, 178] on mat-list-option "7" at bounding box center [293, 176] width 29 height 13
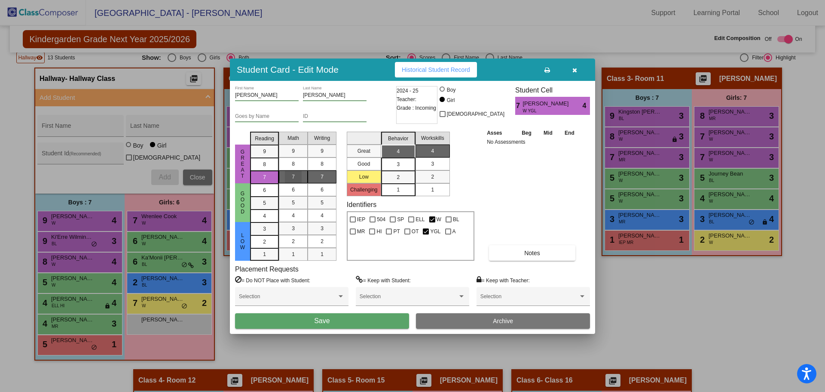
click at [313, 180] on mat-list-option "7" at bounding box center [322, 176] width 29 height 13
click at [332, 319] on button "Save" at bounding box center [322, 320] width 174 height 15
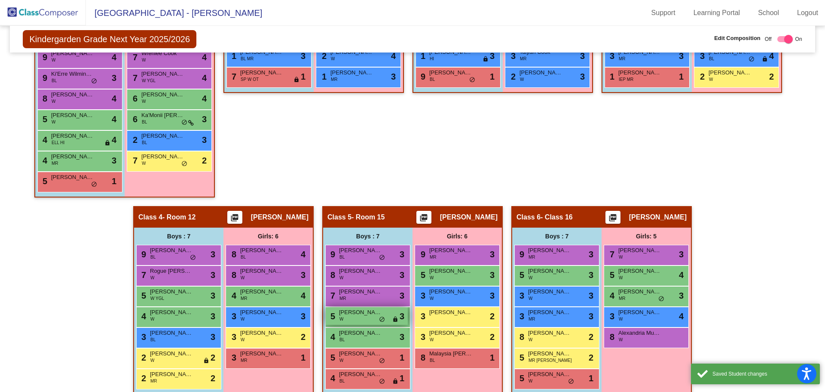
scroll to position [371, 0]
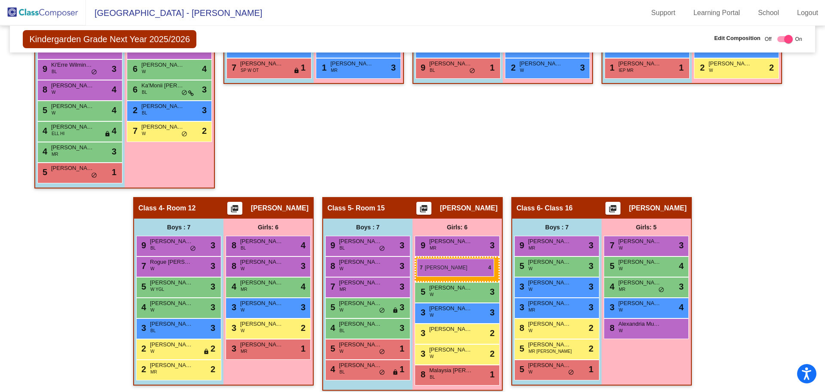
drag, startPoint x: 163, startPoint y: 63, endPoint x: 417, endPoint y: 258, distance: 320.3
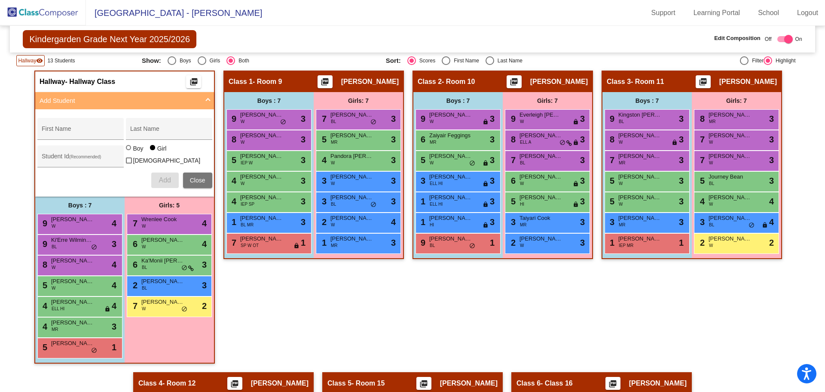
scroll to position [215, 0]
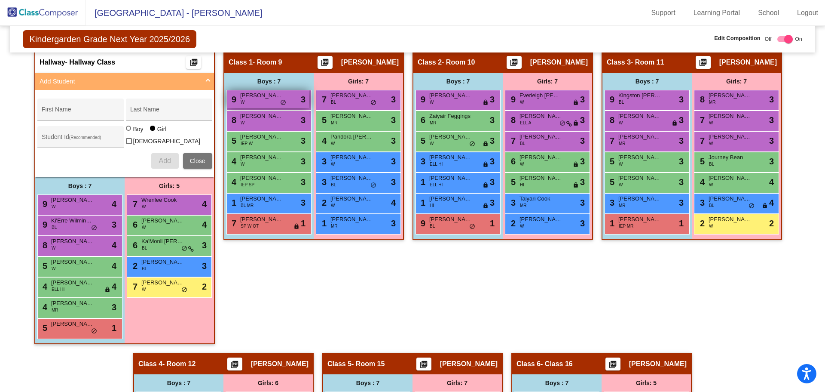
click at [252, 94] on span "Bishop Smith" at bounding box center [261, 95] width 43 height 9
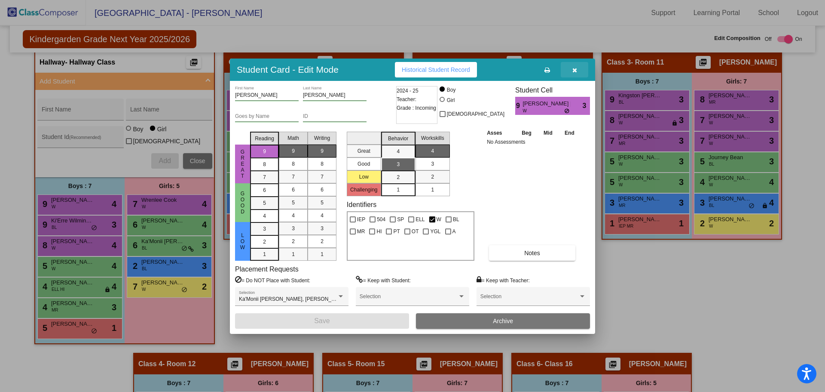
click at [574, 70] on icon "button" at bounding box center [575, 70] width 5 height 6
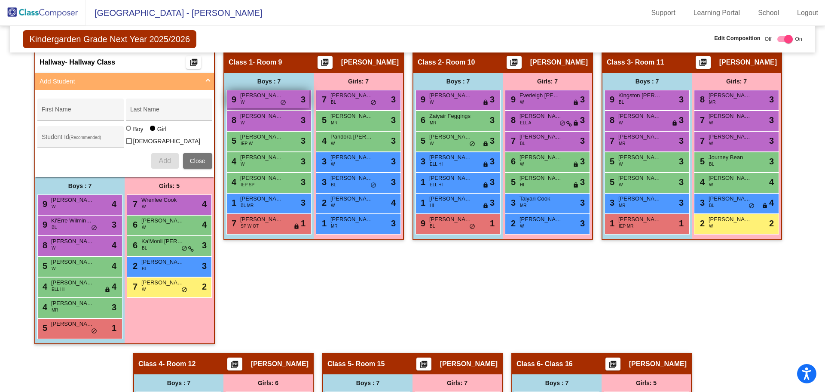
click at [285, 97] on div "9 Bishop Smith W lock do_not_disturb_alt 3" at bounding box center [268, 99] width 82 height 18
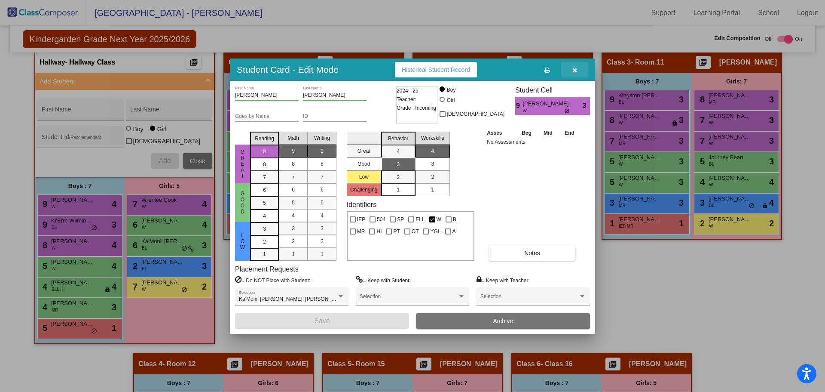
click at [576, 69] on icon "button" at bounding box center [575, 70] width 5 height 6
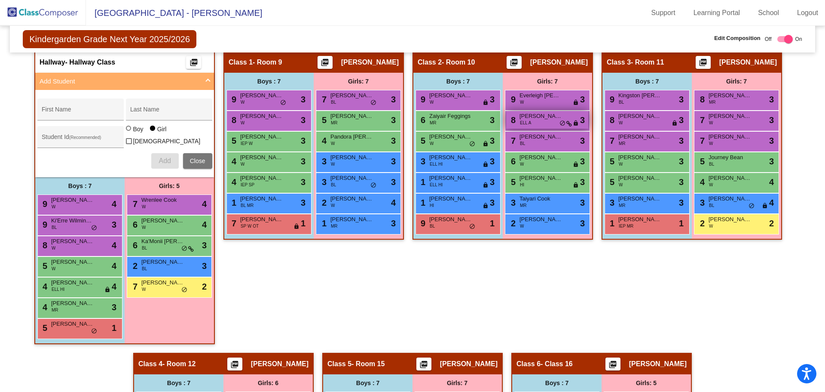
click at [520, 120] on span "ELL A" at bounding box center [525, 122] width 11 height 6
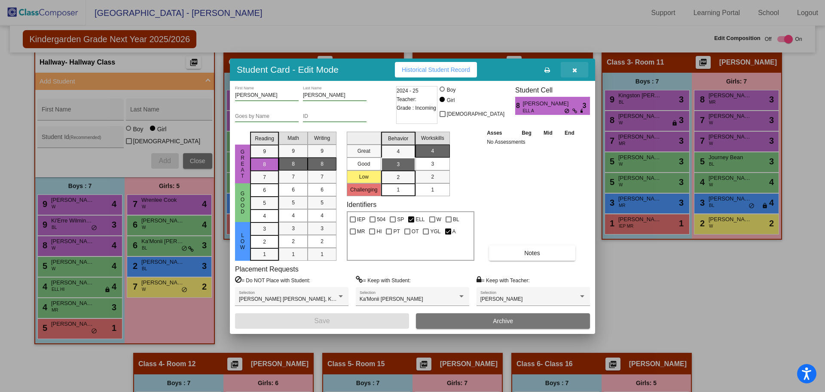
click at [579, 65] on button "button" at bounding box center [575, 69] width 28 height 15
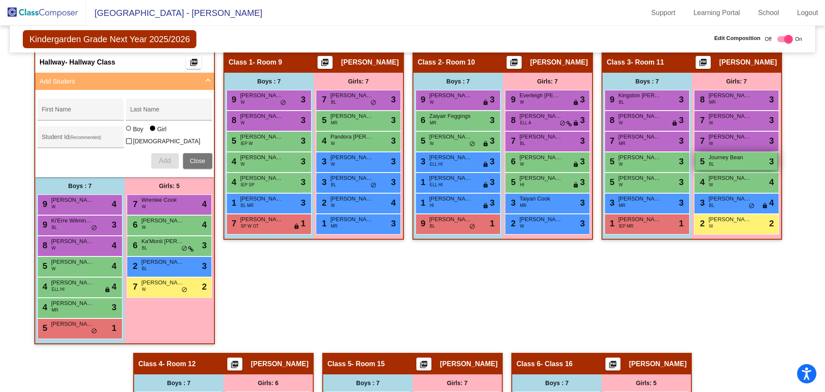
click at [729, 153] on span "Journey Bean" at bounding box center [730, 157] width 43 height 9
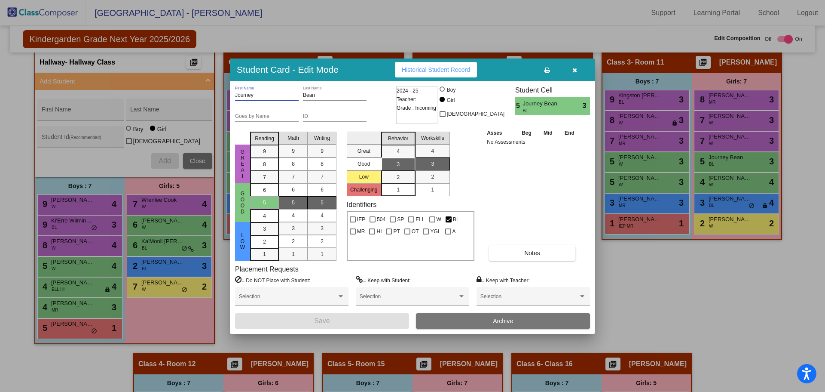
click at [267, 92] on input "Journey" at bounding box center [267, 95] width 64 height 6
type input "Journee"
click at [364, 316] on button "Save" at bounding box center [322, 320] width 174 height 15
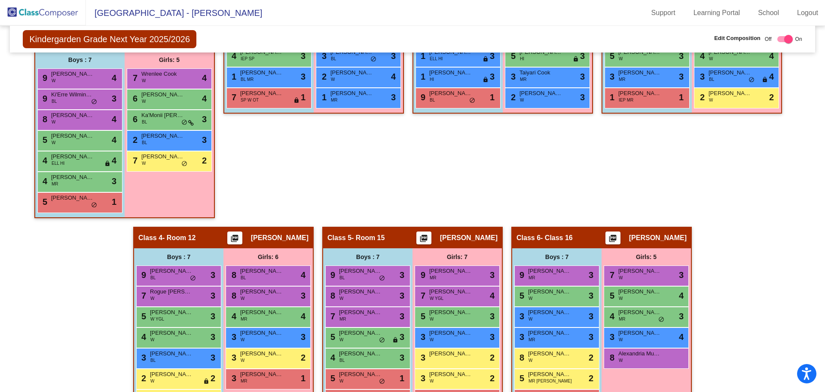
scroll to position [328, 0]
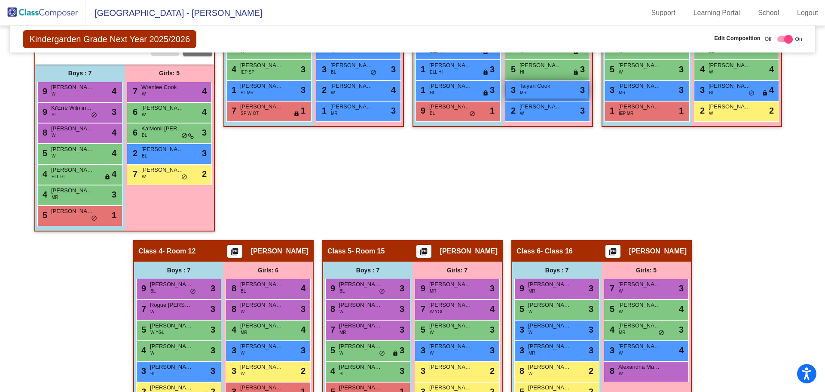
click at [531, 87] on span "Taiyari Cook" at bounding box center [541, 86] width 43 height 9
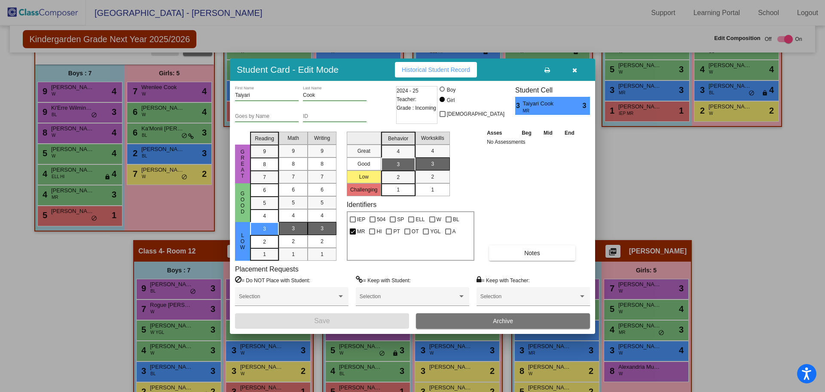
click at [572, 67] on button "button" at bounding box center [575, 69] width 28 height 15
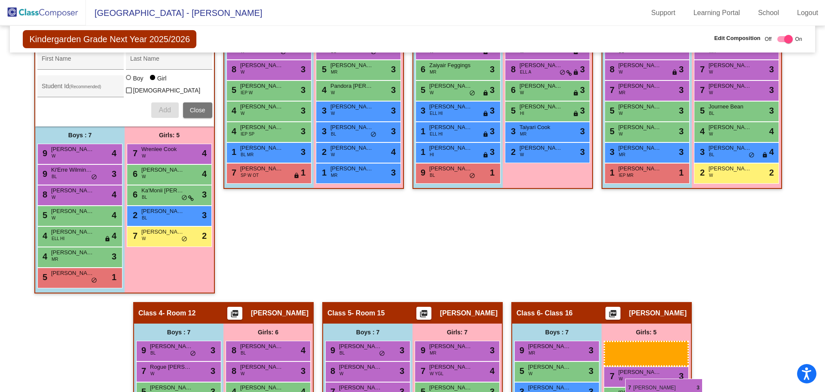
scroll to position [273, 0]
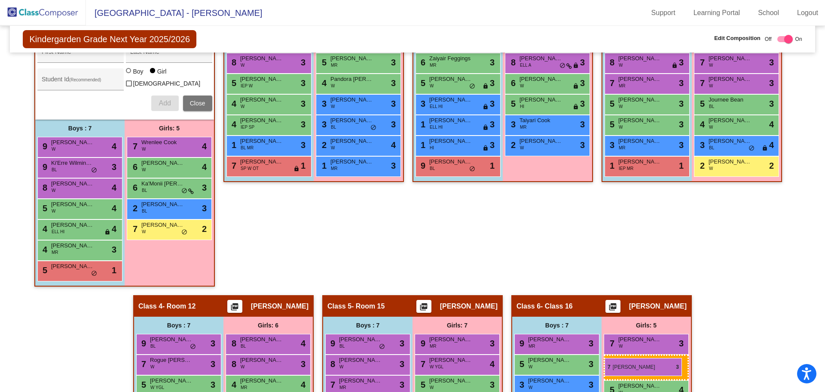
drag, startPoint x: 545, startPoint y: 112, endPoint x: 605, endPoint y: 358, distance: 252.6
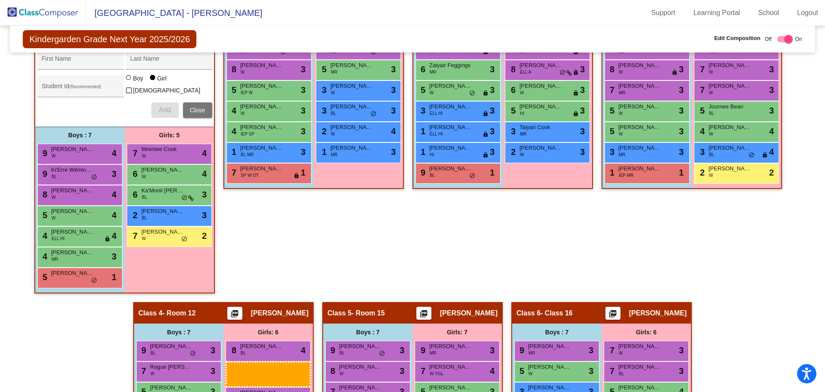
scroll to position [266, 0]
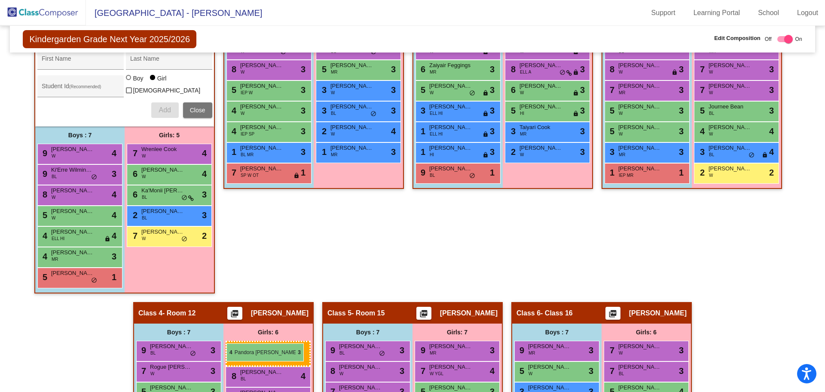
drag, startPoint x: 360, startPoint y: 113, endPoint x: 227, endPoint y: 343, distance: 265.4
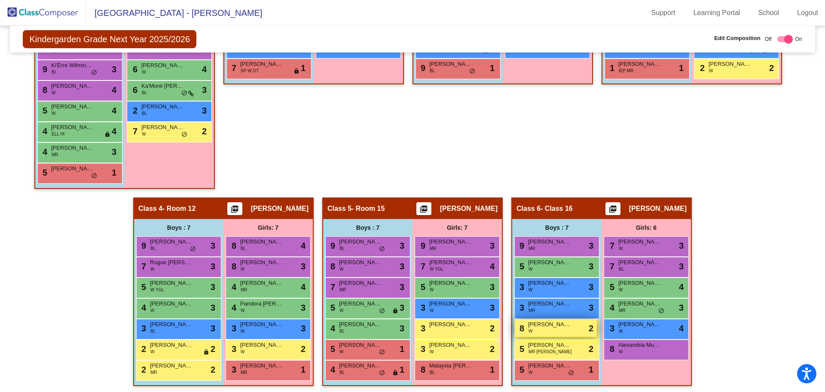
scroll to position [371, 0]
click at [542, 350] on span "MR YGL" at bounding box center [550, 351] width 43 height 6
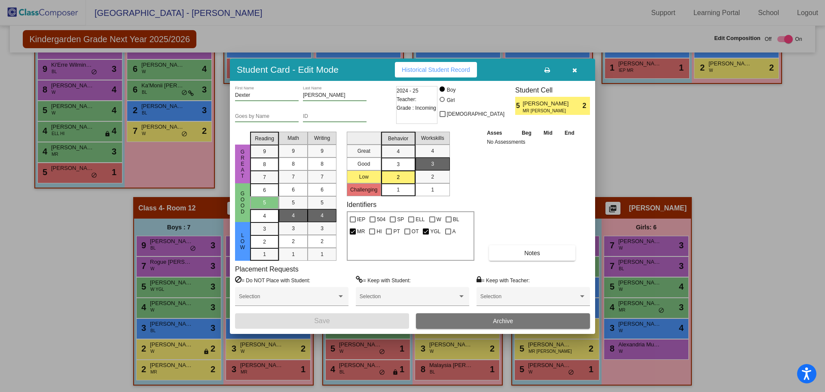
click at [577, 66] on button "button" at bounding box center [575, 69] width 28 height 15
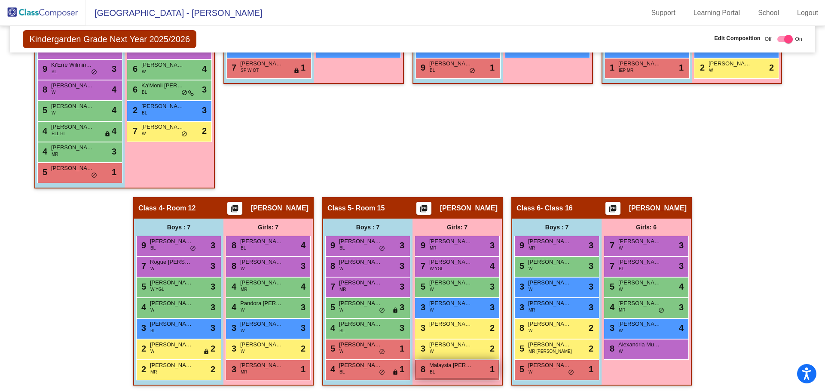
click at [433, 368] on div "8 Malaysia Reed BL lock do_not_disturb_alt 1" at bounding box center [457, 369] width 82 height 18
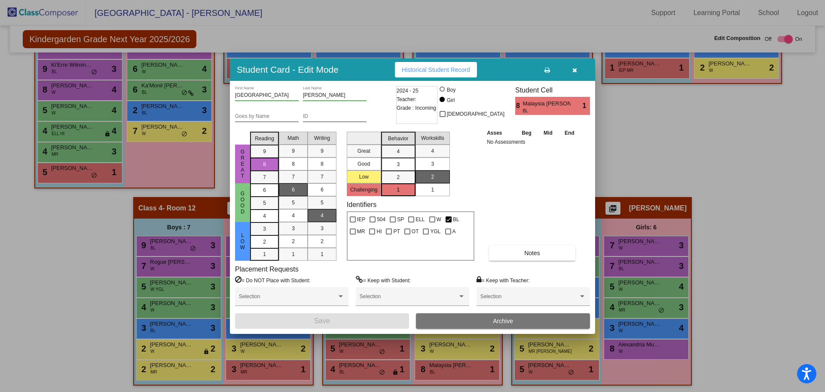
click at [573, 67] on icon "button" at bounding box center [575, 70] width 5 height 6
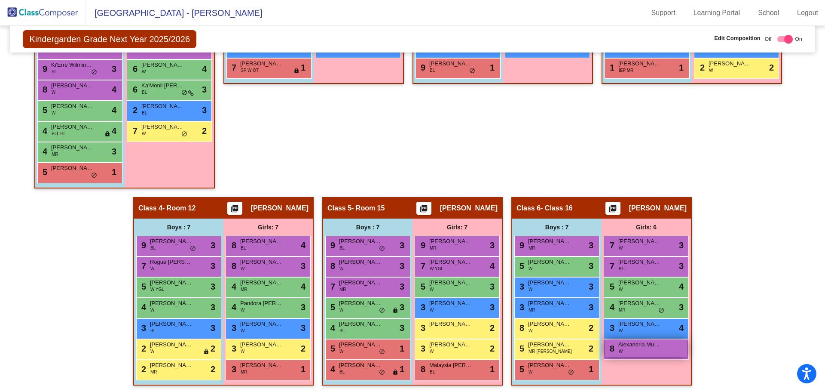
click at [626, 346] on span "Alexandria Munry" at bounding box center [640, 344] width 43 height 9
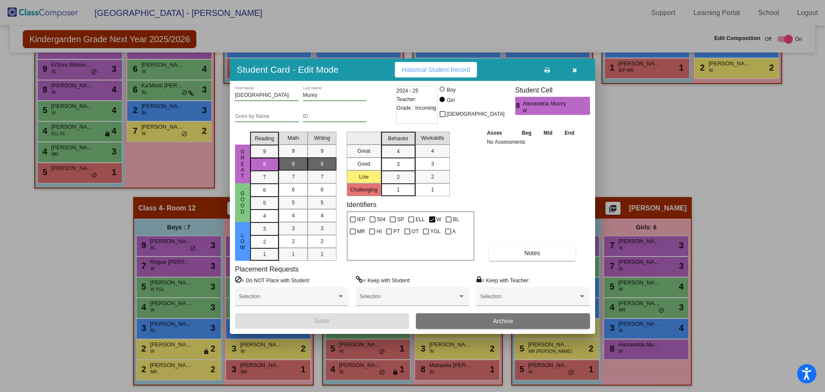
click at [408, 163] on mat-list-option "3" at bounding box center [398, 163] width 34 height 13
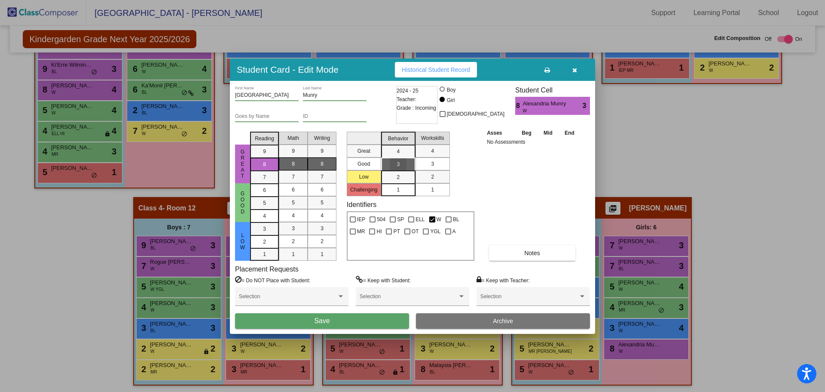
click at [419, 163] on mat-list-option "3" at bounding box center [433, 163] width 34 height 13
click at [357, 320] on button "Save" at bounding box center [322, 320] width 174 height 15
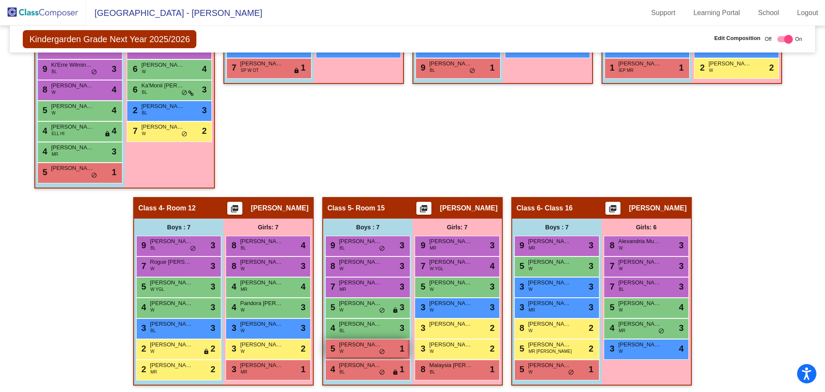
click at [364, 344] on span "Greyson Paulson" at bounding box center [360, 344] width 43 height 9
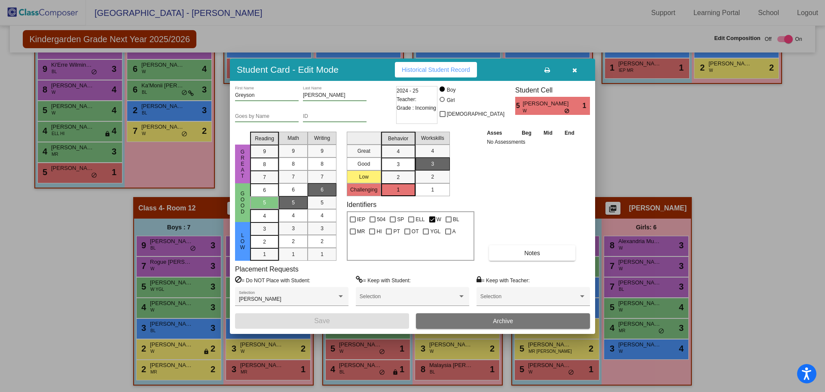
click at [572, 63] on button "button" at bounding box center [575, 69] width 28 height 15
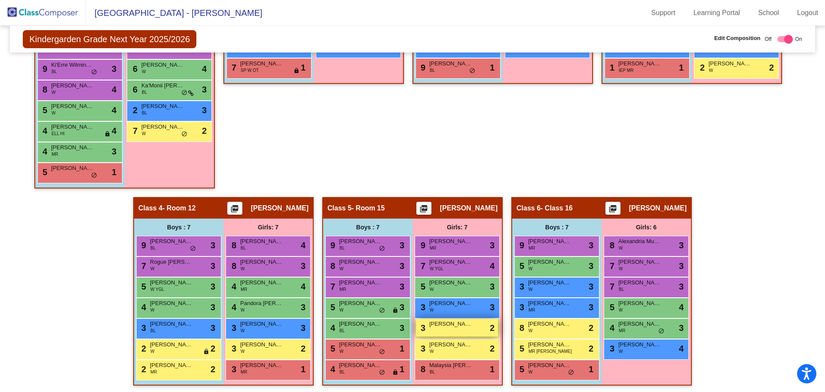
click at [459, 328] on div "3 Jamie Scott lock do_not_disturb_alt 2" at bounding box center [457, 328] width 82 height 18
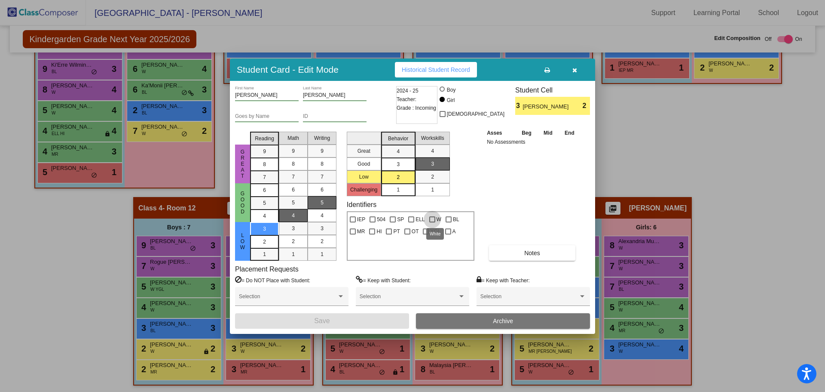
click at [430, 219] on div at bounding box center [432, 219] width 6 height 6
click at [432, 222] on input "W" at bounding box center [432, 222] width 0 height 0
checkbox input "true"
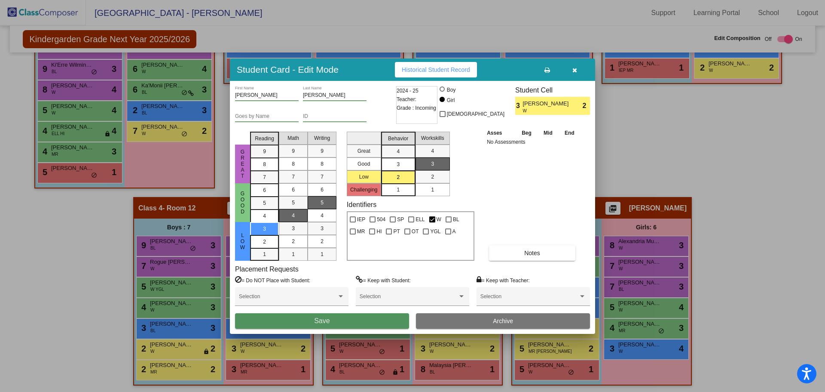
click at [370, 323] on button "Save" at bounding box center [322, 320] width 174 height 15
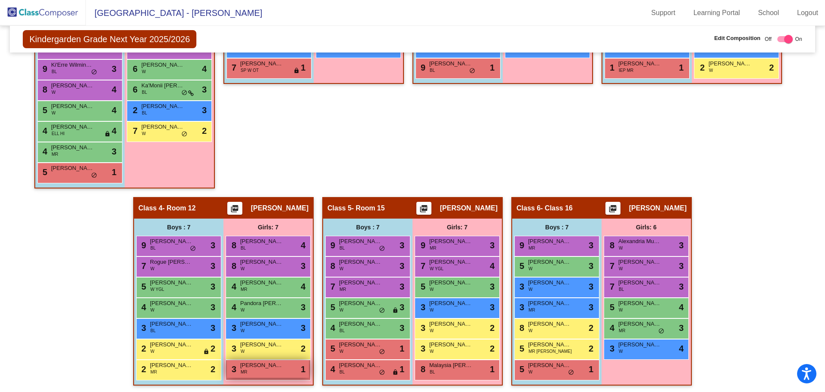
click at [251, 368] on div "3 Naviah Burns MR lock do_not_disturb_alt 1" at bounding box center [268, 369] width 82 height 18
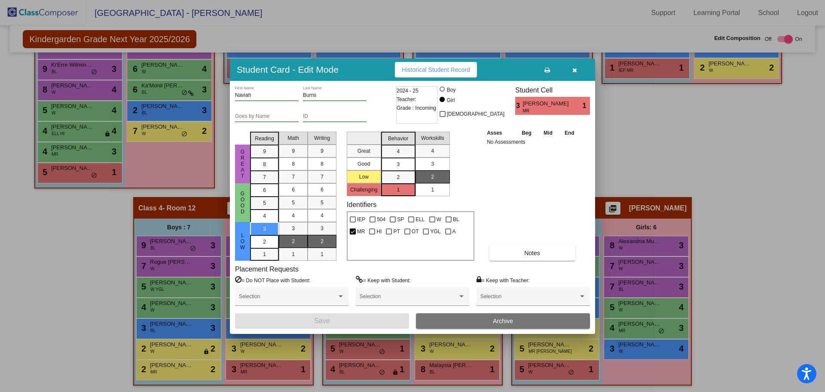
click at [403, 158] on div "3" at bounding box center [398, 151] width 17 height 13
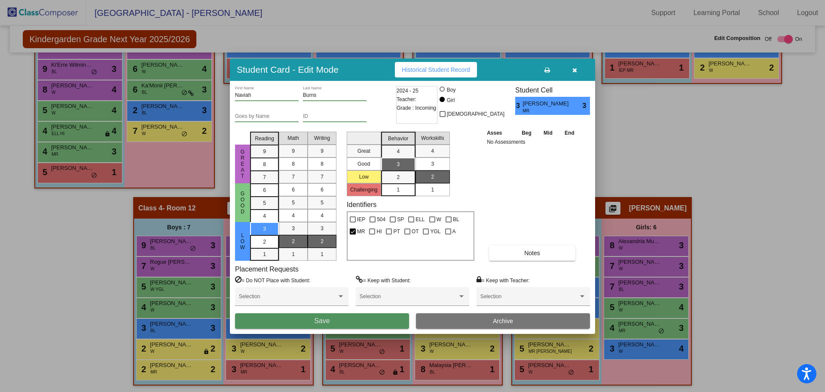
click at [347, 316] on button "Save" at bounding box center [322, 320] width 174 height 15
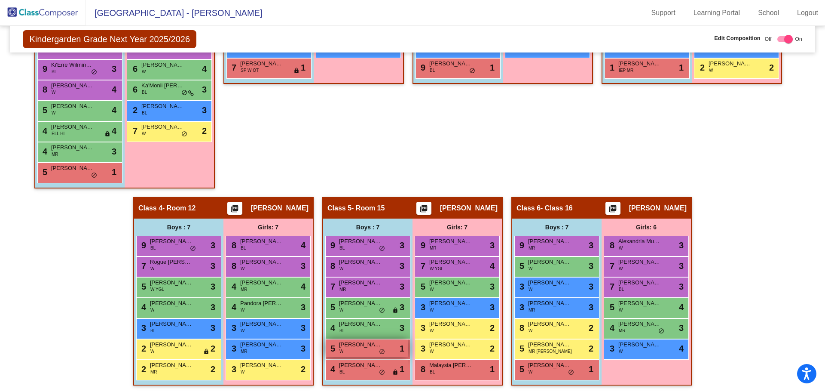
click at [364, 353] on div "5 Greyson Paulson W lock do_not_disturb_alt 1" at bounding box center [367, 348] width 82 height 18
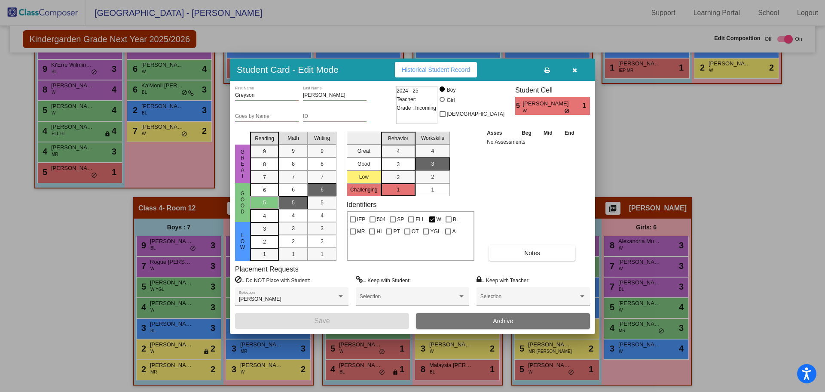
click at [576, 71] on icon "button" at bounding box center [575, 70] width 5 height 6
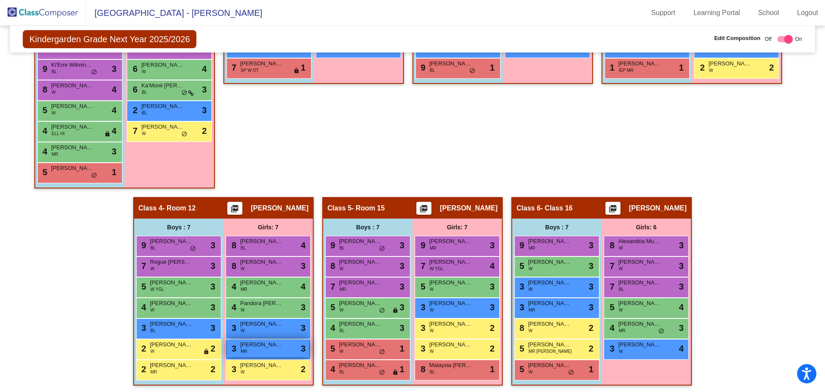
click at [241, 348] on span "MR" at bounding box center [244, 351] width 7 height 6
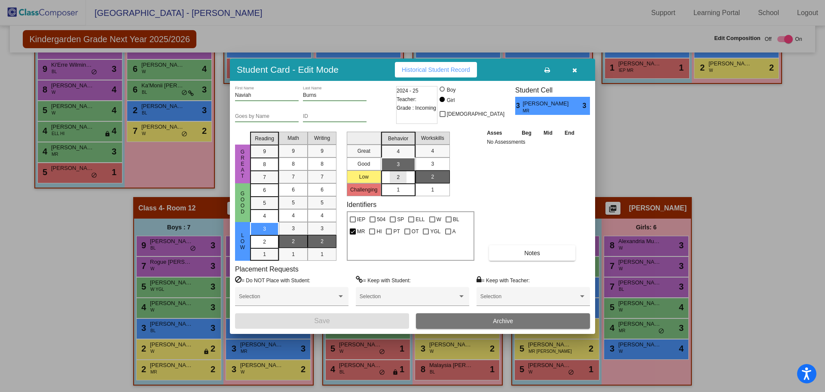
click at [387, 174] on mat-list-option "2" at bounding box center [398, 176] width 34 height 13
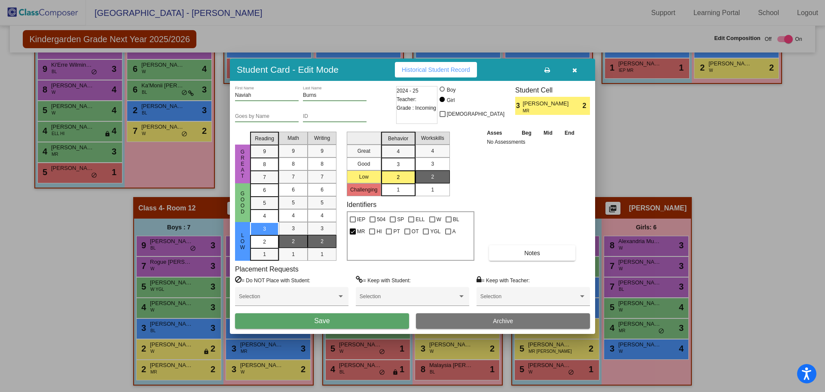
click at [324, 322] on span "Save" at bounding box center [321, 320] width 15 height 7
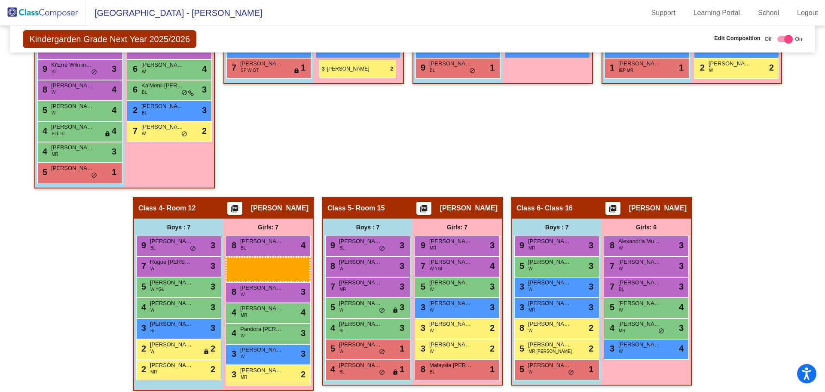
drag, startPoint x: 280, startPoint y: 371, endPoint x: 319, endPoint y: 60, distance: 313.6
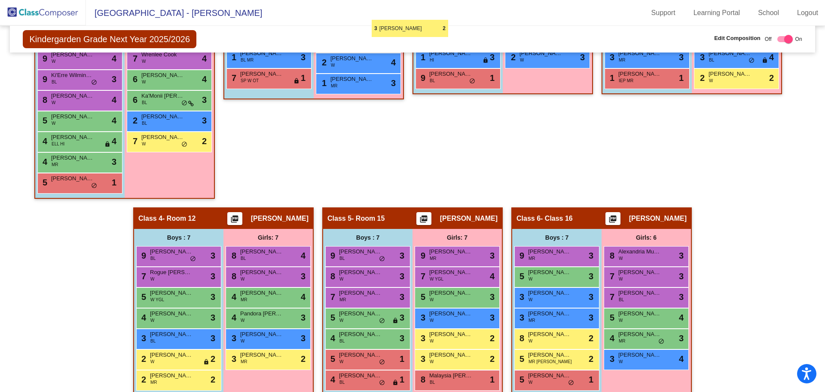
scroll to position [345, 0]
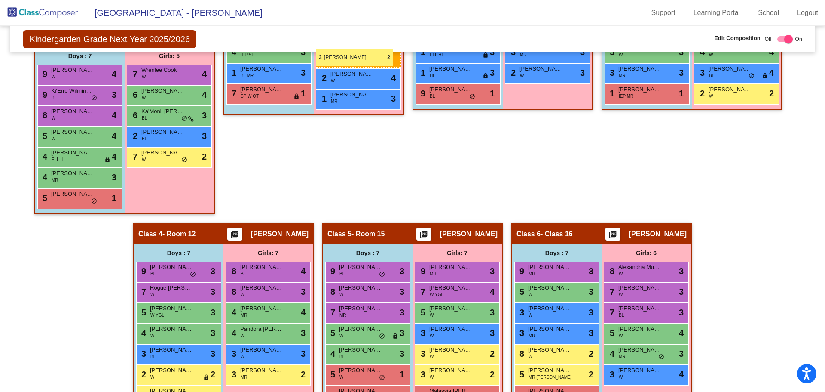
drag, startPoint x: 261, startPoint y: 370, endPoint x: 316, endPoint y: 48, distance: 326.5
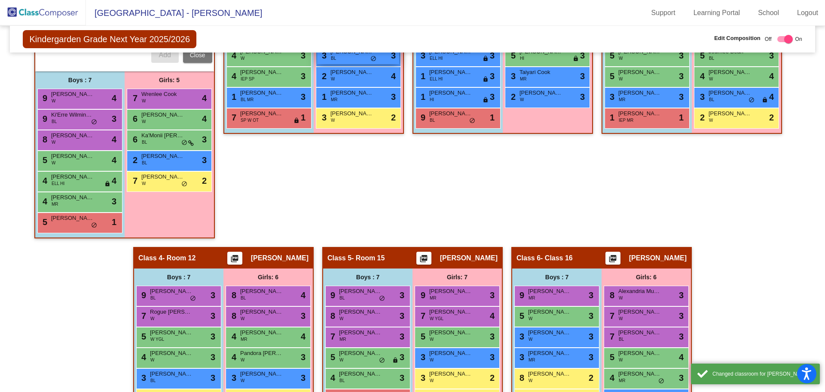
scroll to position [302, 0]
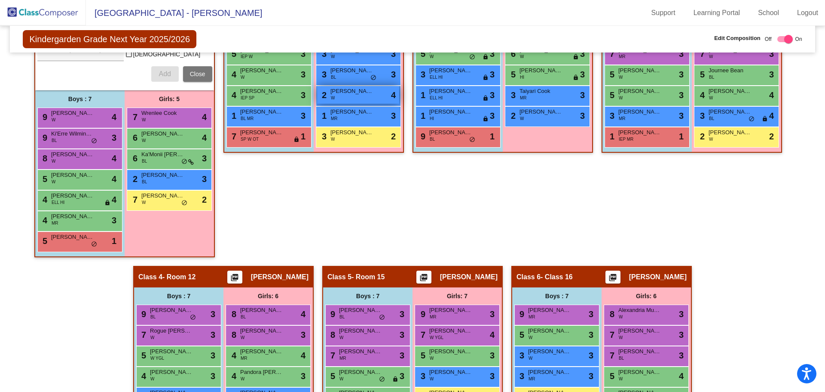
click at [346, 94] on span "Nora Young" at bounding box center [352, 91] width 43 height 9
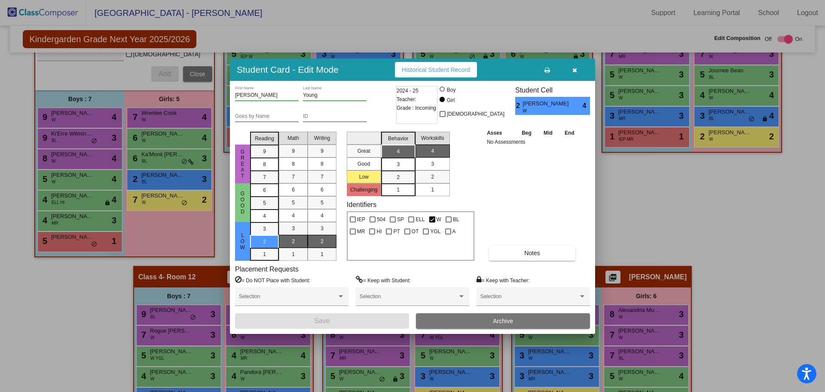
click at [575, 73] on icon "button" at bounding box center [575, 70] width 5 height 6
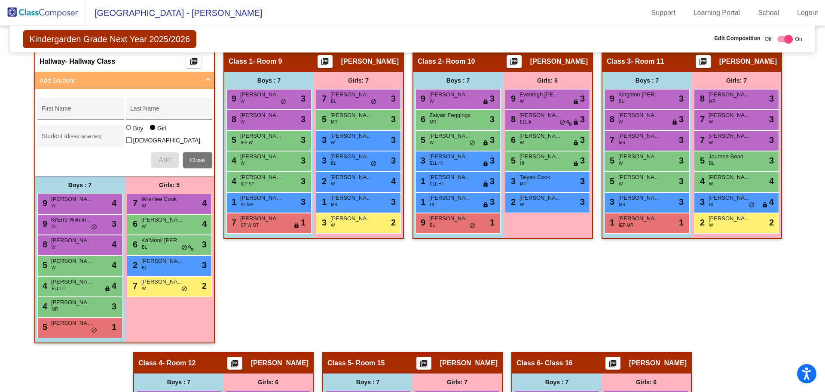
scroll to position [259, 0]
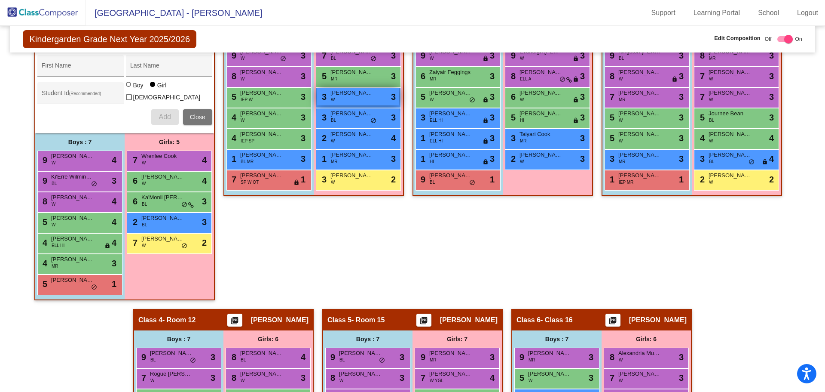
click at [349, 94] on span "Paizlynn Scott" at bounding box center [352, 93] width 43 height 9
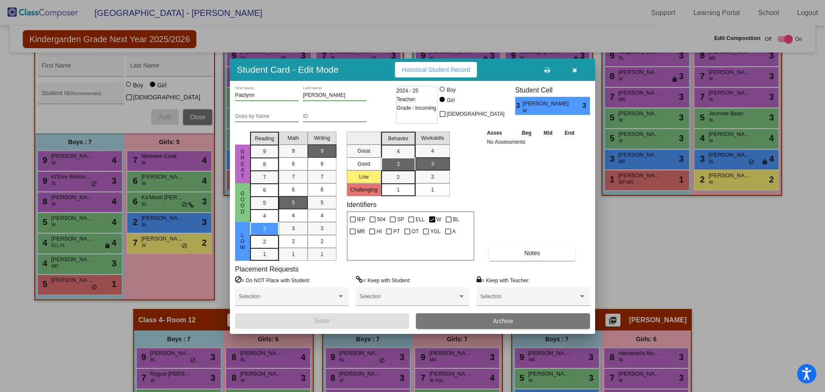
click at [577, 66] on button "button" at bounding box center [575, 69] width 28 height 15
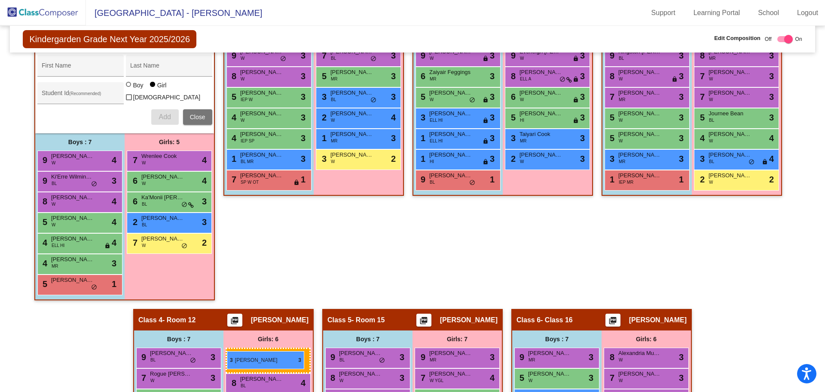
drag, startPoint x: 345, startPoint y: 95, endPoint x: 227, endPoint y: 351, distance: 281.6
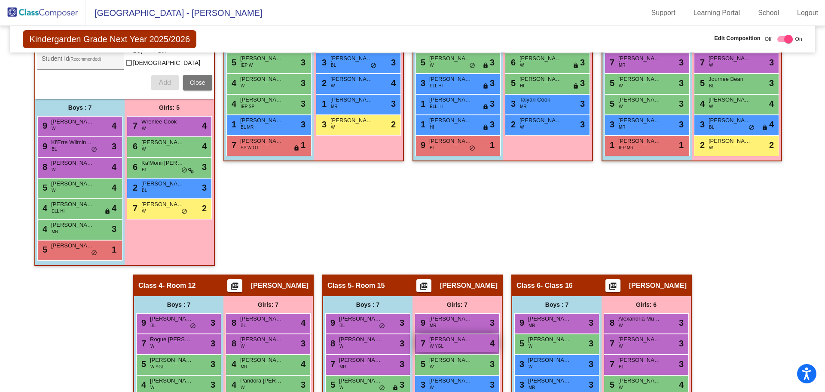
scroll to position [371, 0]
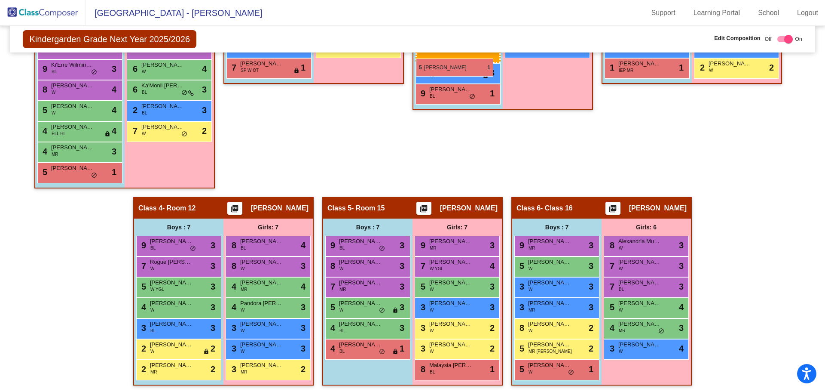
drag, startPoint x: 355, startPoint y: 348, endPoint x: 416, endPoint y: 58, distance: 296.2
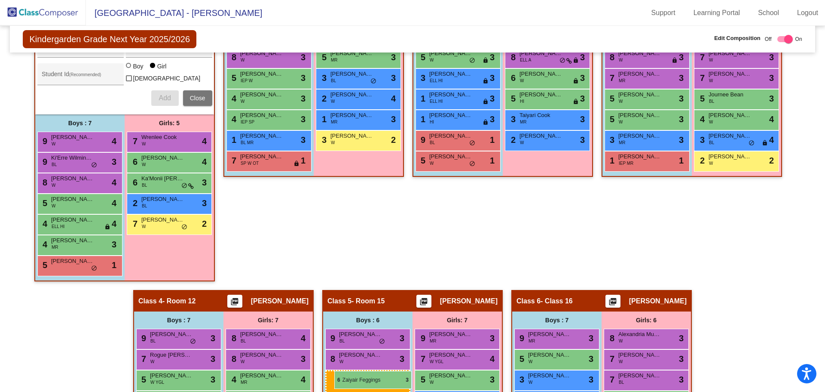
scroll to position [279, 0]
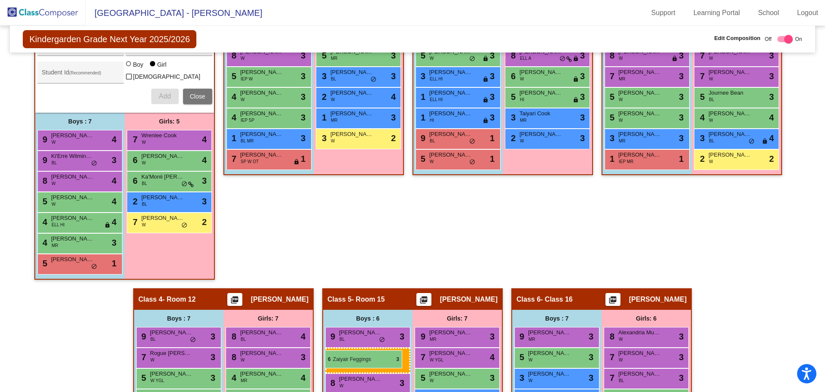
drag, startPoint x: 452, startPoint y: 91, endPoint x: 325, endPoint y: 350, distance: 288.3
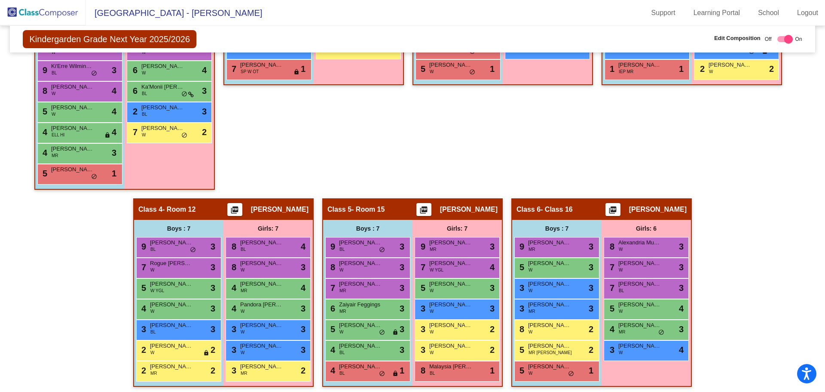
scroll to position [371, 0]
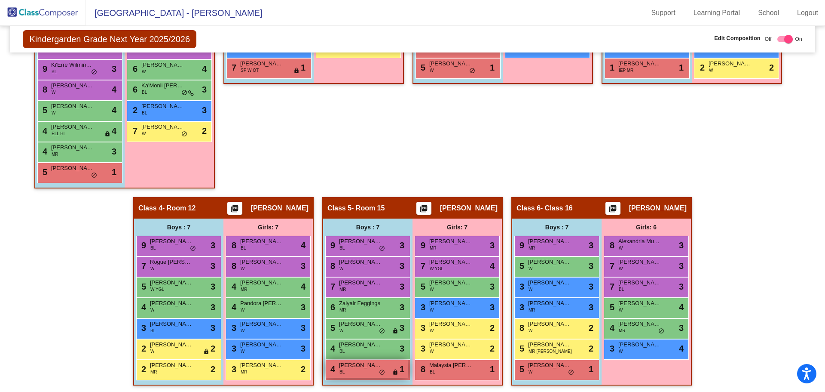
click at [353, 369] on div "4 Da'Shaun Pickett BL lock do_not_disturb_alt 1" at bounding box center [367, 369] width 82 height 18
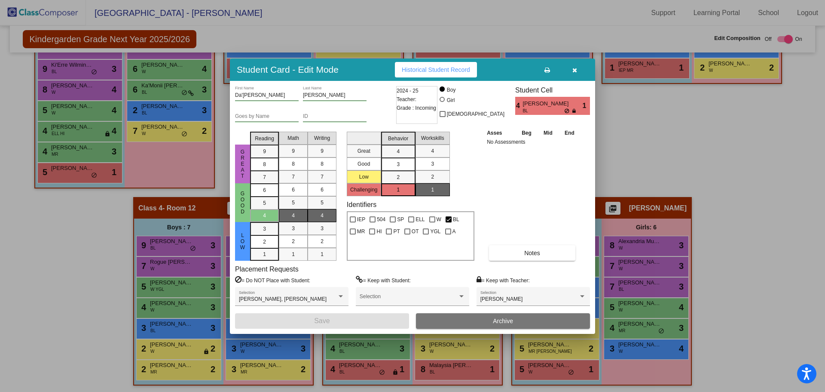
click at [573, 68] on icon "button" at bounding box center [575, 70] width 5 height 6
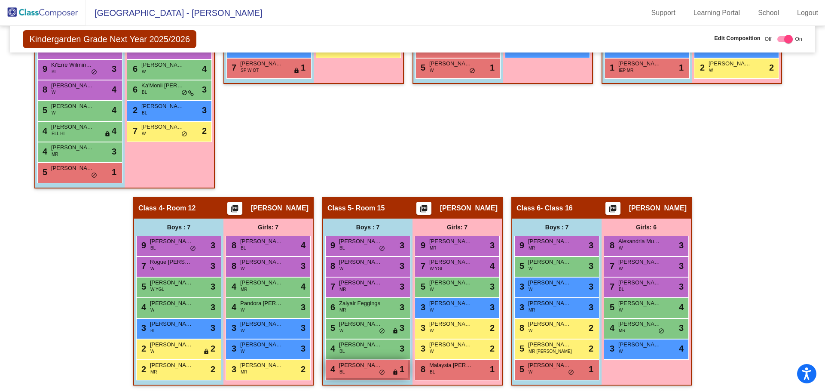
click at [348, 372] on div "4 Da'Shaun Pickett BL lock do_not_disturb_alt 1" at bounding box center [367, 369] width 82 height 18
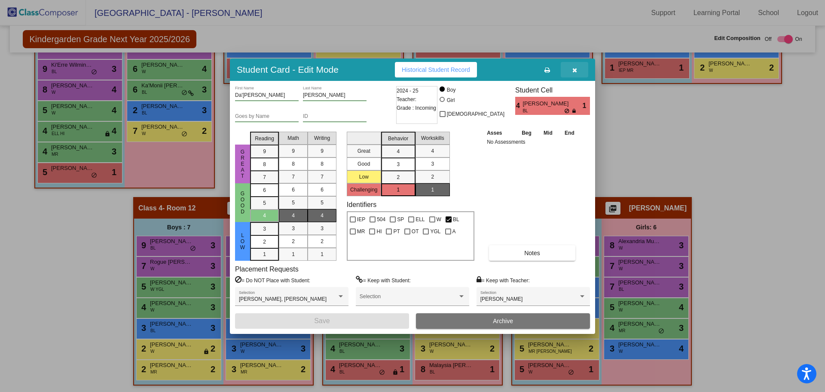
click at [582, 70] on button "button" at bounding box center [575, 69] width 28 height 15
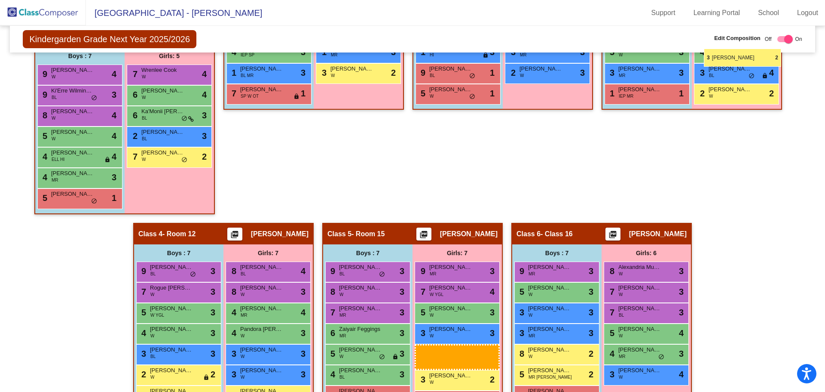
scroll to position [340, 0]
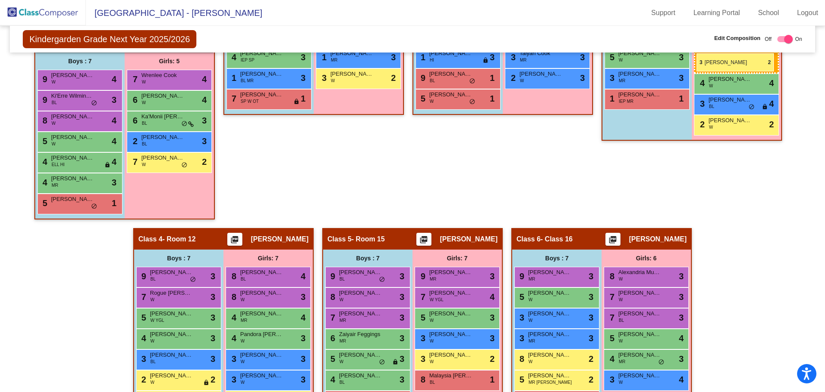
drag, startPoint x: 444, startPoint y: 349, endPoint x: 697, endPoint y: 53, distance: 388.7
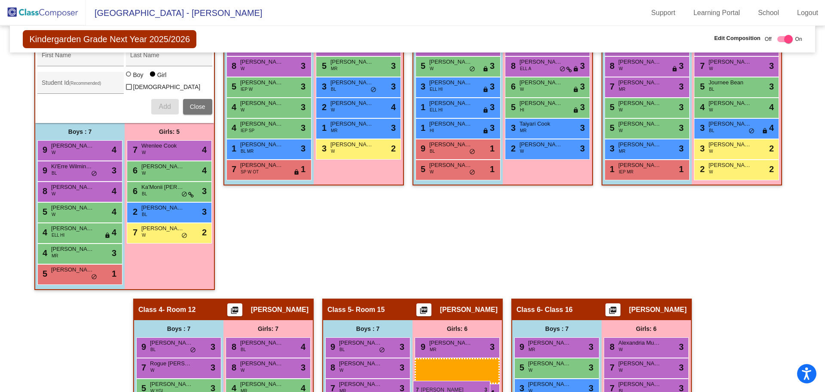
scroll to position [276, 0]
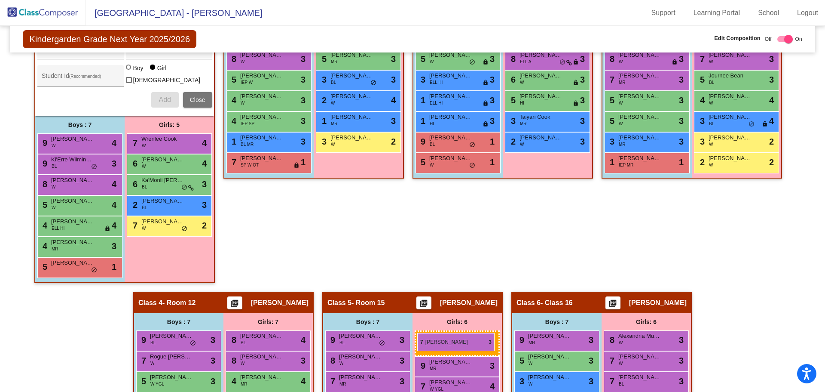
drag, startPoint x: 726, startPoint y: 100, endPoint x: 417, endPoint y: 333, distance: 387.0
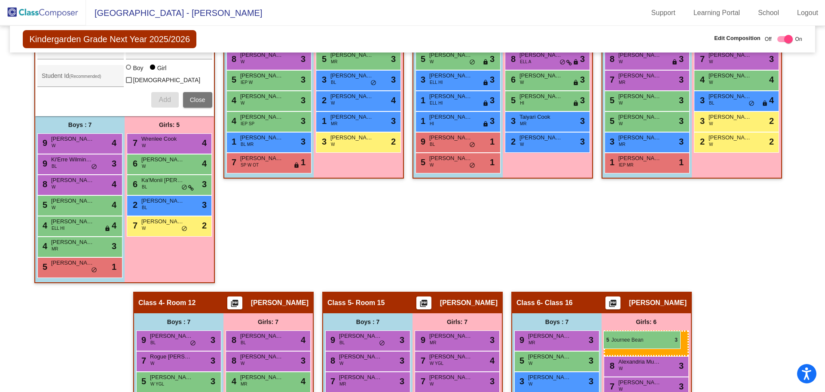
drag, startPoint x: 727, startPoint y: 113, endPoint x: 603, endPoint y: 331, distance: 250.4
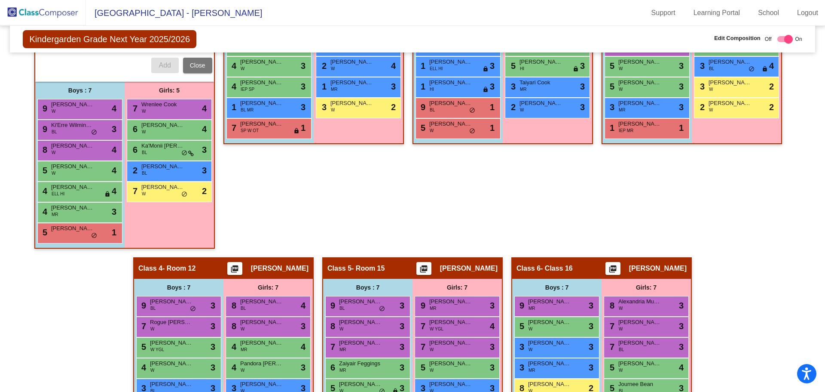
scroll to position [371, 0]
